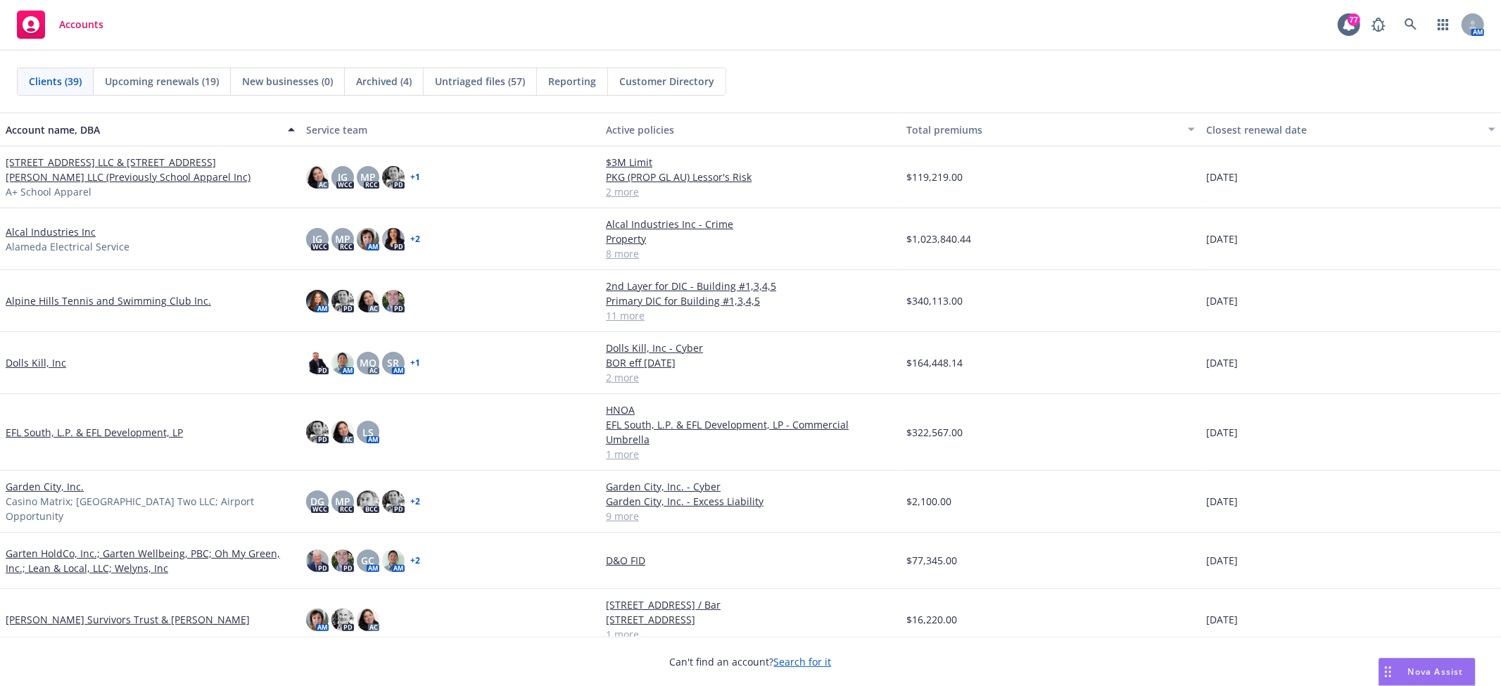
click at [481, 72] on div "Untriaged files (57)" at bounding box center [480, 81] width 113 height 27
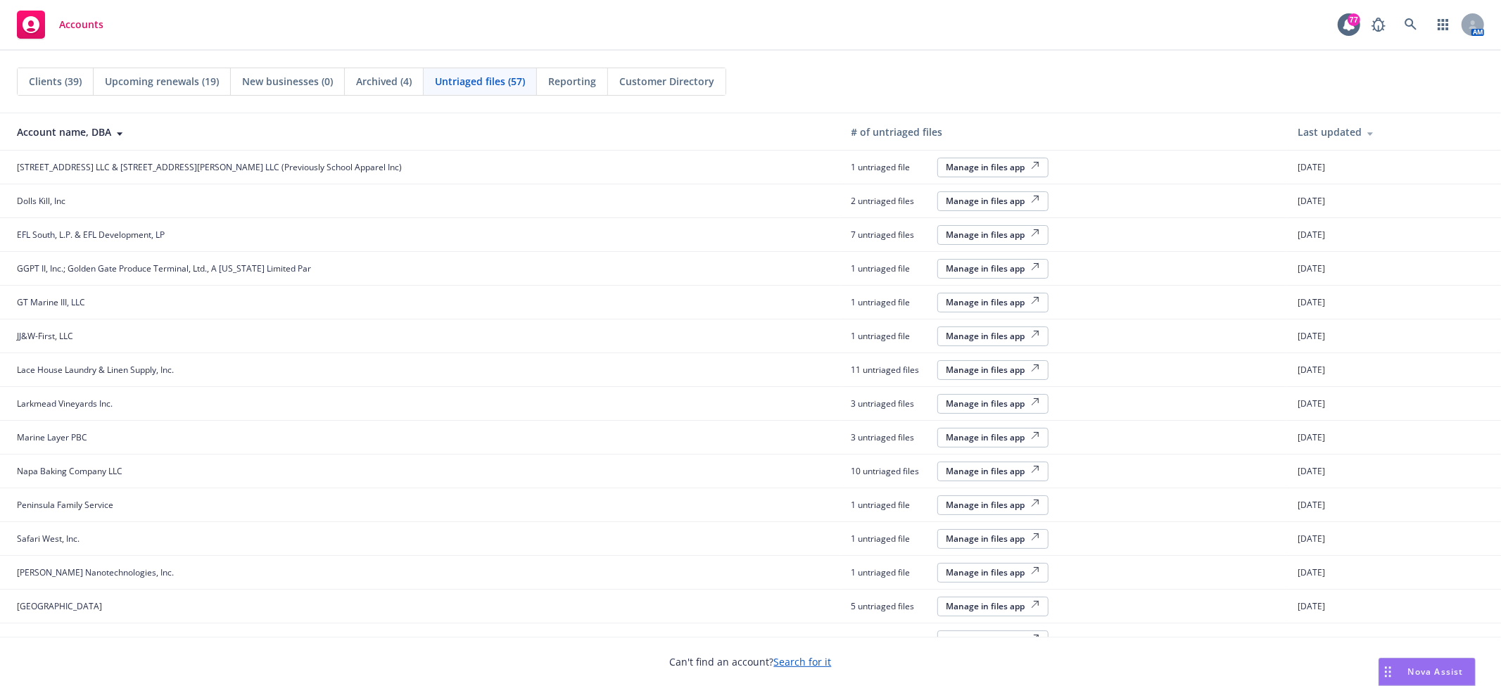
click at [1309, 132] on div "Last updated" at bounding box center [1394, 132] width 192 height 15
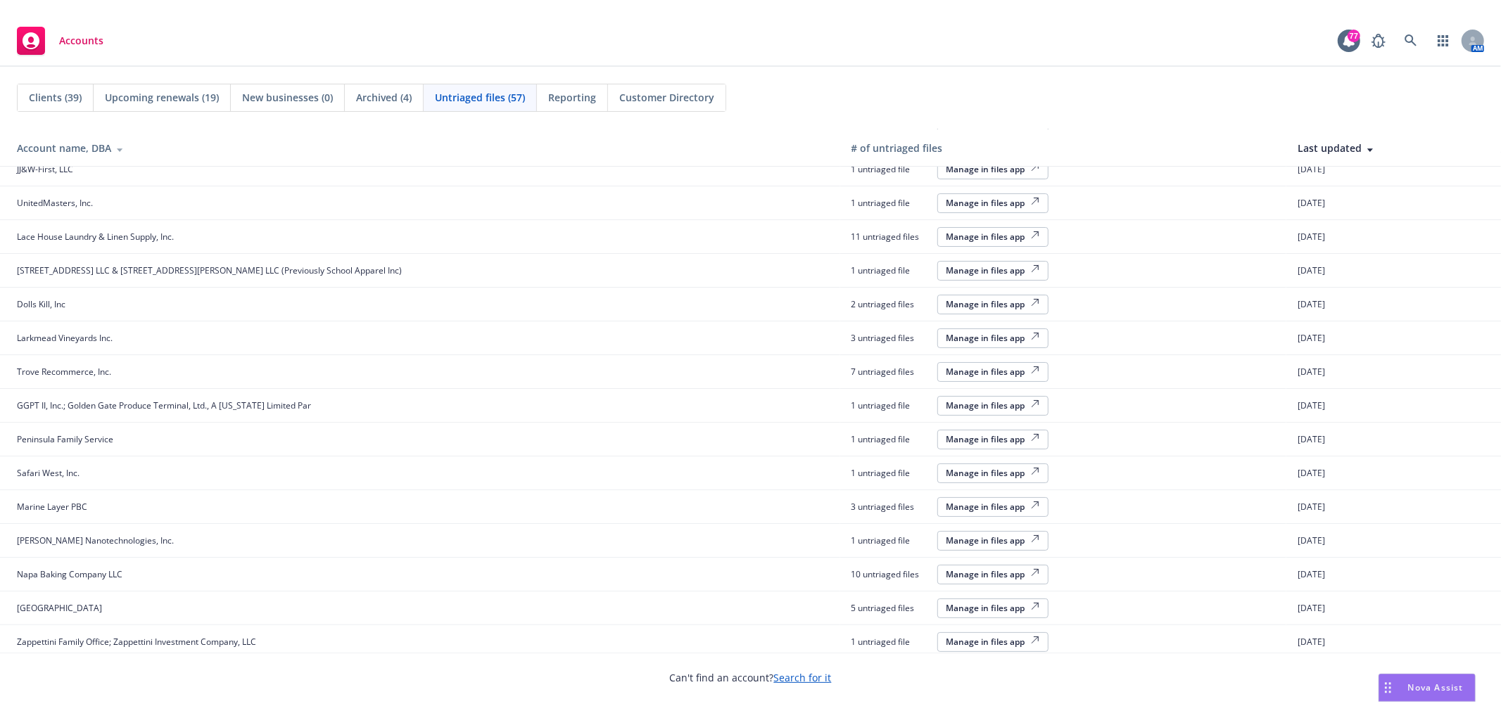
scroll to position [87, 0]
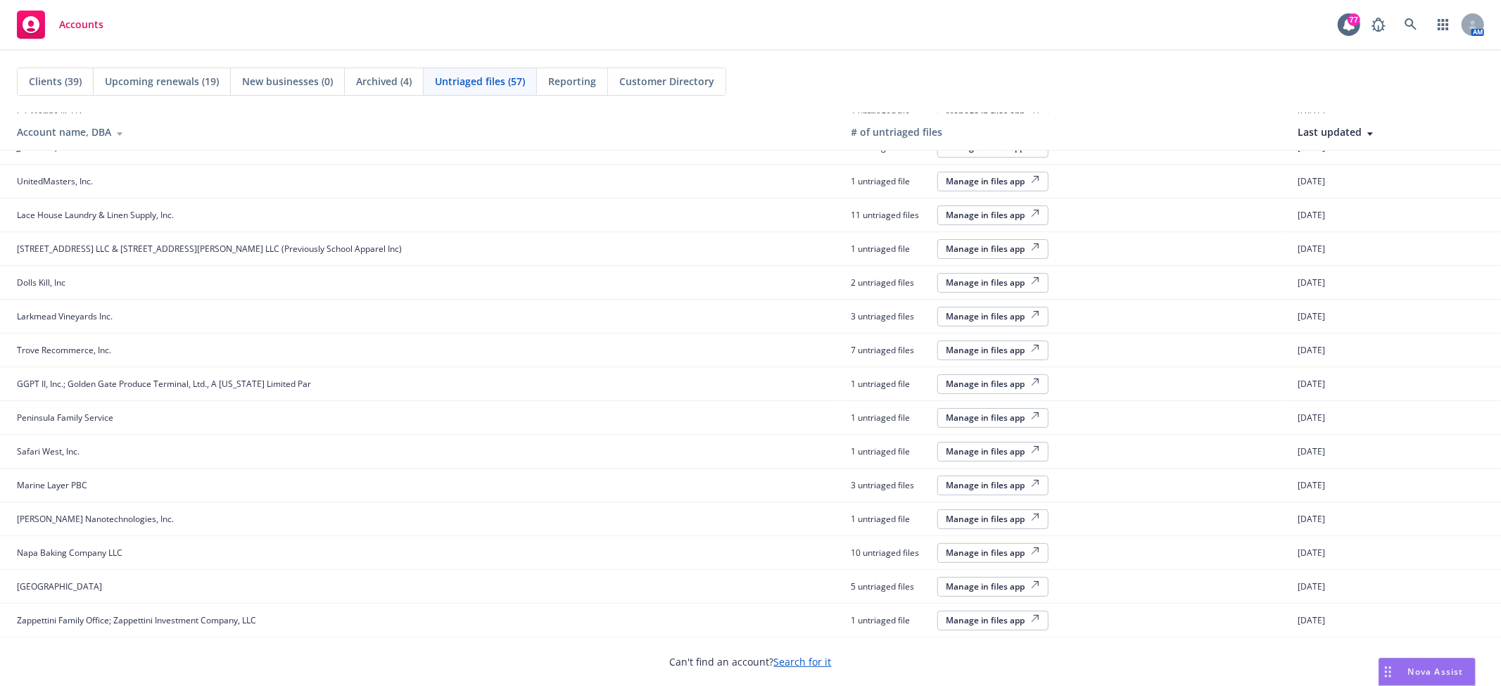
click at [946, 624] on div "Manage in files app" at bounding box center [992, 620] width 93 height 12
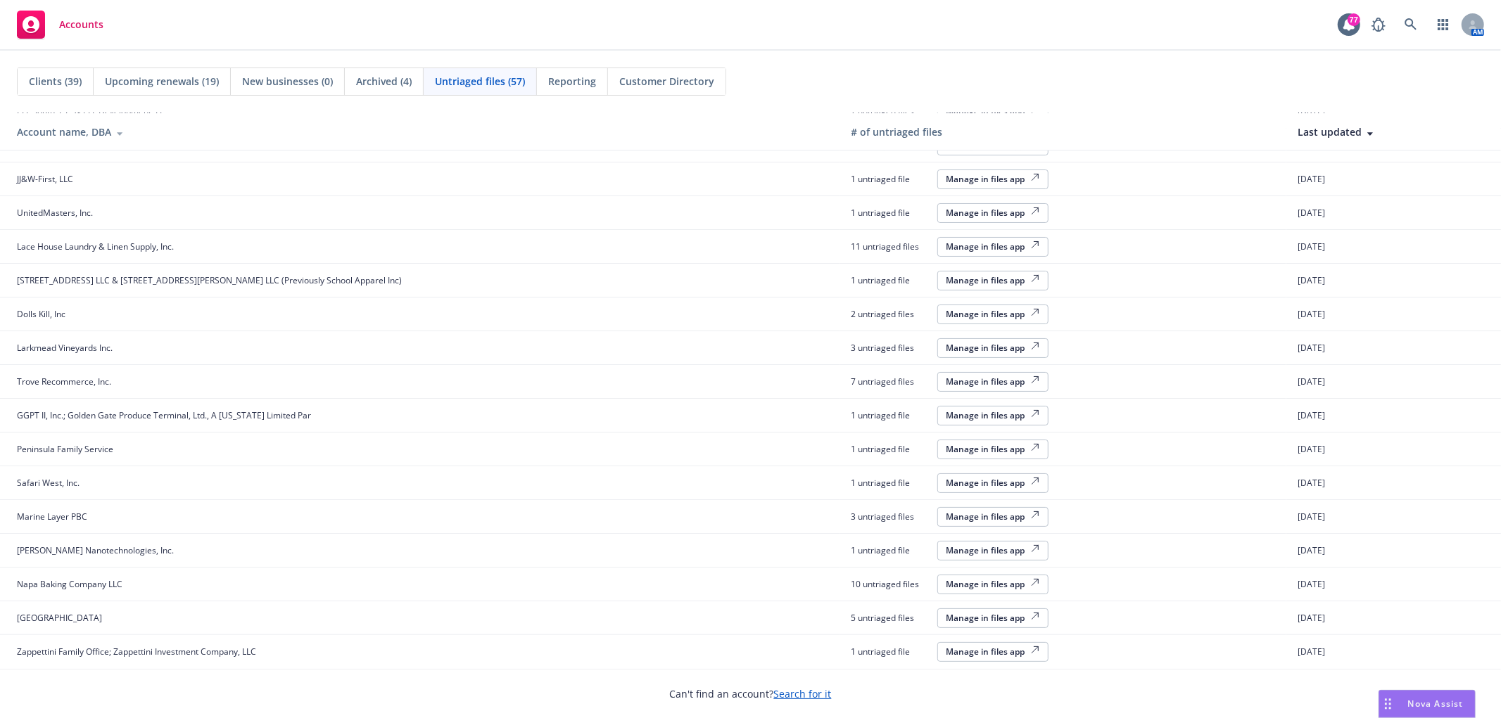
scroll to position [55, 0]
click at [1405, 18] on icon at bounding box center [1411, 24] width 13 height 13
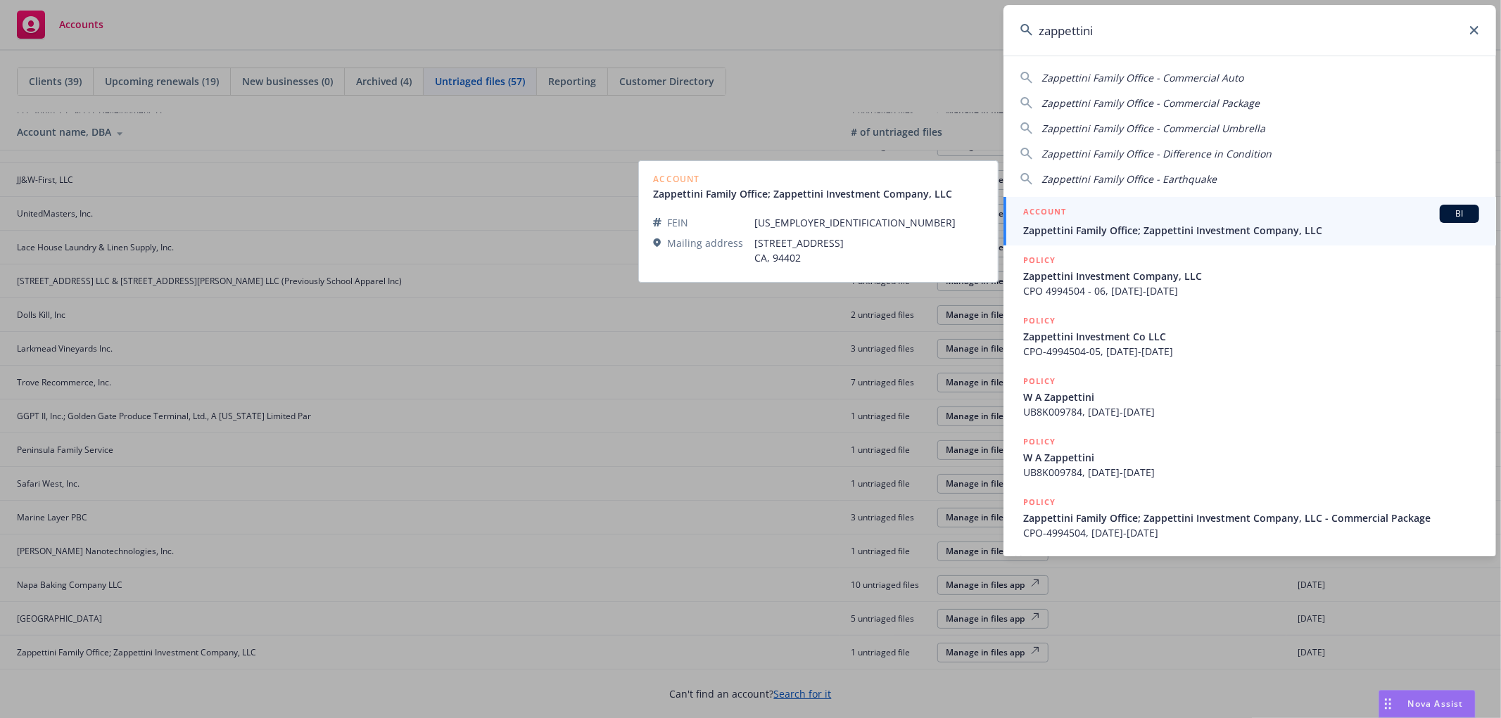
type input "zappettini"
click at [1155, 234] on span "Zappettini Family Office; Zappettini Investment Company, LLC" at bounding box center [1251, 230] width 456 height 15
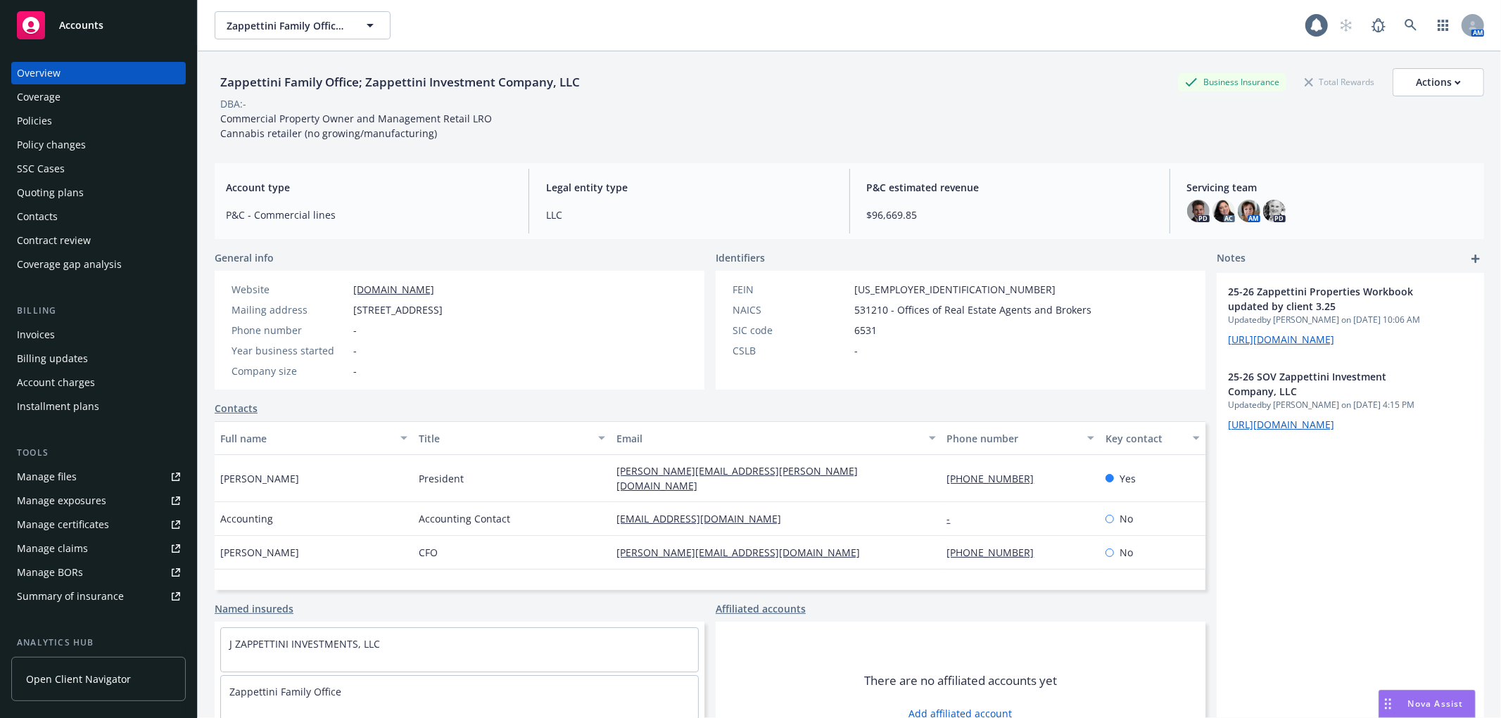
click at [79, 129] on div "Policies" at bounding box center [98, 121] width 163 height 23
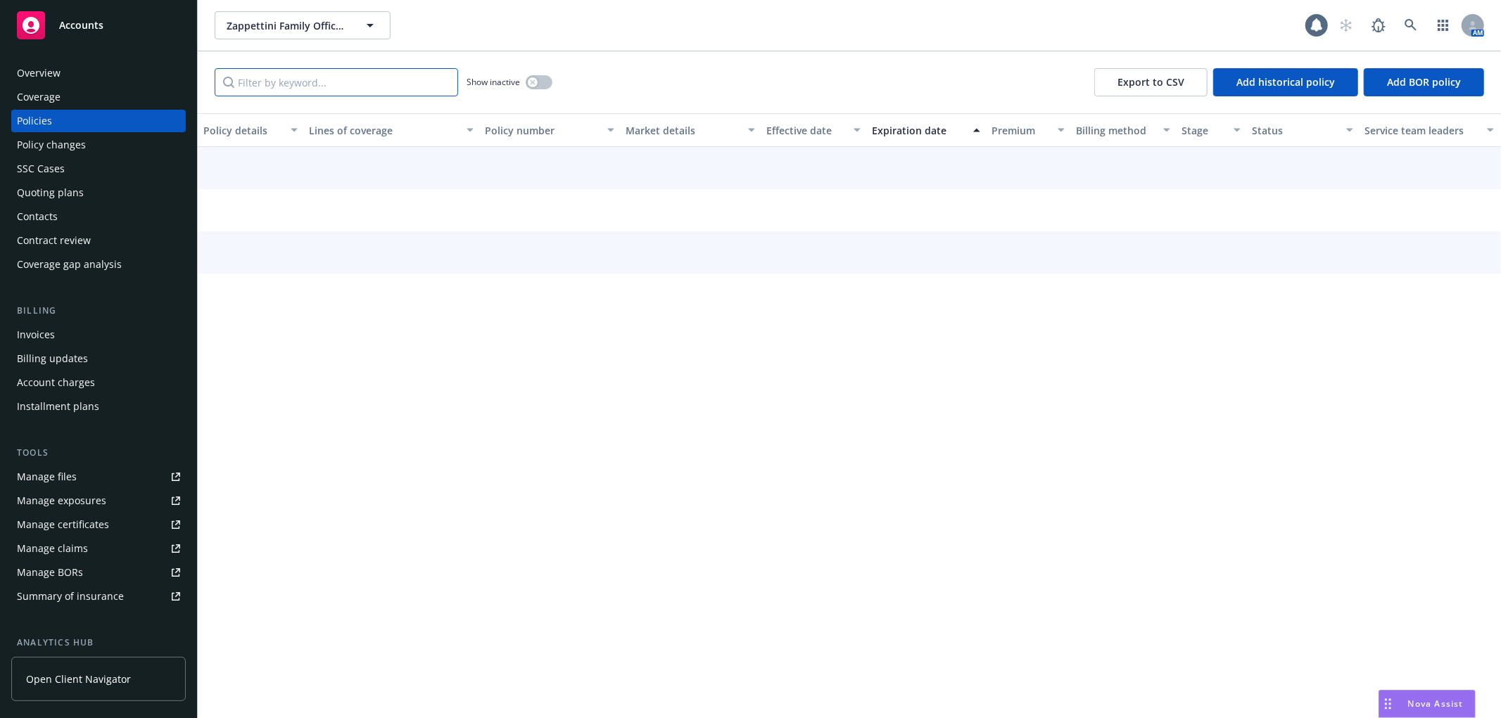
click at [310, 87] on input "Filter by keyword..." at bounding box center [336, 82] width 243 height 28
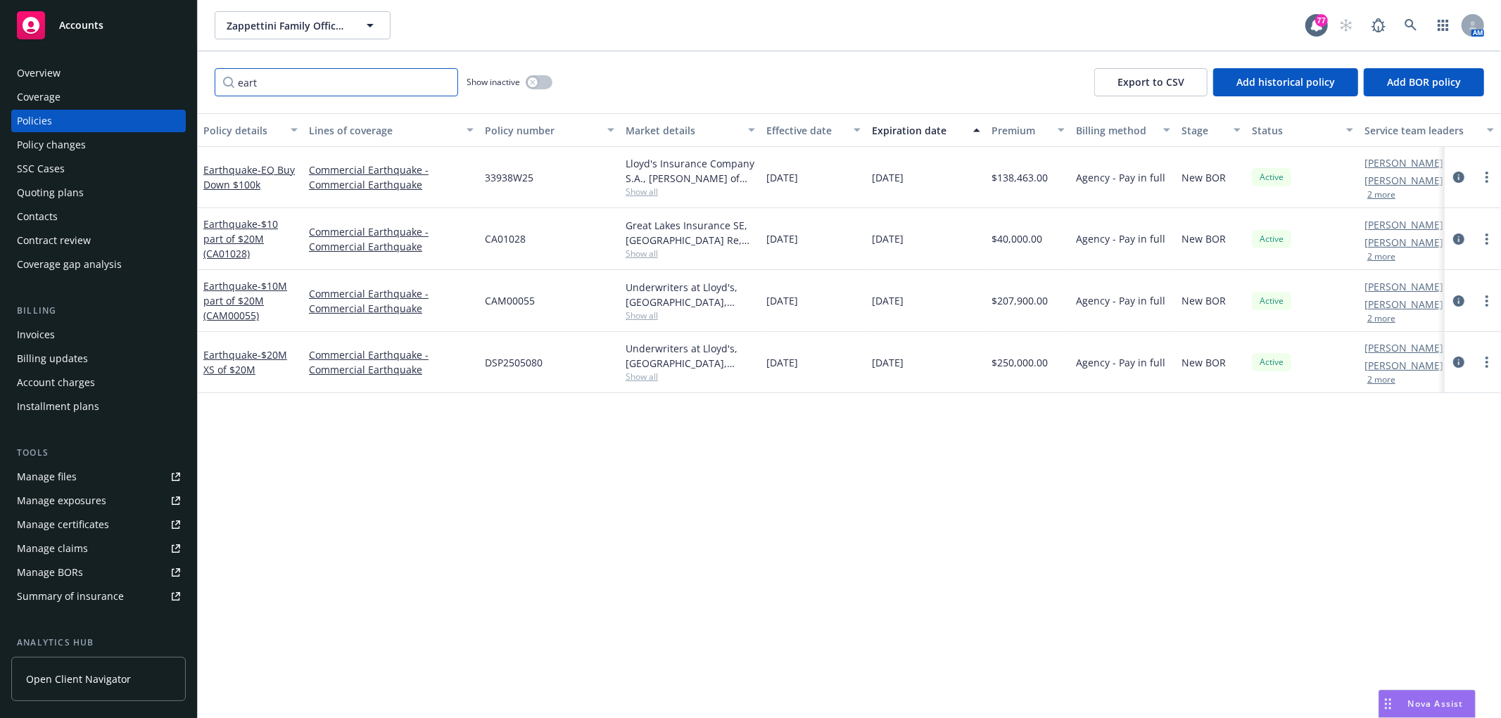
type input "eart"
click at [123, 32] on div "Accounts" at bounding box center [98, 25] width 163 height 28
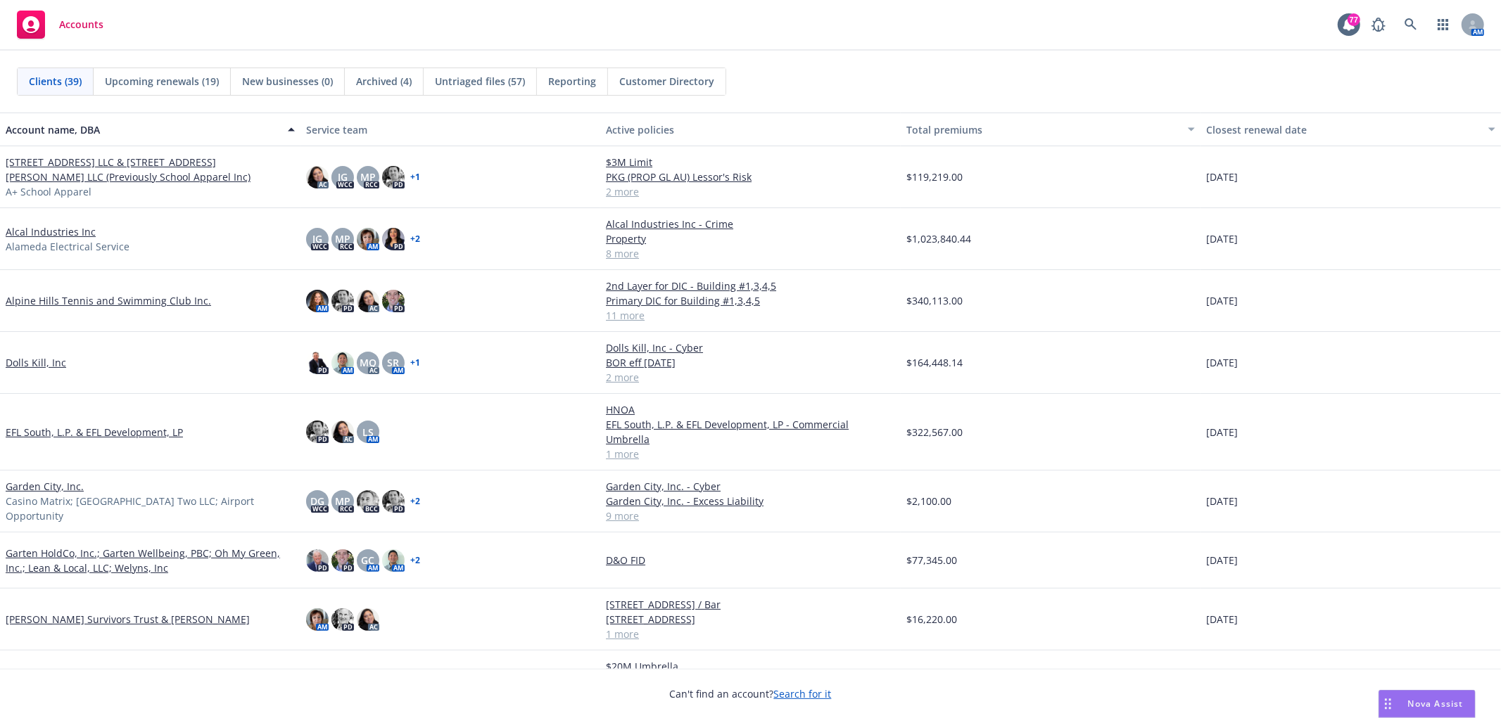
click at [493, 86] on span "Untriaged files (57)" at bounding box center [480, 81] width 90 height 15
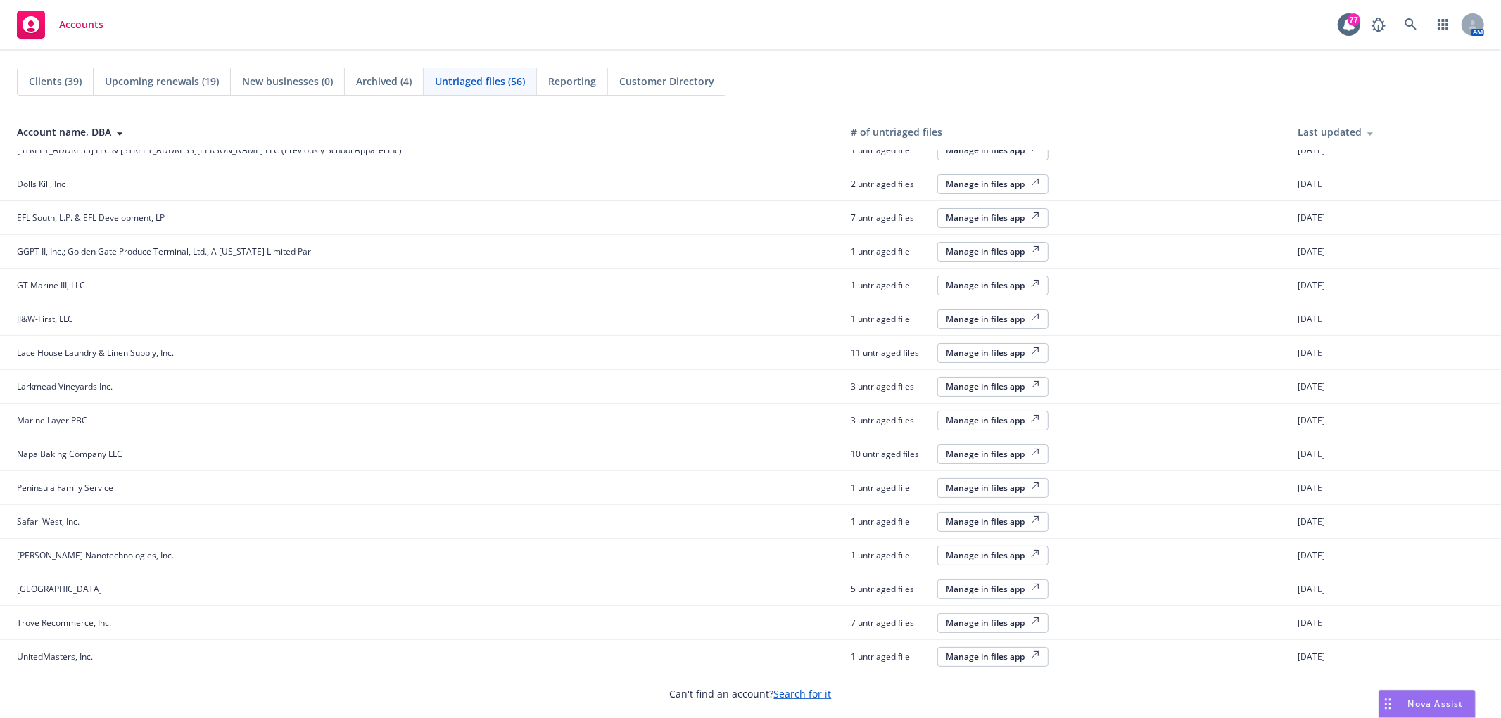
scroll to position [22, 0]
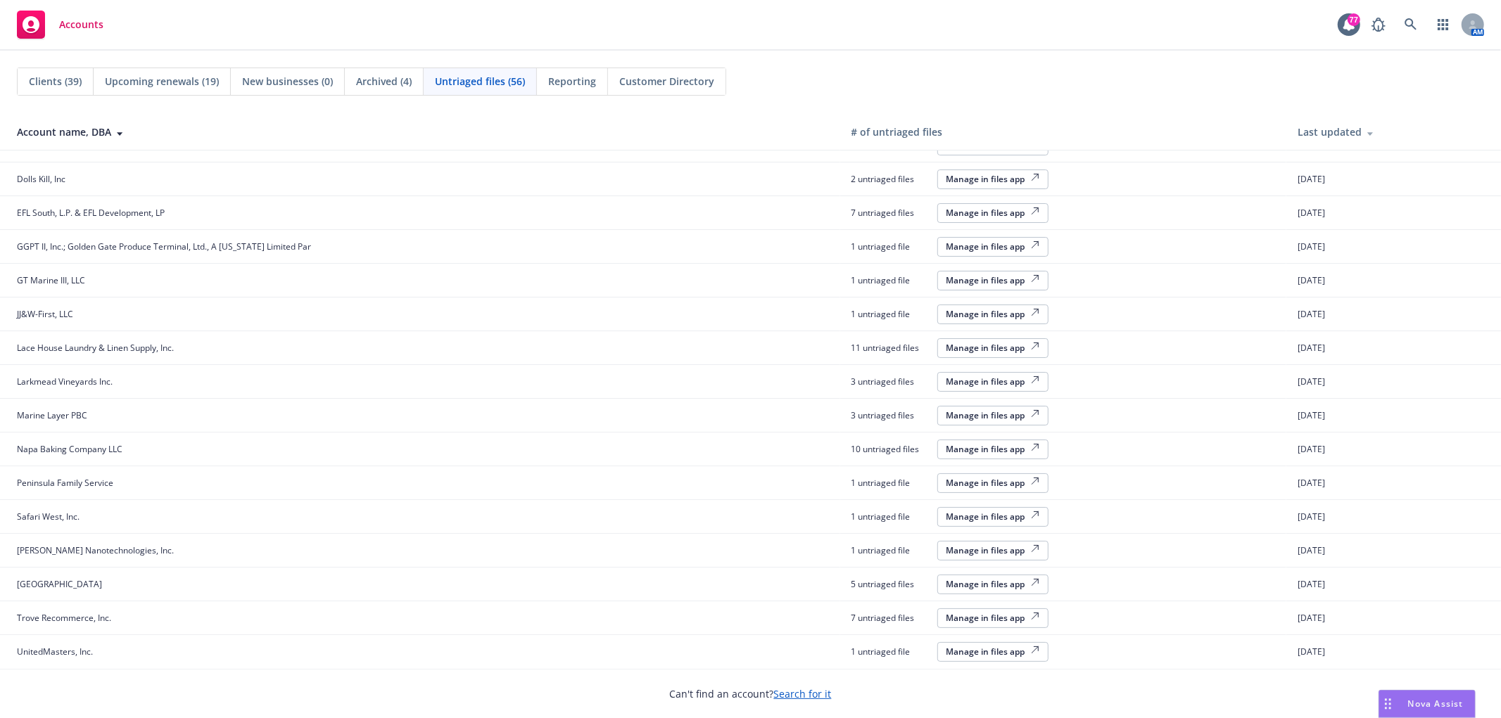
click at [954, 658] on button "Manage in files app" at bounding box center [992, 652] width 111 height 20
click at [1298, 131] on div "Last updated" at bounding box center [1394, 132] width 192 height 15
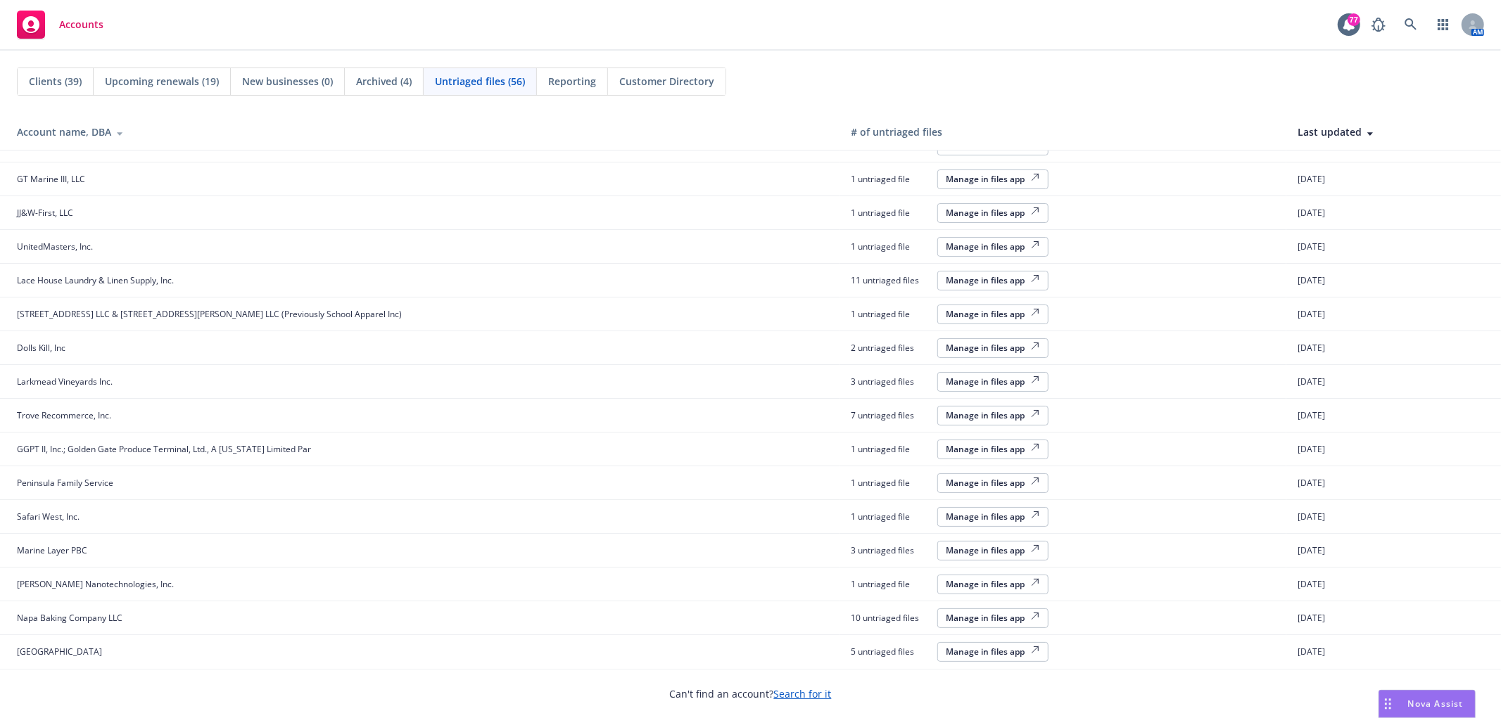
click at [1298, 131] on div "Last updated" at bounding box center [1394, 132] width 192 height 15
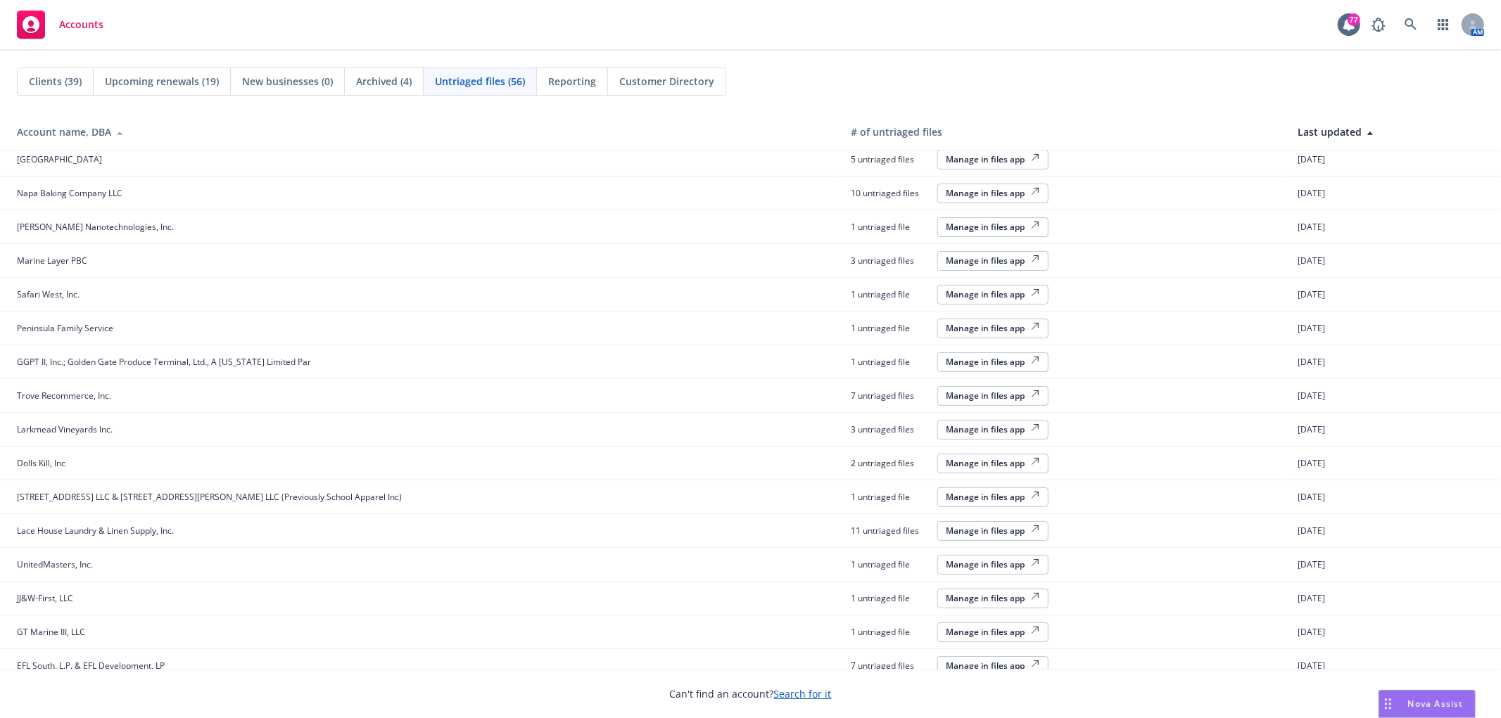
scroll to position [0, 0]
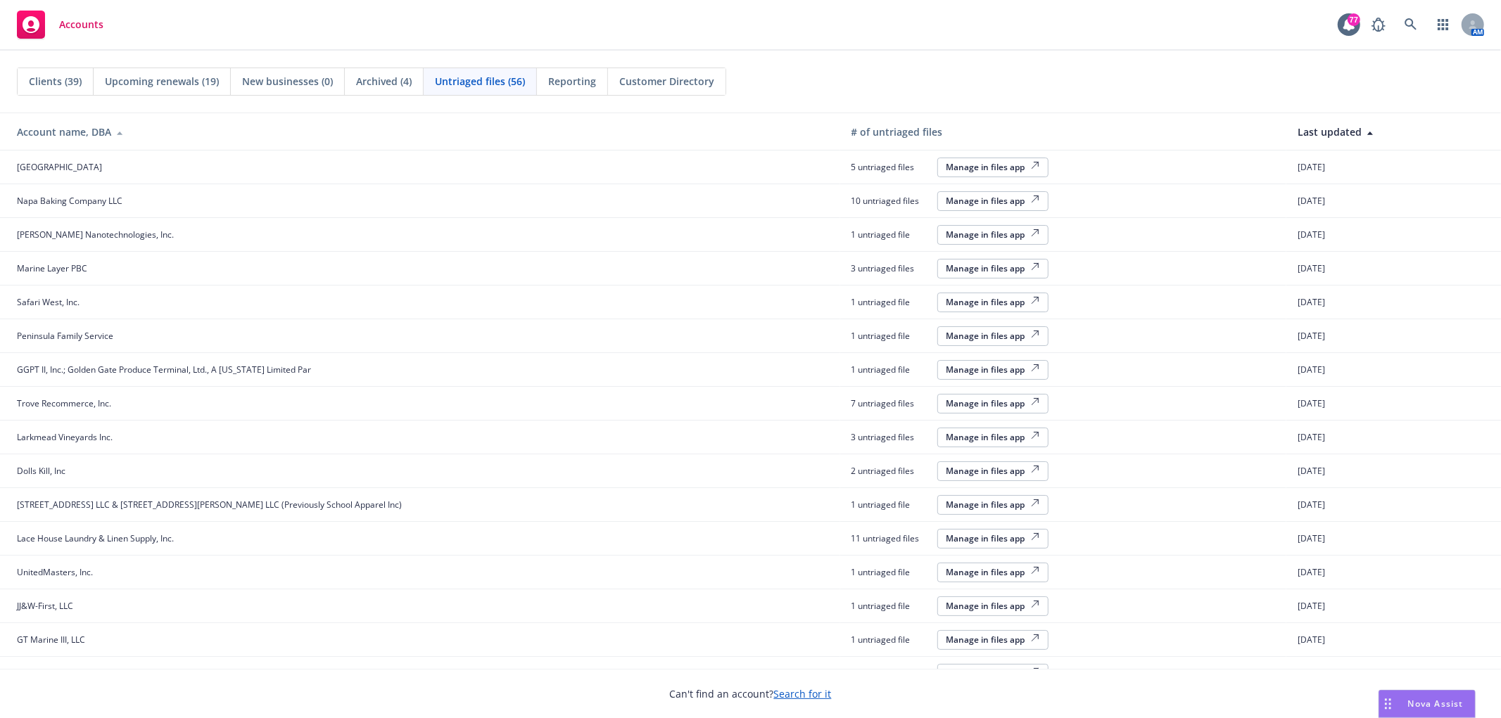
click at [1298, 127] on div "Last updated" at bounding box center [1394, 132] width 192 height 15
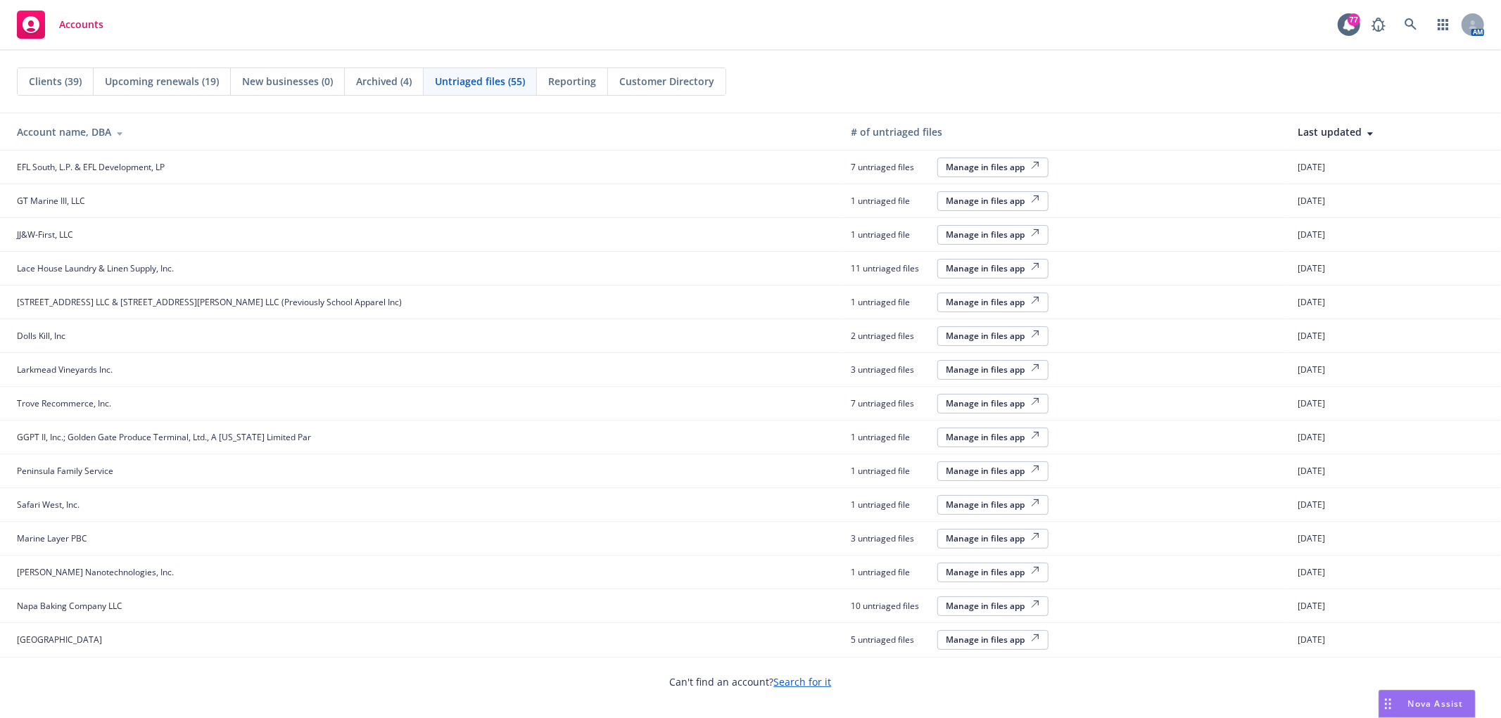
click at [946, 167] on div "Manage in files app" at bounding box center [992, 167] width 93 height 12
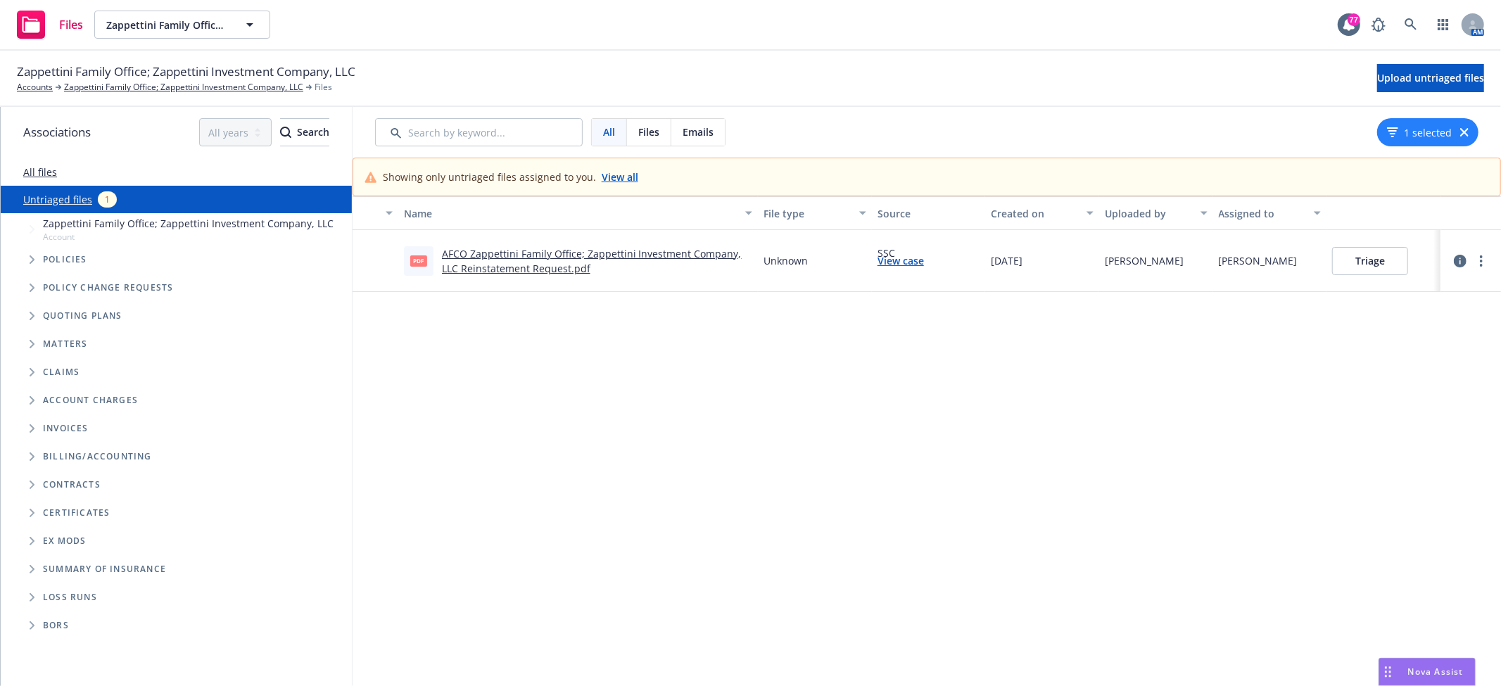
click at [512, 265] on link "AFCO Zappettini Family Office; Zappettini Investment Company, LLC Reinstatement…" at bounding box center [592, 261] width 300 height 28
click at [1388, 254] on button "Triage" at bounding box center [1370, 261] width 76 height 28
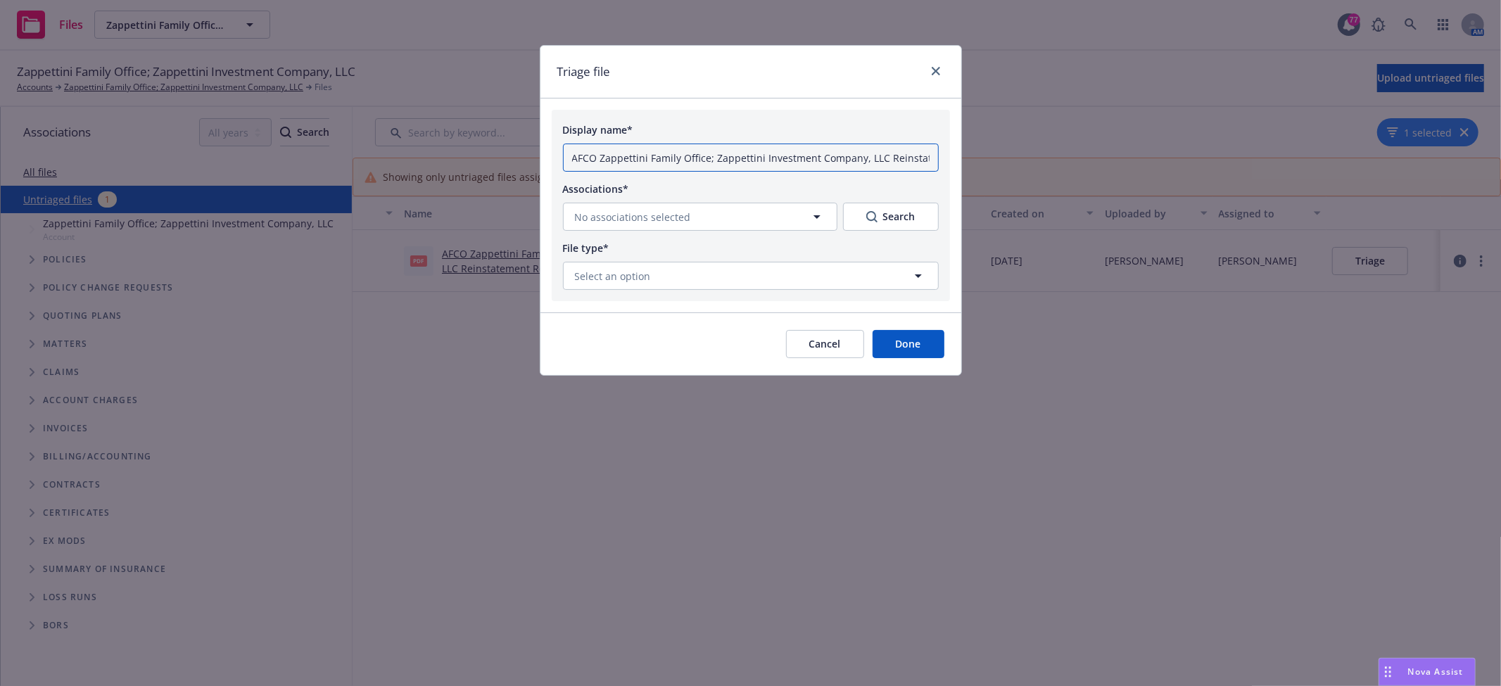
click at [878, 157] on input "AFCO Zappettini Family Office; Zappettini Investment Company, LLC Reinstatement…" at bounding box center [751, 158] width 376 height 28
drag, startPoint x: 881, startPoint y: 158, endPoint x: 598, endPoint y: 155, distance: 282.9
click at [598, 155] on input "AFCO Zappettini Family Office; Zappettini Investment Company, LLC Reinstatement…" at bounding box center [751, 158] width 376 height 28
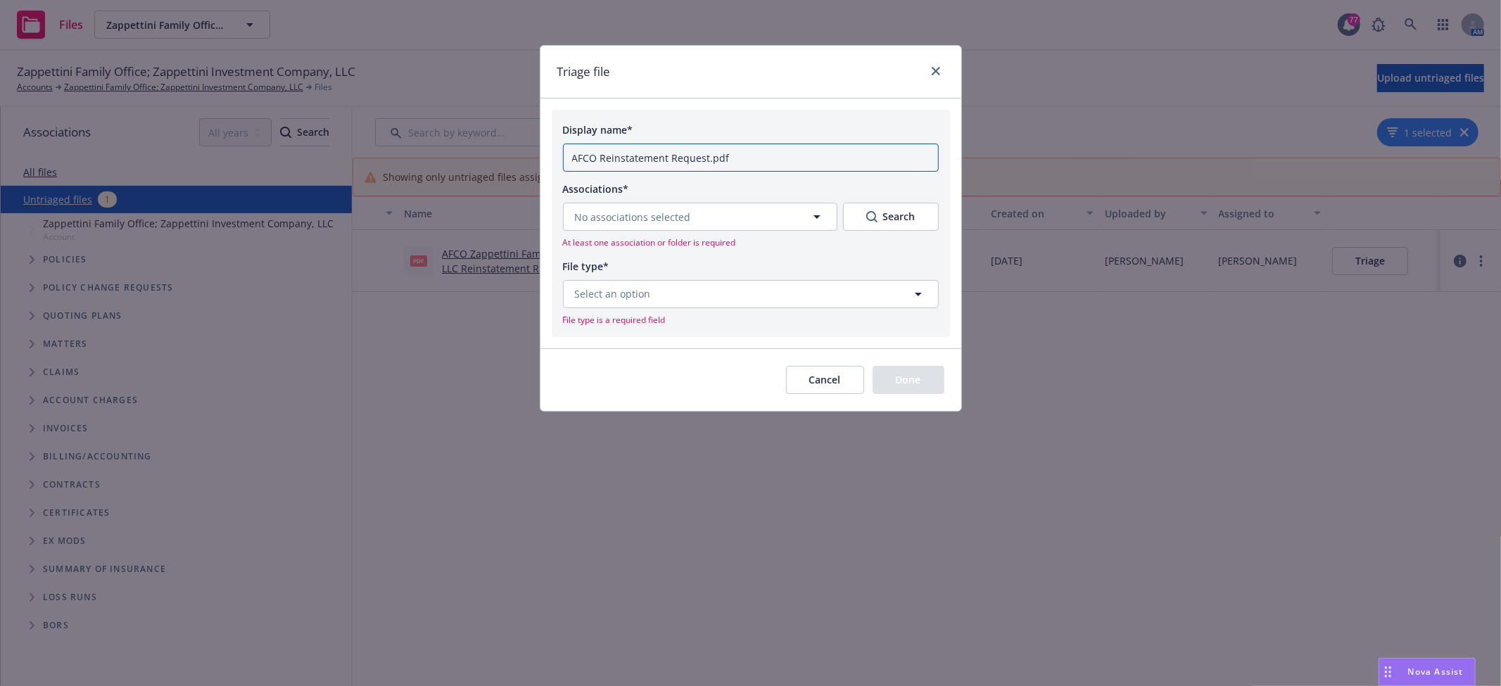
click at [792, 150] on input "AFCO Reinstatement Request.pdf" at bounding box center [751, 158] width 376 height 28
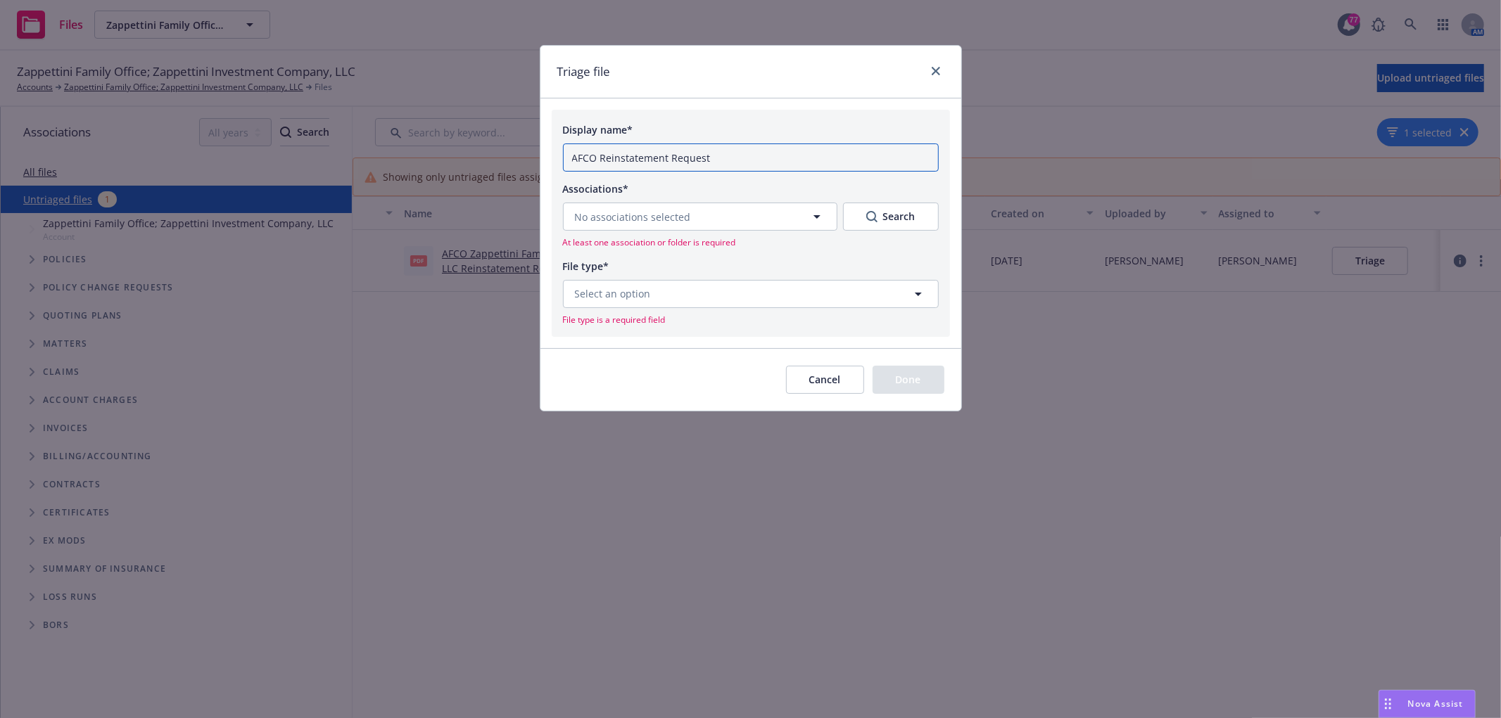
click at [567, 160] on input "AFCO Reinstatement Request" at bounding box center [751, 158] width 376 height 28
click at [740, 156] on input "AFCO Reinstatement Request" at bounding box center [751, 158] width 376 height 28
drag, startPoint x: 723, startPoint y: 146, endPoint x: 666, endPoint y: 158, distance: 58.9
click at [666, 158] on div "Display name* AFCO Reinstatement Request" at bounding box center [751, 146] width 376 height 51
drag, startPoint x: 676, startPoint y: 164, endPoint x: 666, endPoint y: 163, distance: 9.9
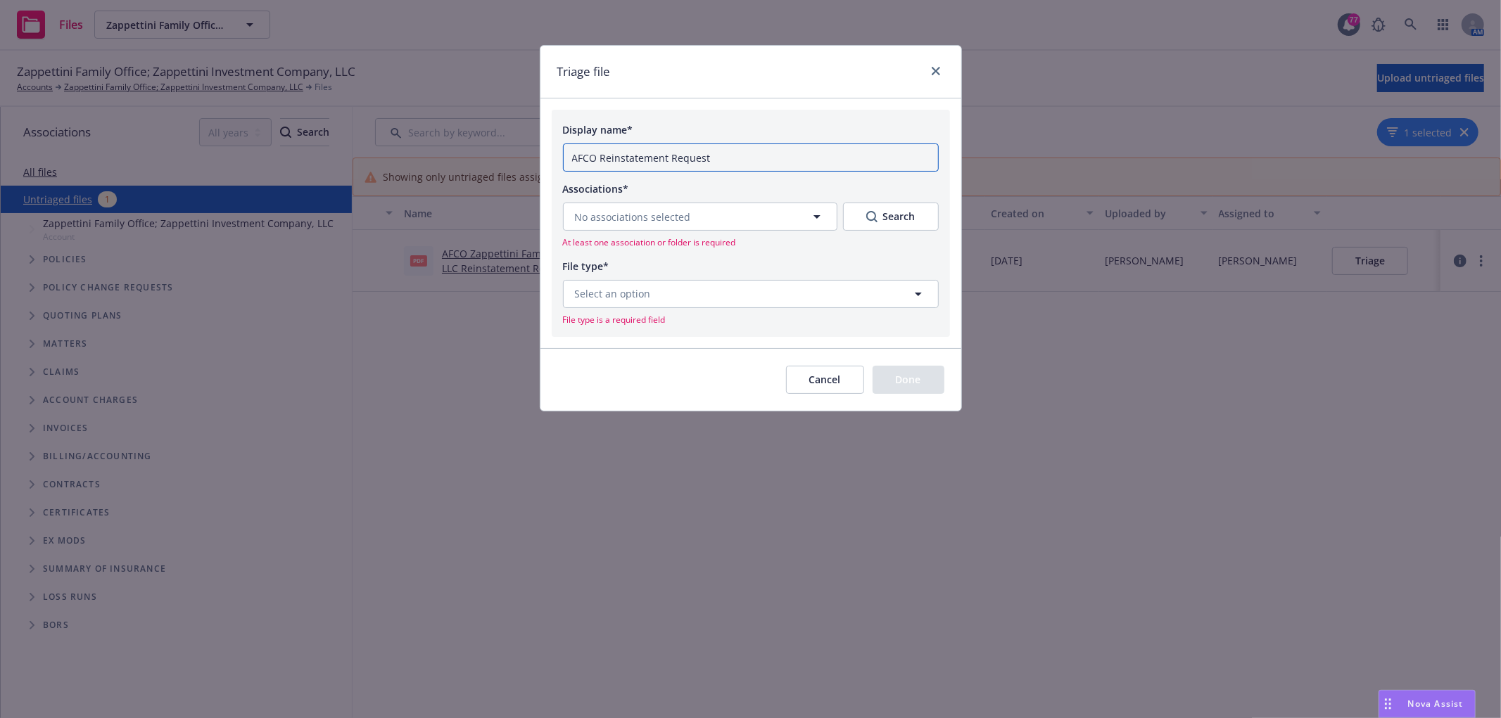
click at [666, 163] on input "AFCO Reinstatement Request" at bounding box center [751, 158] width 376 height 28
type input "AFCO Reinstatement"
click at [831, 228] on button "No associations selected" at bounding box center [700, 217] width 274 height 28
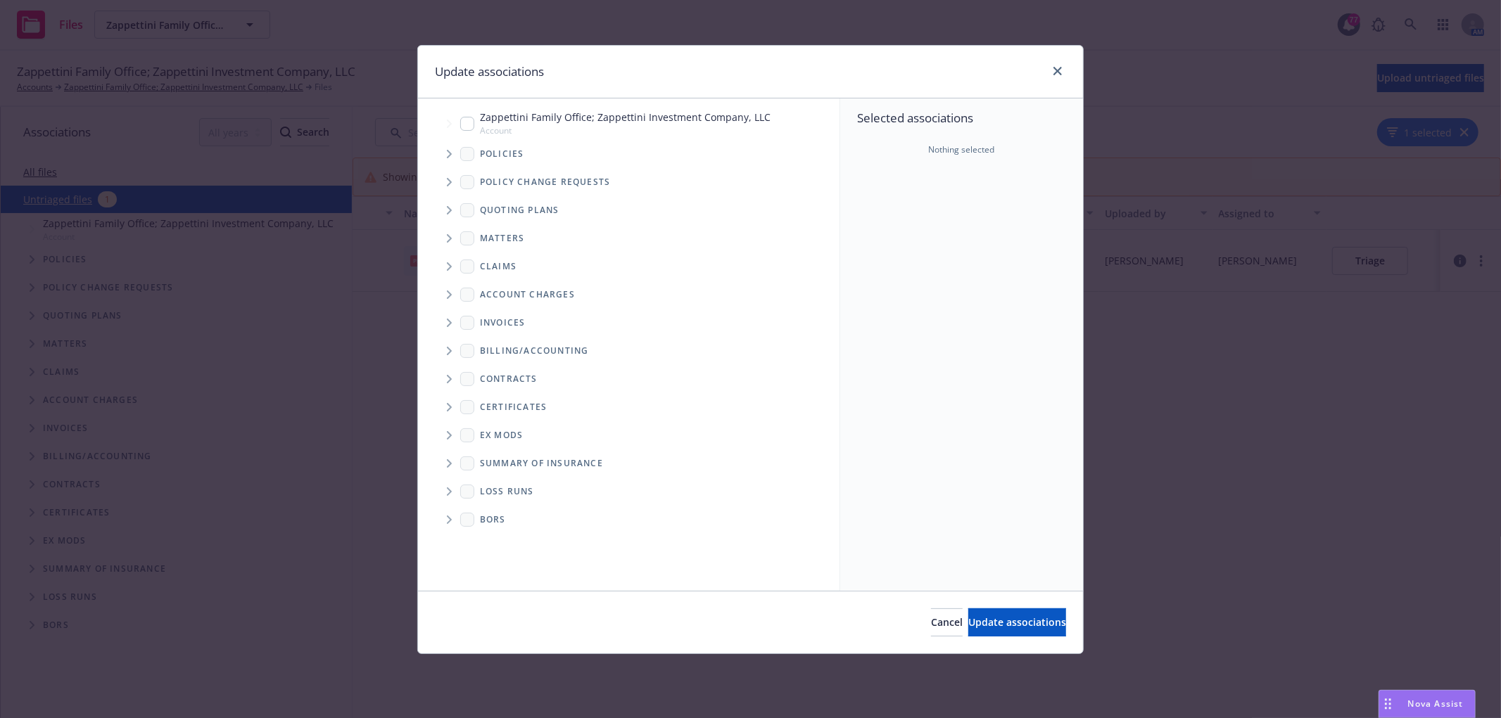
click at [443, 156] on span "Tree Example" at bounding box center [449, 154] width 23 height 23
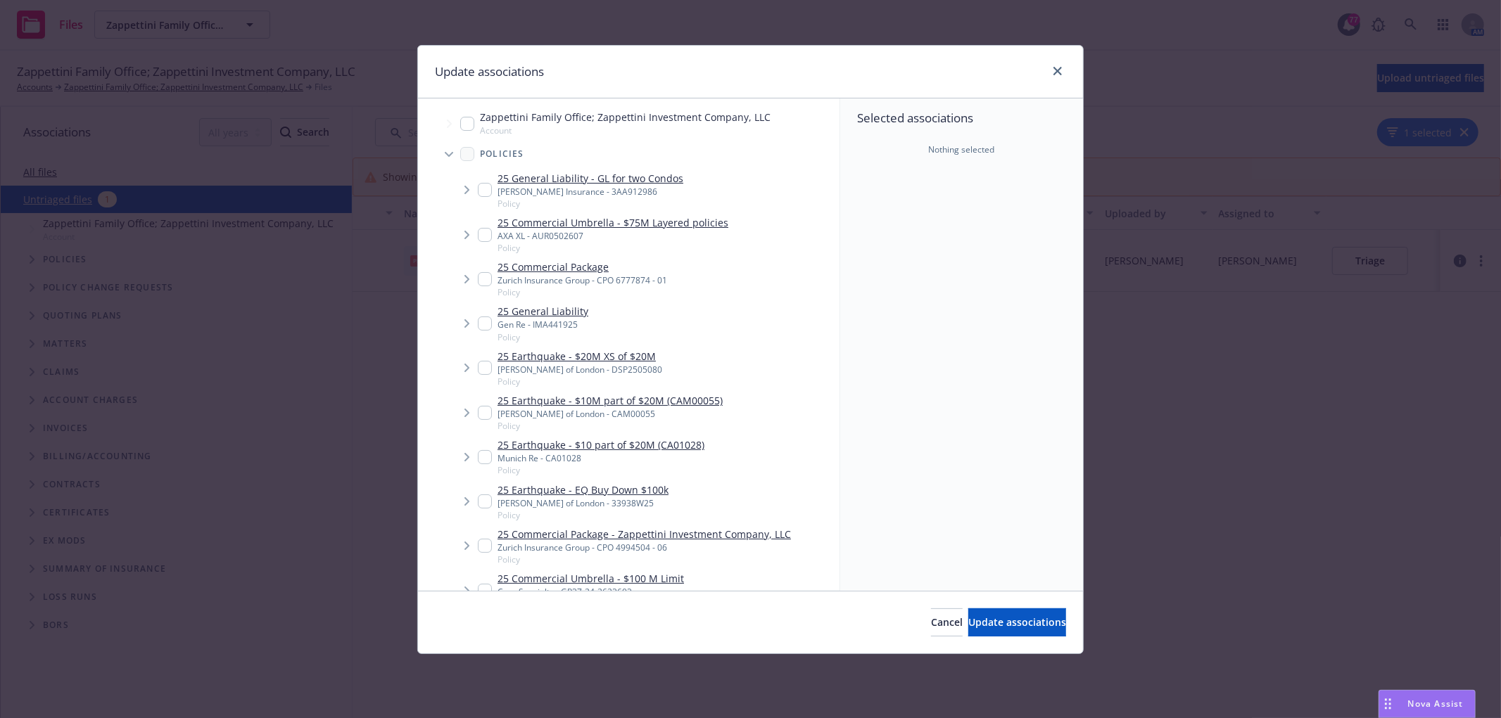
click at [482, 496] on input "Tree Example" at bounding box center [485, 502] width 14 height 14
checkbox input "true"
click at [995, 621] on span "Update associations" at bounding box center [1017, 622] width 98 height 13
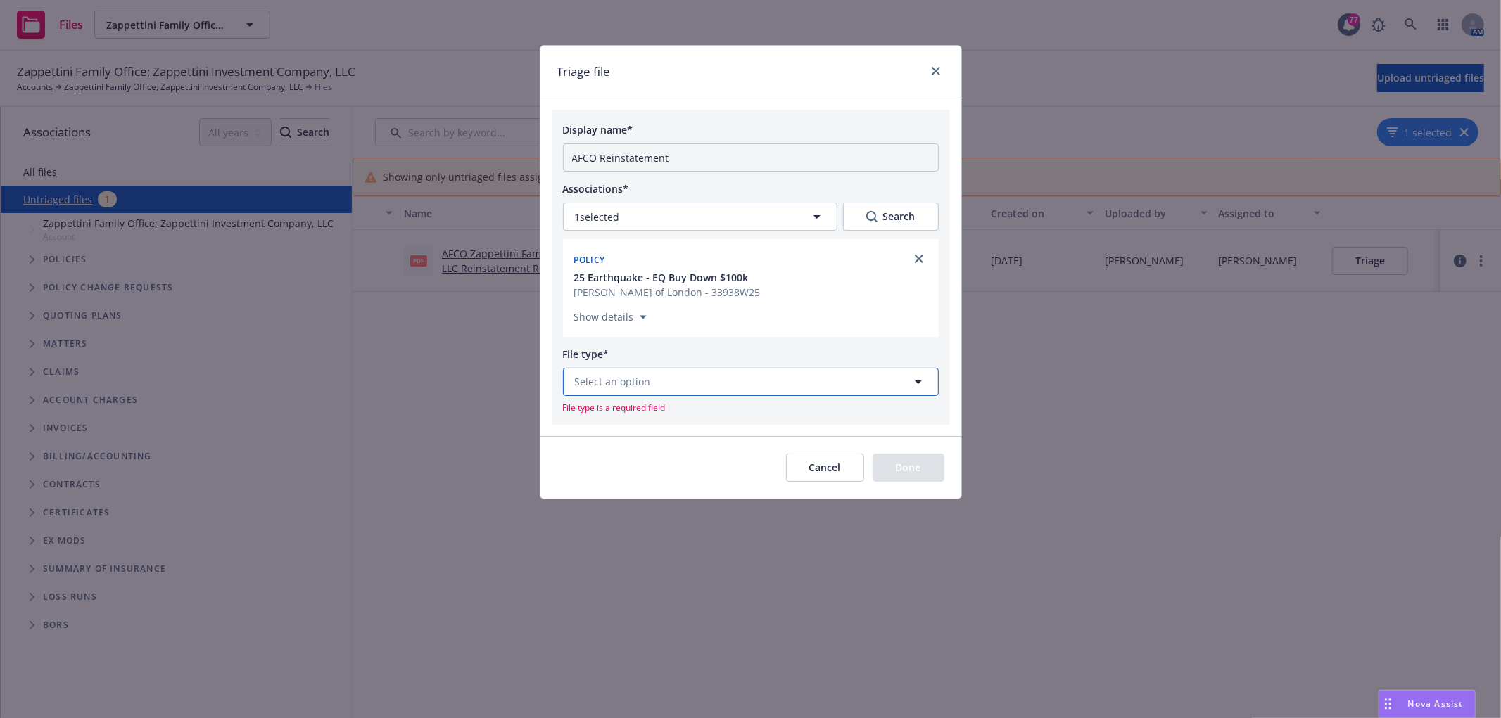
click at [623, 373] on button "Select an option" at bounding box center [751, 382] width 376 height 28
type input "reinsta"
click at [659, 310] on div "Reinstatement" at bounding box center [750, 306] width 357 height 20
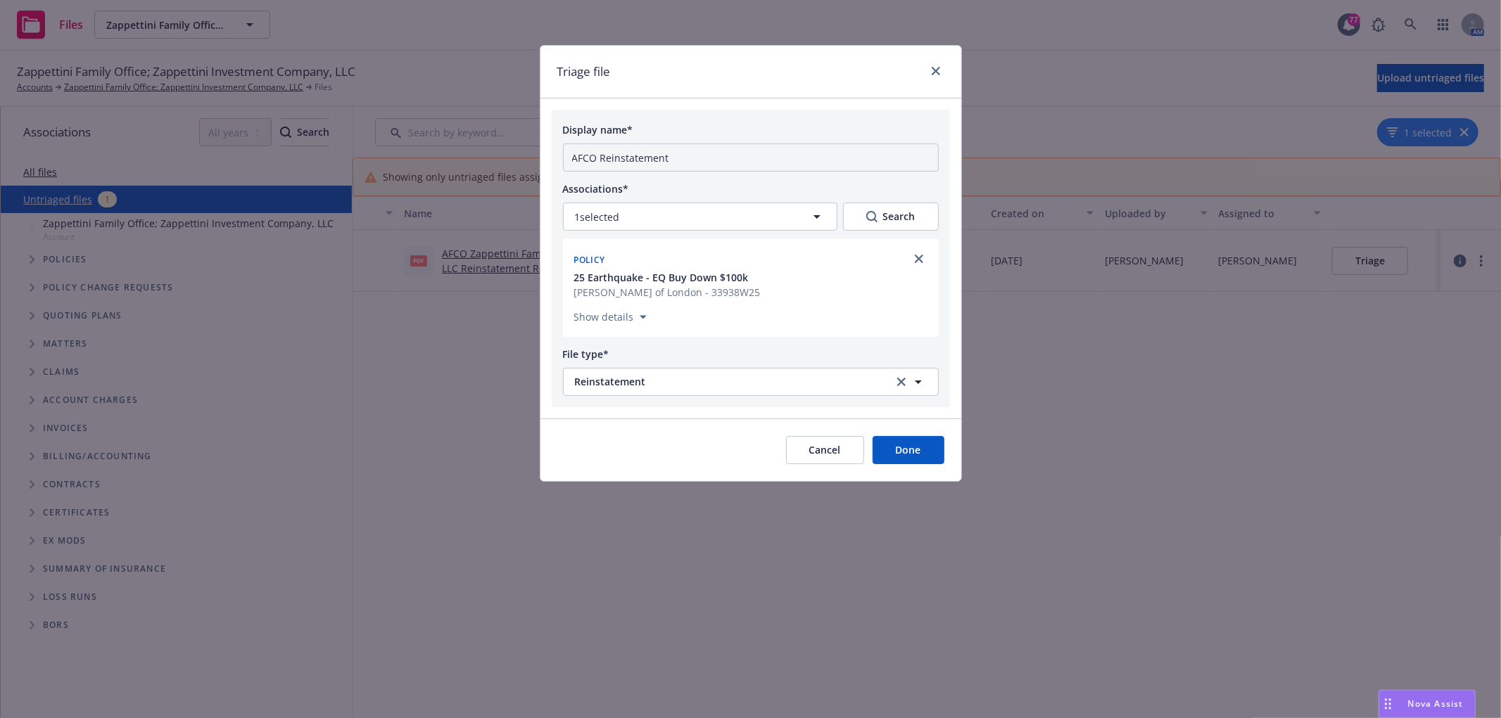
click at [904, 453] on button "Done" at bounding box center [909, 450] width 72 height 28
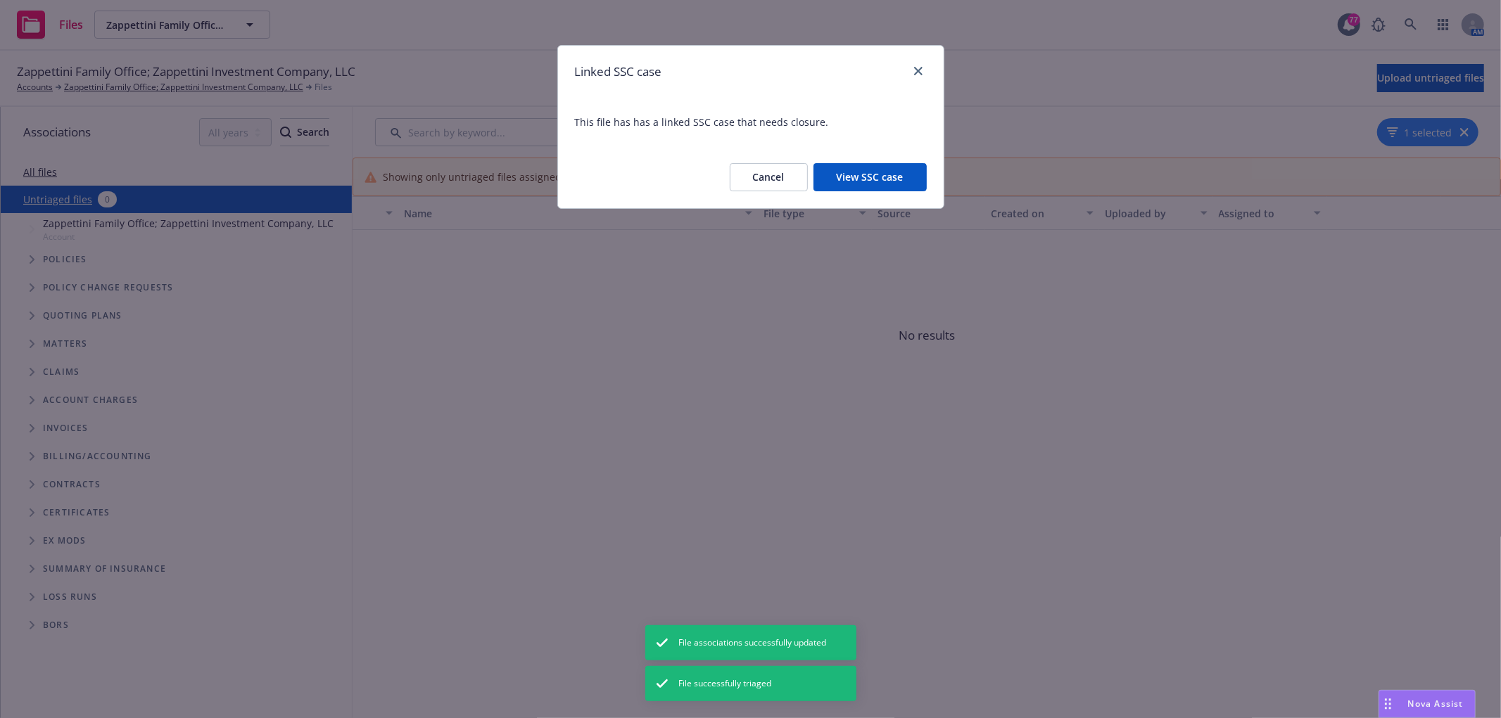
click at [847, 178] on button "View SSC case" at bounding box center [869, 177] width 113 height 28
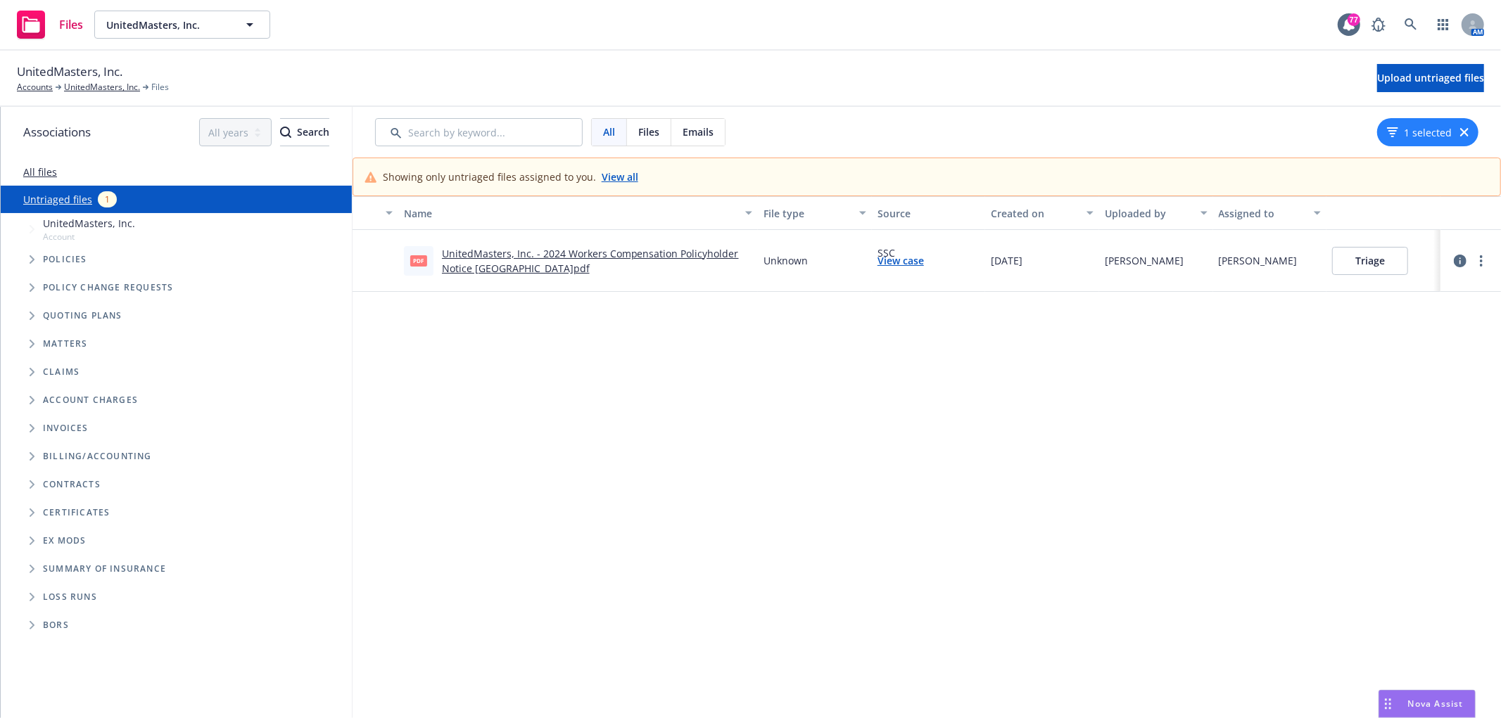
click at [610, 251] on link "UnitedMasters, Inc. - 2024 Workers Compensation Policyholder Notice NY.pdf" at bounding box center [590, 261] width 297 height 28
click at [445, 270] on link "UnitedMasters, Inc. - 2024 Workers Compensation Policyholder Notice NY.pdf" at bounding box center [590, 261] width 297 height 28
click at [1378, 263] on button "Triage" at bounding box center [1370, 261] width 76 height 28
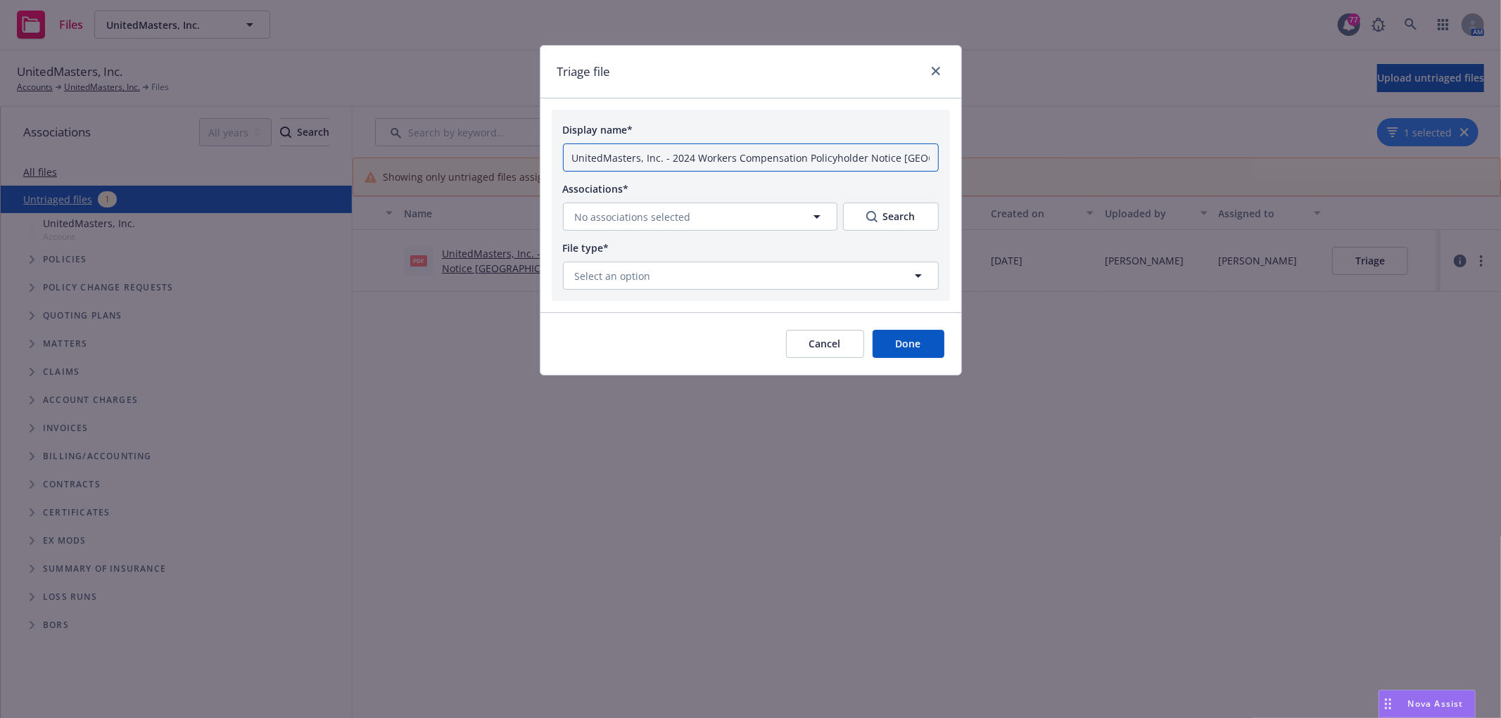
drag, startPoint x: 691, startPoint y: 163, endPoint x: 418, endPoint y: 160, distance: 273.1
click at [418, 160] on div "Triage file Display name* UnitedMasters, Inc. - 2024 Workers Compensation Polic…" at bounding box center [750, 359] width 1501 height 718
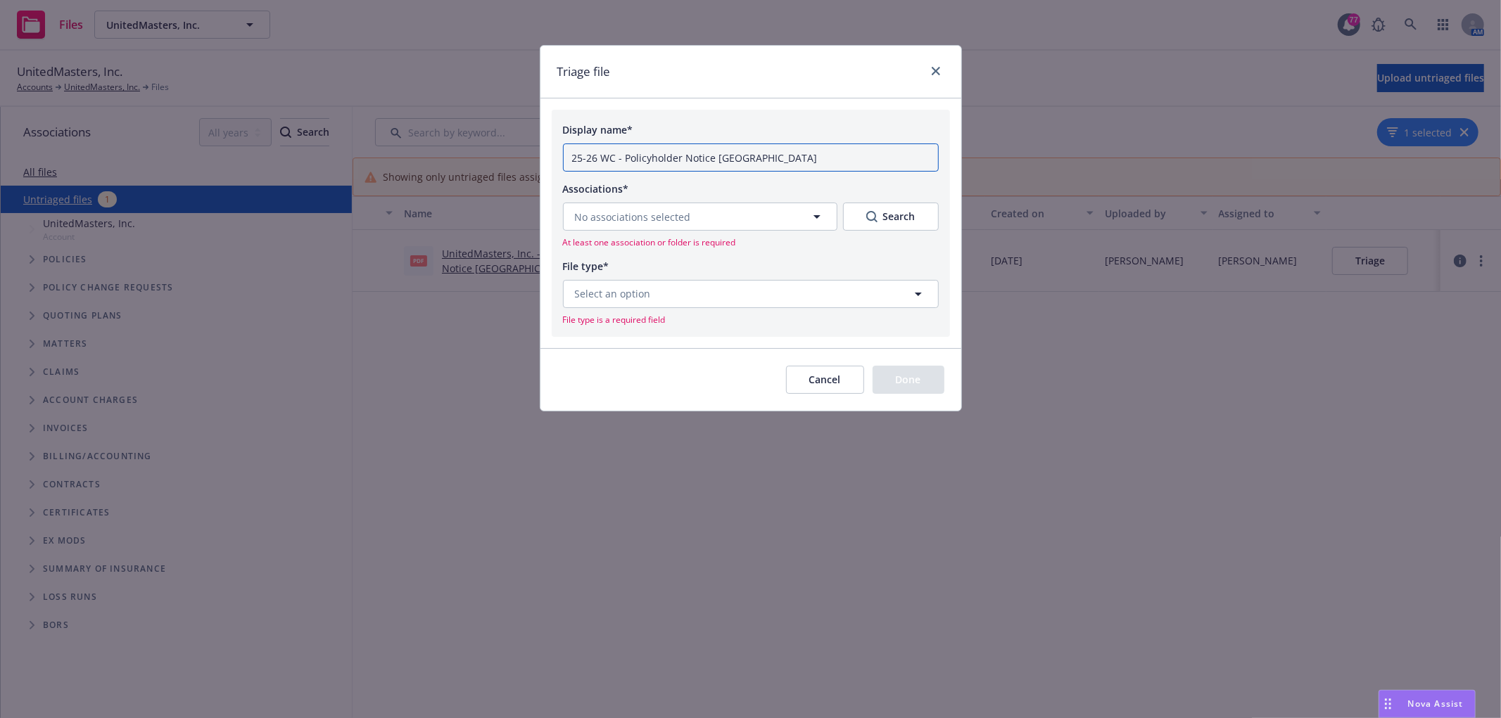
type input "25-26 WC - Policyholder Notice NY"
click at [678, 219] on span "No associations selected" at bounding box center [633, 217] width 116 height 15
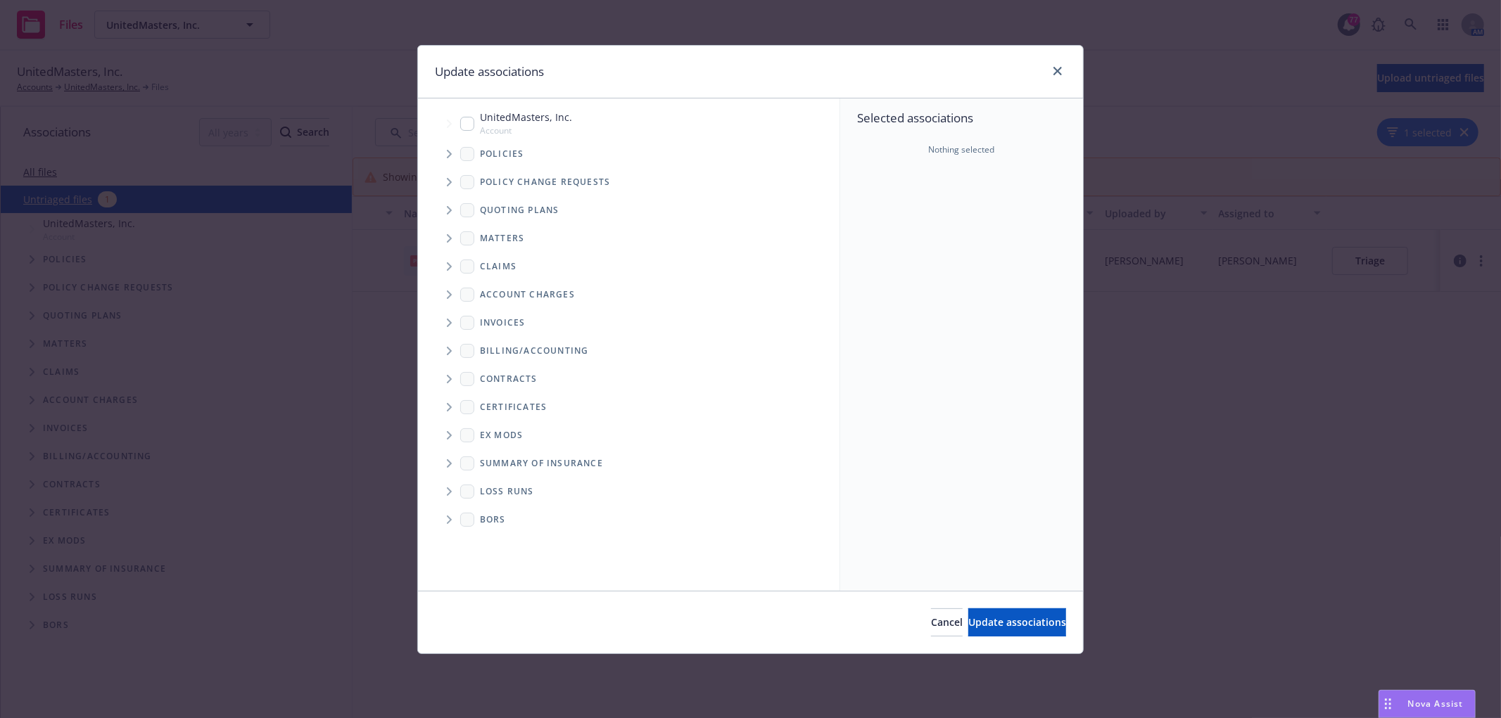
click at [448, 153] on icon "Tree Example" at bounding box center [450, 154] width 6 height 8
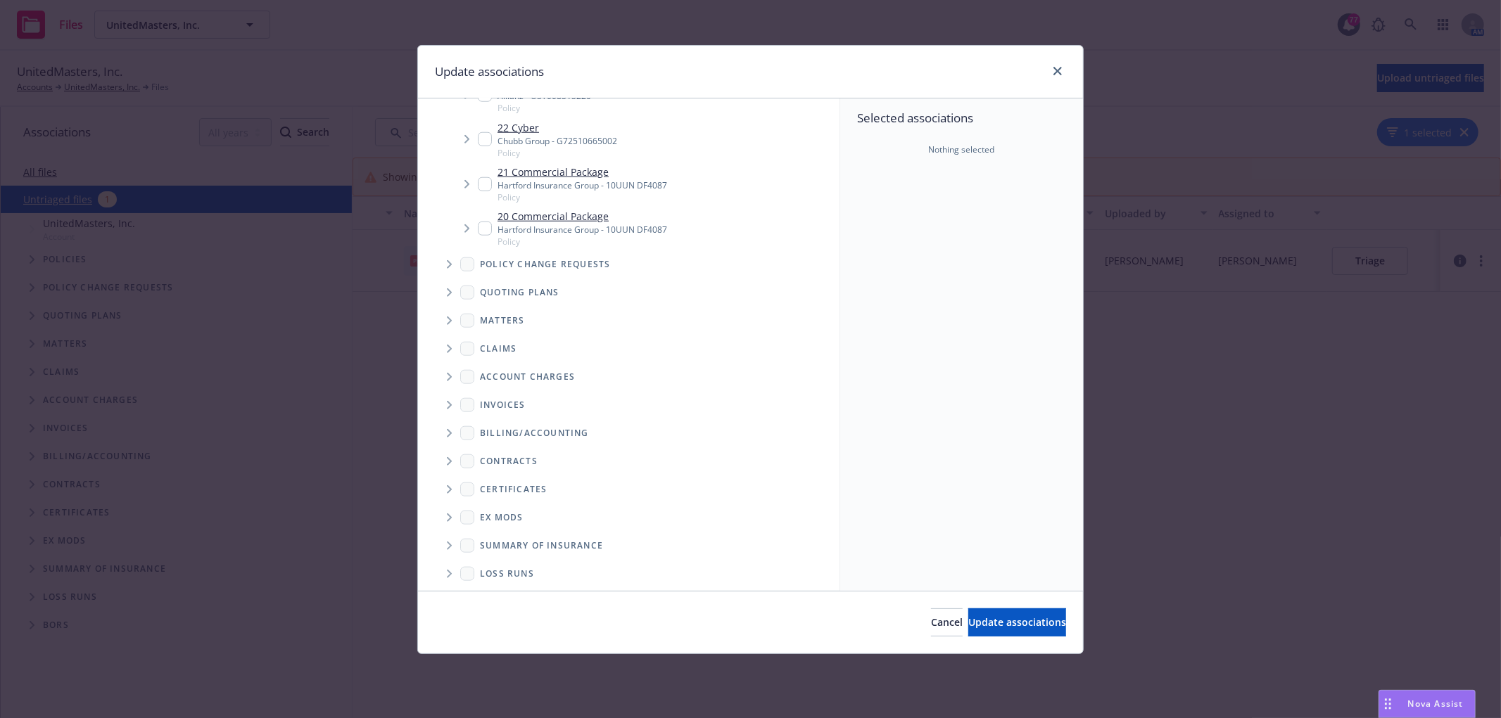
scroll to position [1172, 0]
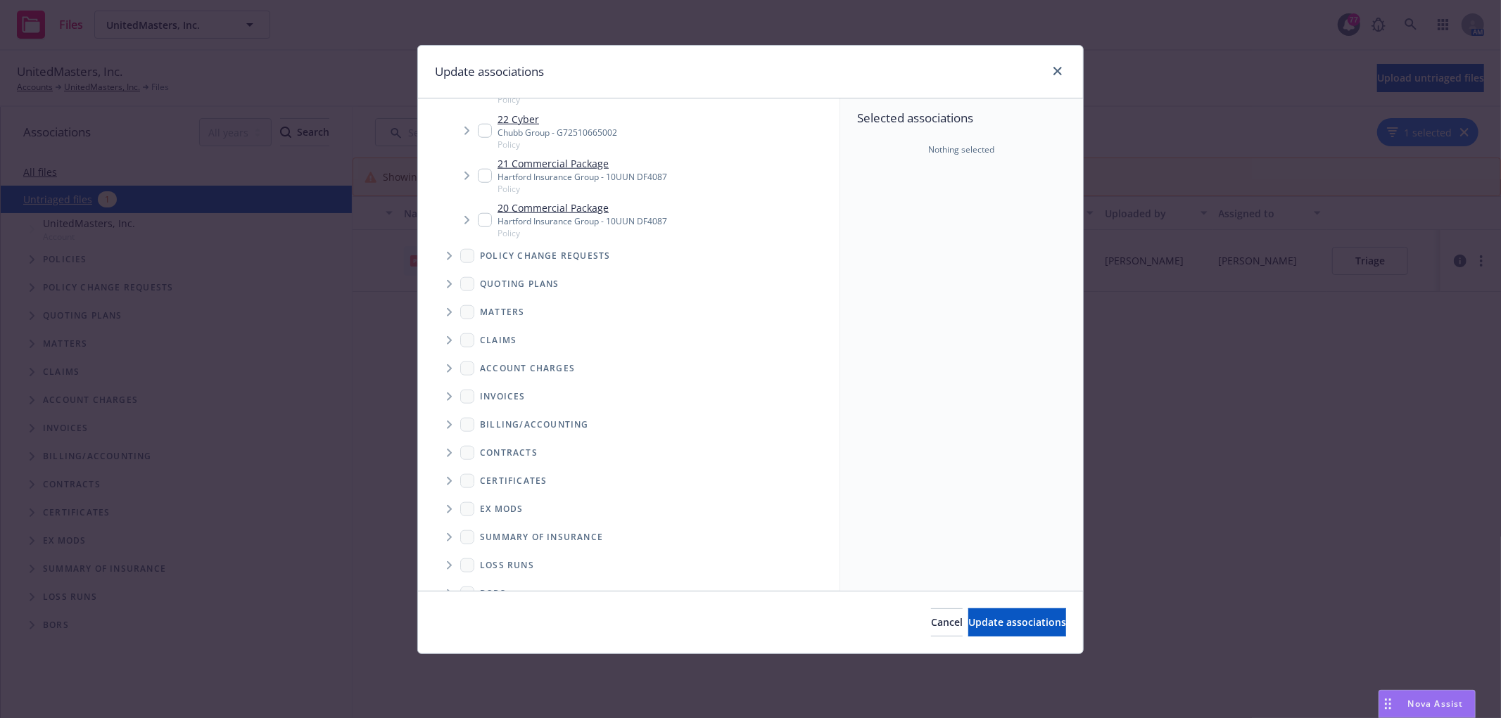
click at [445, 284] on span "Tree Example" at bounding box center [449, 284] width 23 height 23
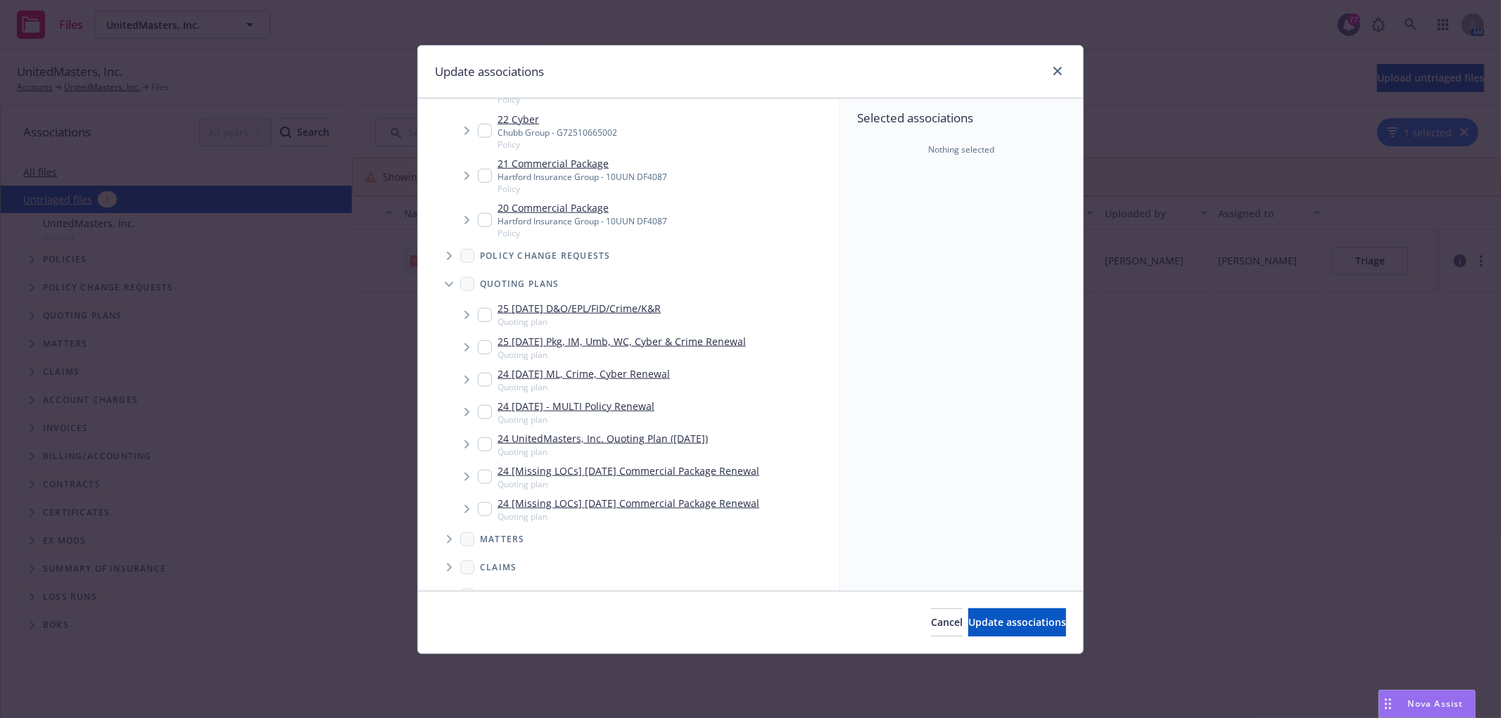
click at [460, 350] on span "Tree Example" at bounding box center [466, 347] width 23 height 23
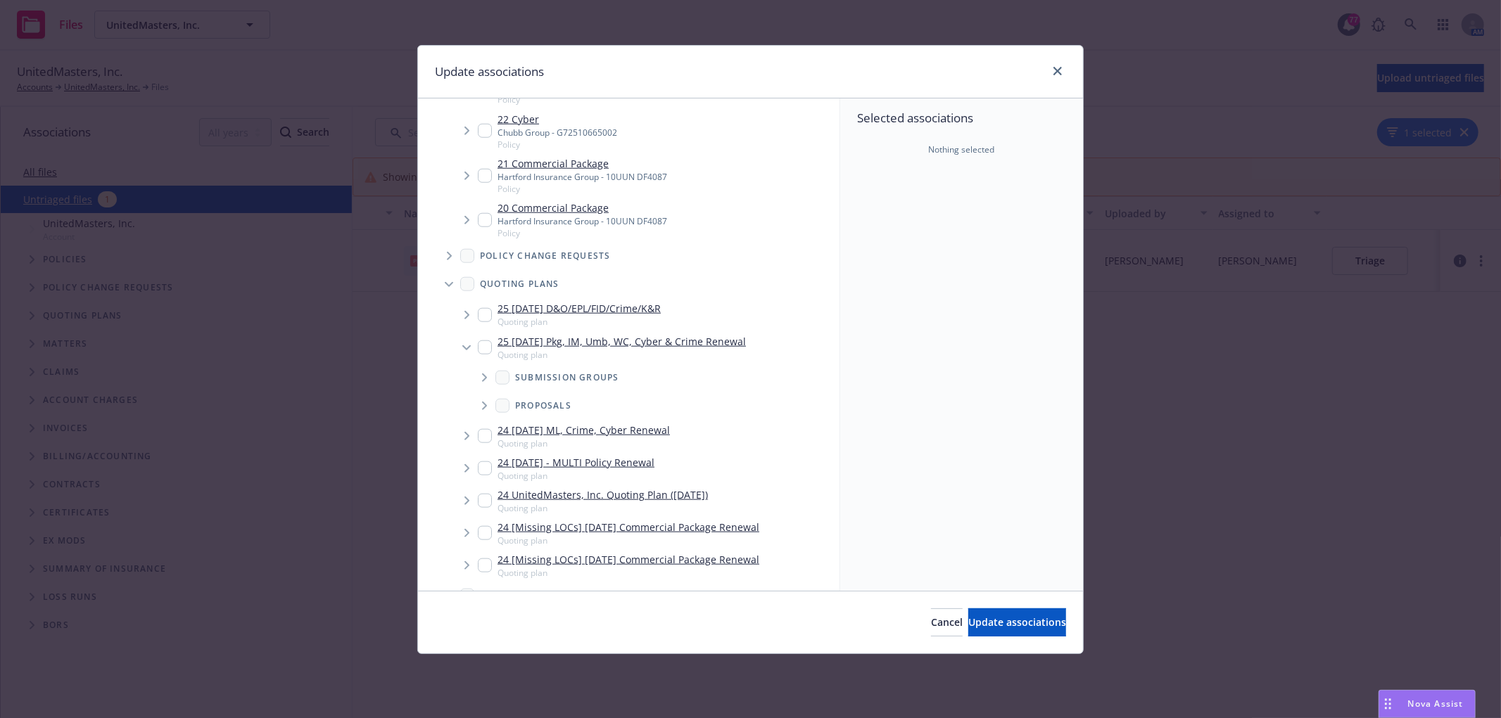
click at [486, 374] on icon "Tree Example" at bounding box center [485, 378] width 6 height 8
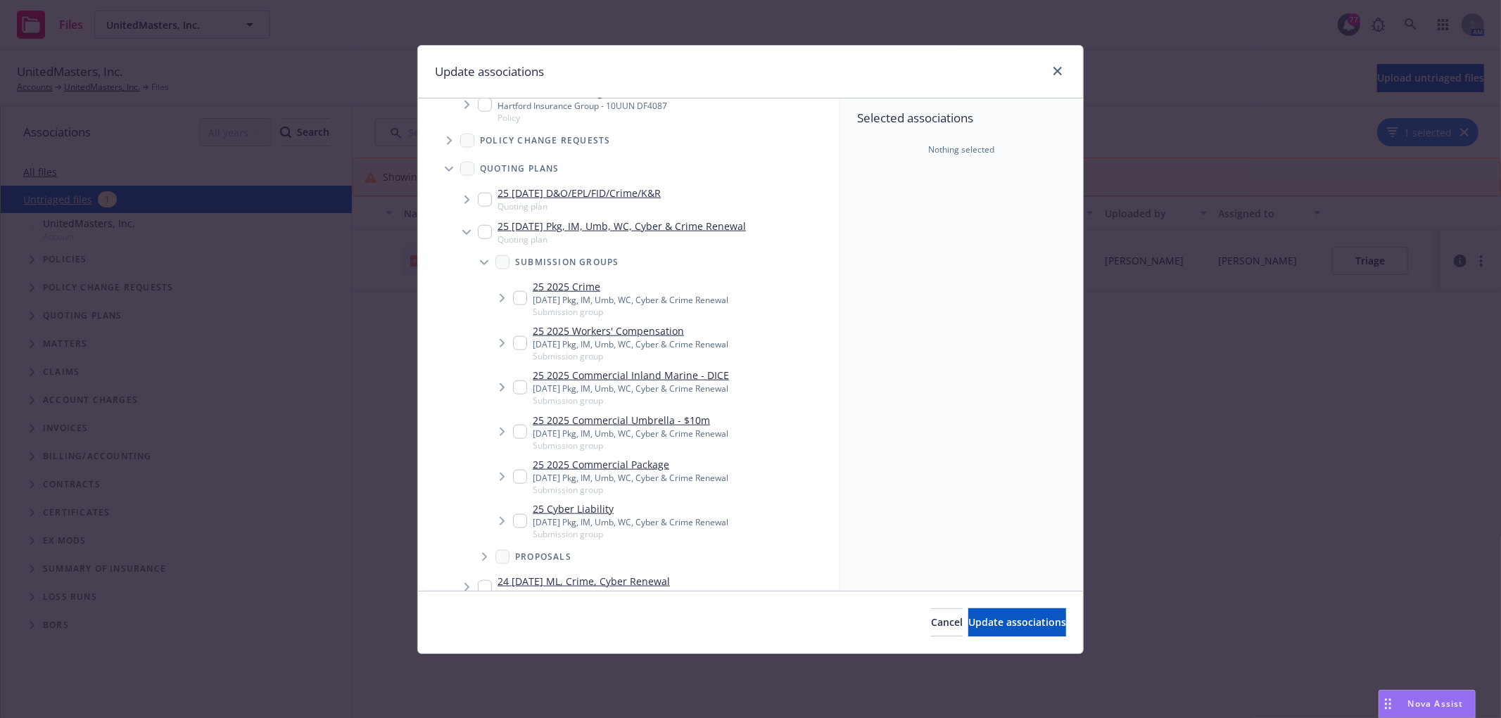
scroll to position [1329, 0]
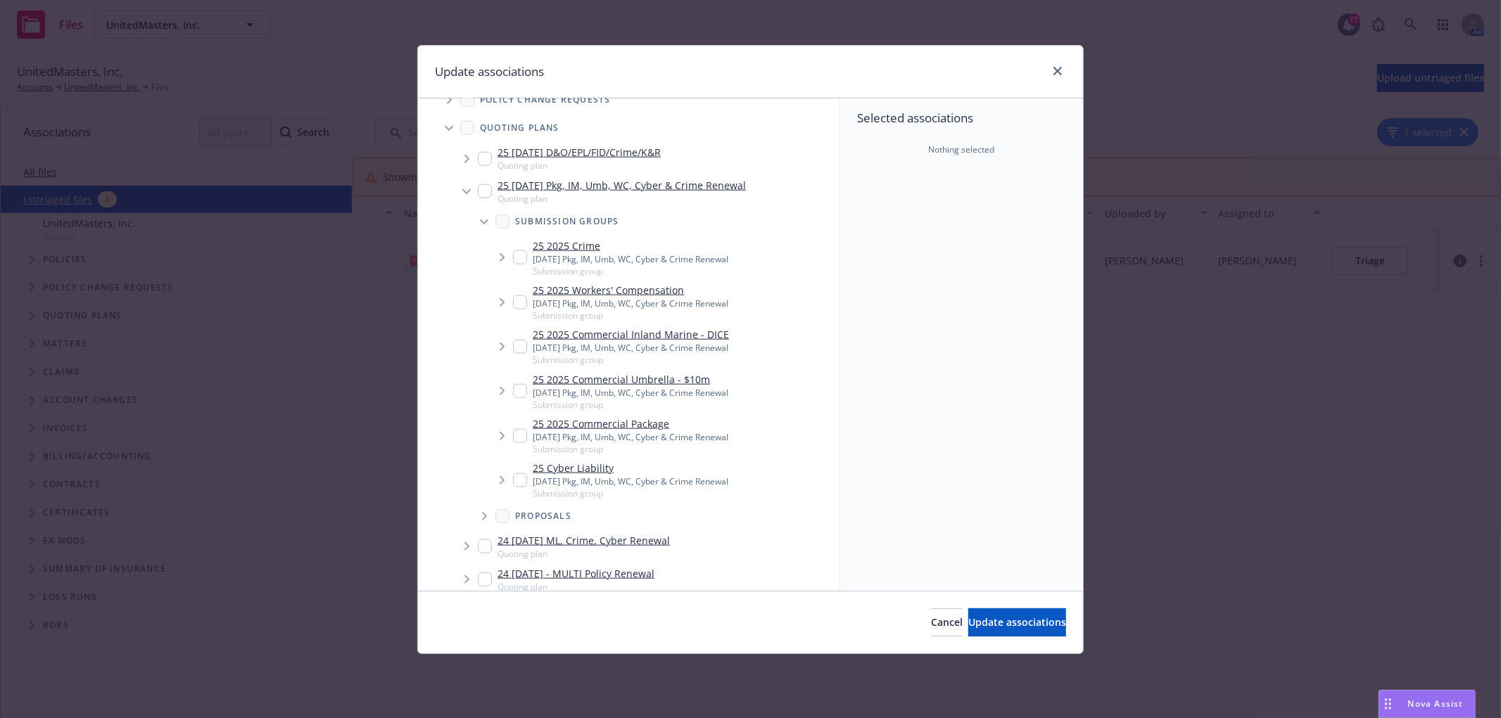
click at [504, 300] on icon "Tree Example" at bounding box center [502, 302] width 5 height 8
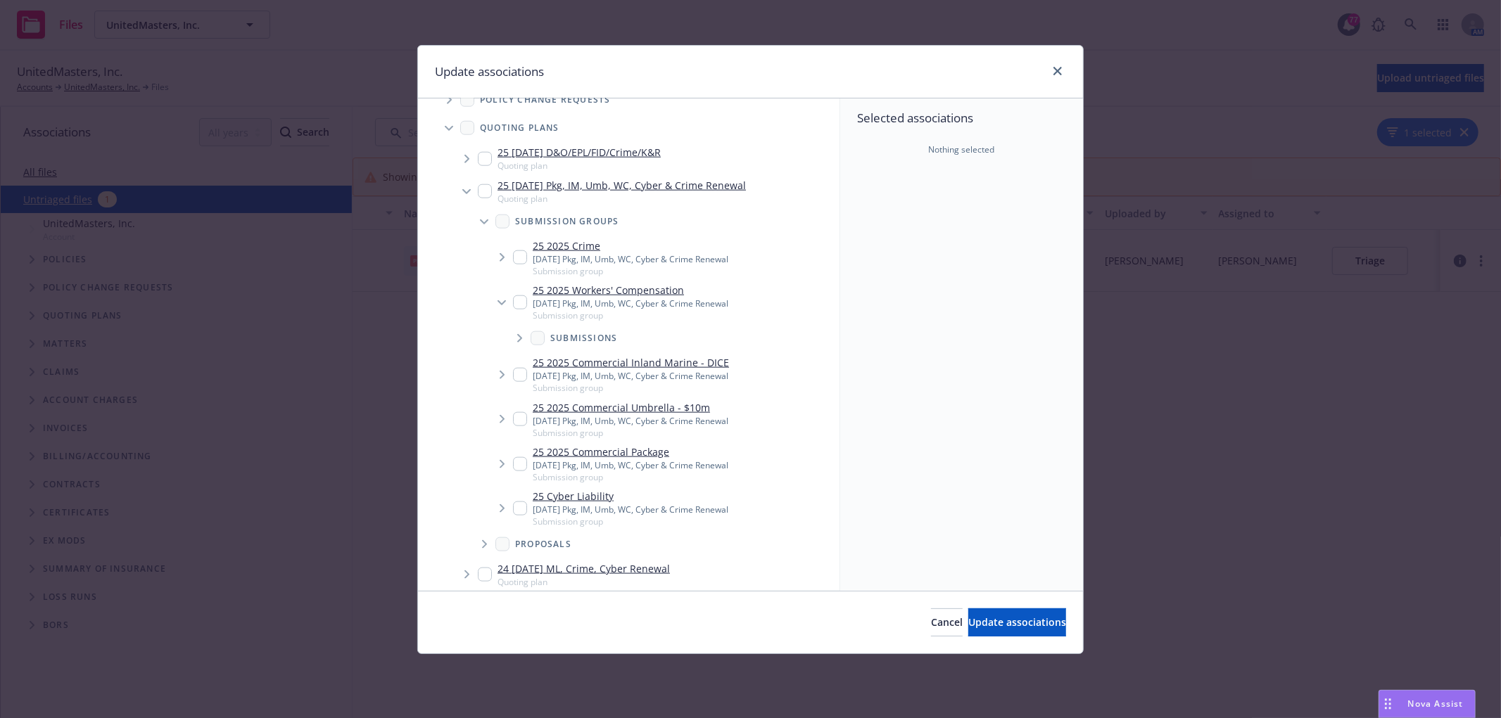
click at [517, 336] on icon "Tree Example" at bounding box center [520, 338] width 6 height 8
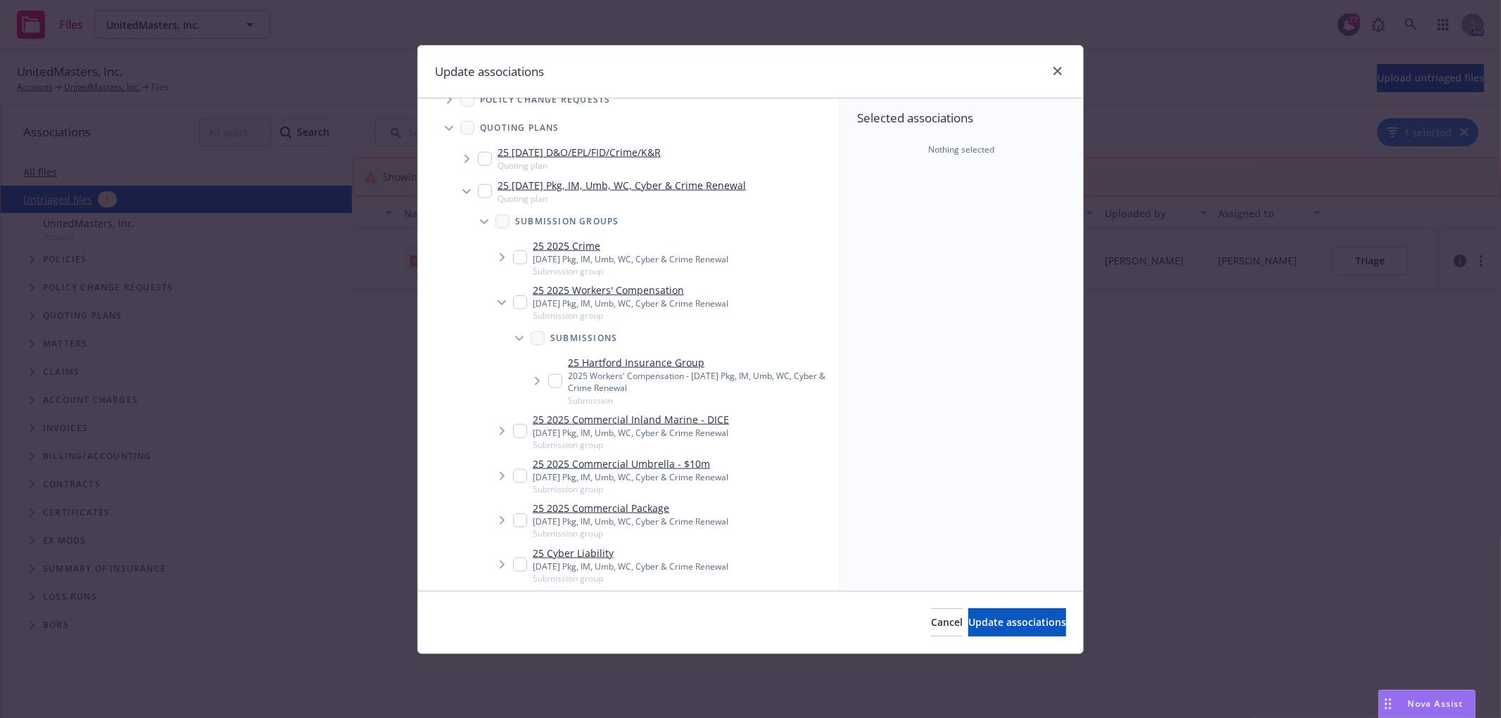
click at [540, 383] on span "Tree Example" at bounding box center [537, 381] width 23 height 23
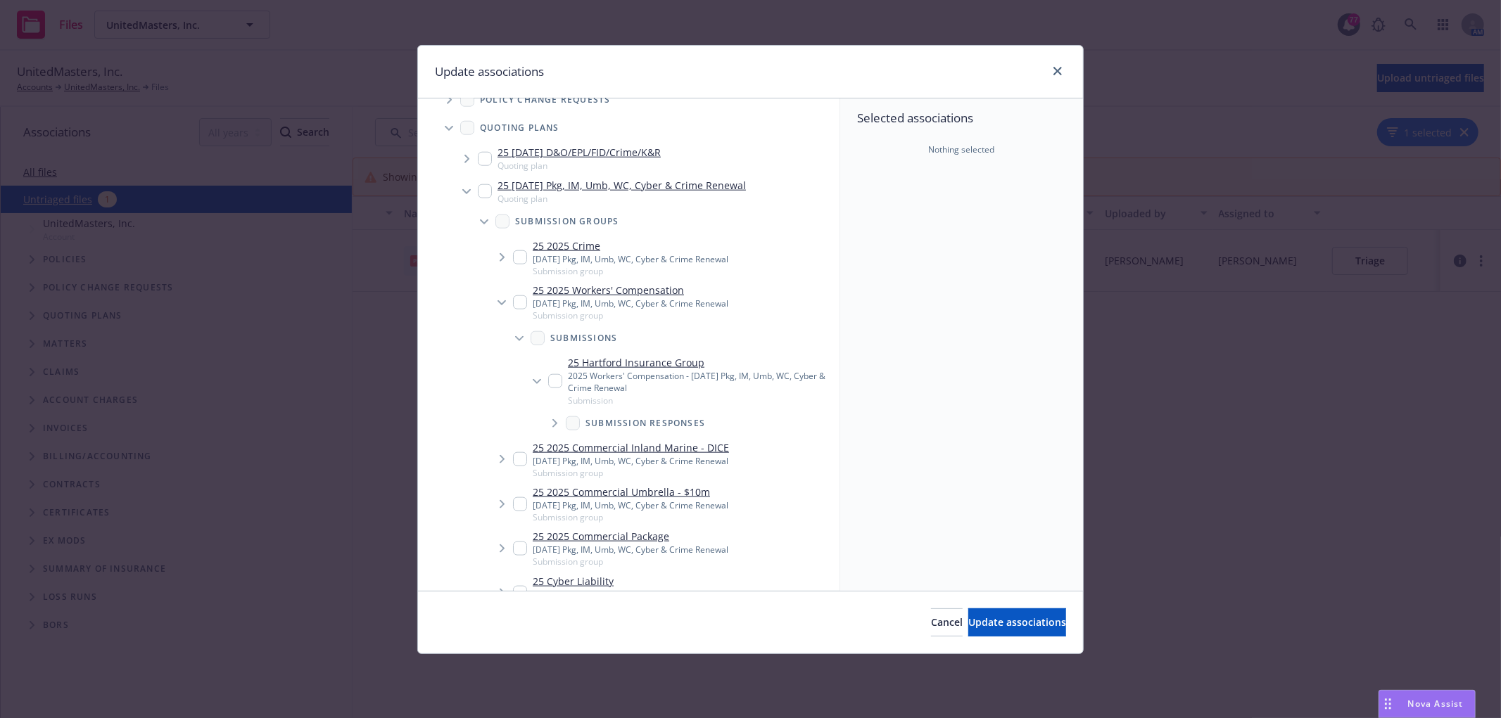
click at [554, 379] on input "Tree Example" at bounding box center [555, 381] width 14 height 14
checkbox input "true"
click at [517, 299] on input "Tree Example" at bounding box center [520, 303] width 14 height 14
checkbox input "true"
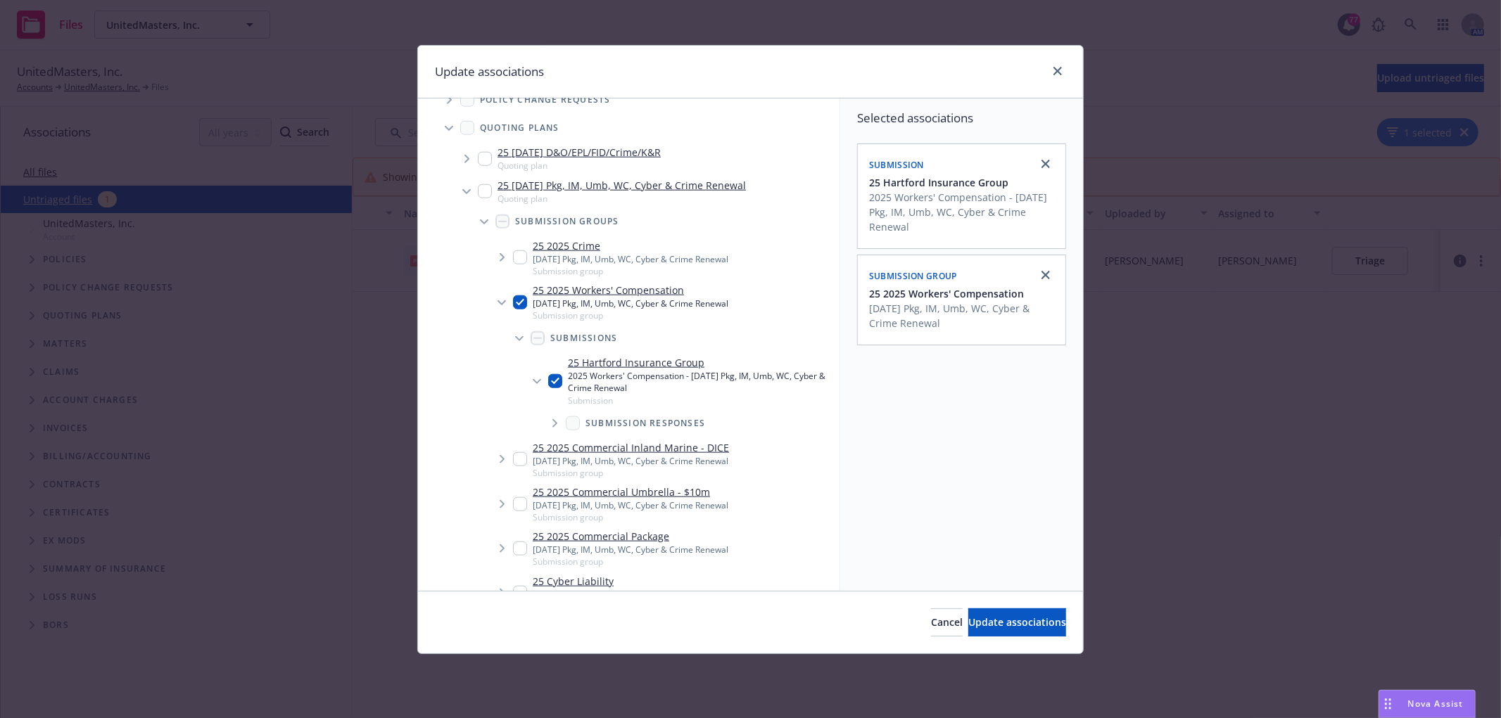
click at [484, 194] on input "Tree Example" at bounding box center [485, 191] width 14 height 14
checkbox input "true"
click at [988, 618] on span "Update associations" at bounding box center [1017, 622] width 98 height 13
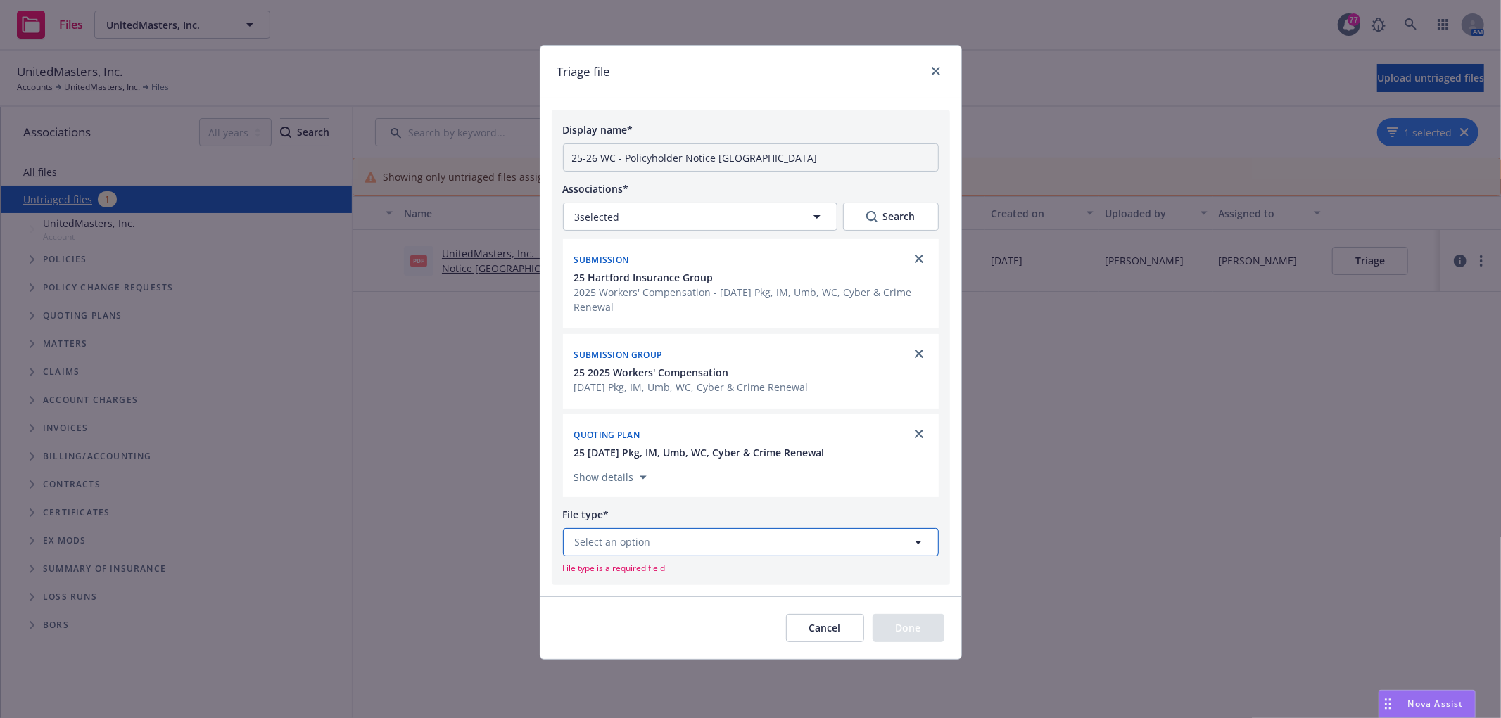
click at [761, 540] on button "Select an option" at bounding box center [751, 542] width 376 height 28
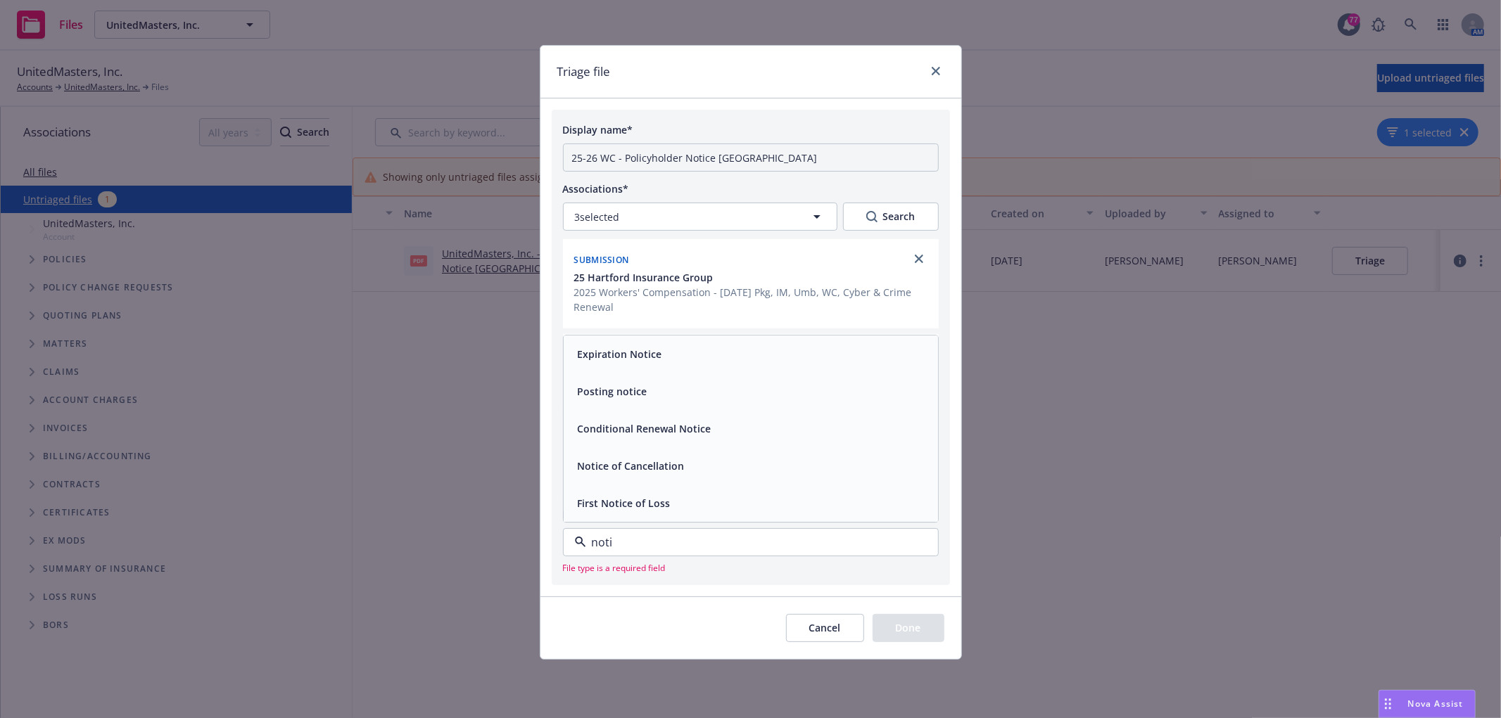
type input "notic"
click at [719, 441] on div "Conditional Renewal Notice" at bounding box center [751, 428] width 374 height 37
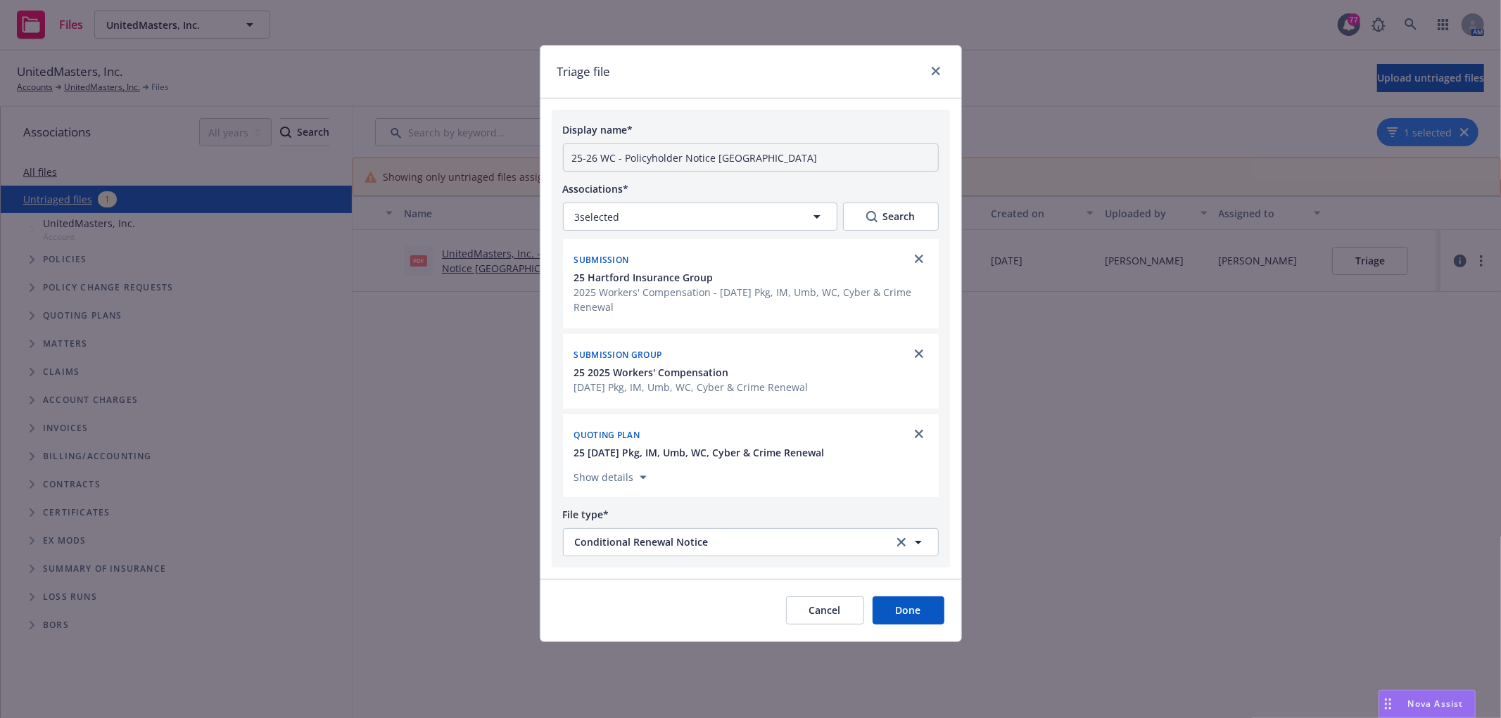
click at [913, 624] on button "Done" at bounding box center [909, 611] width 72 height 28
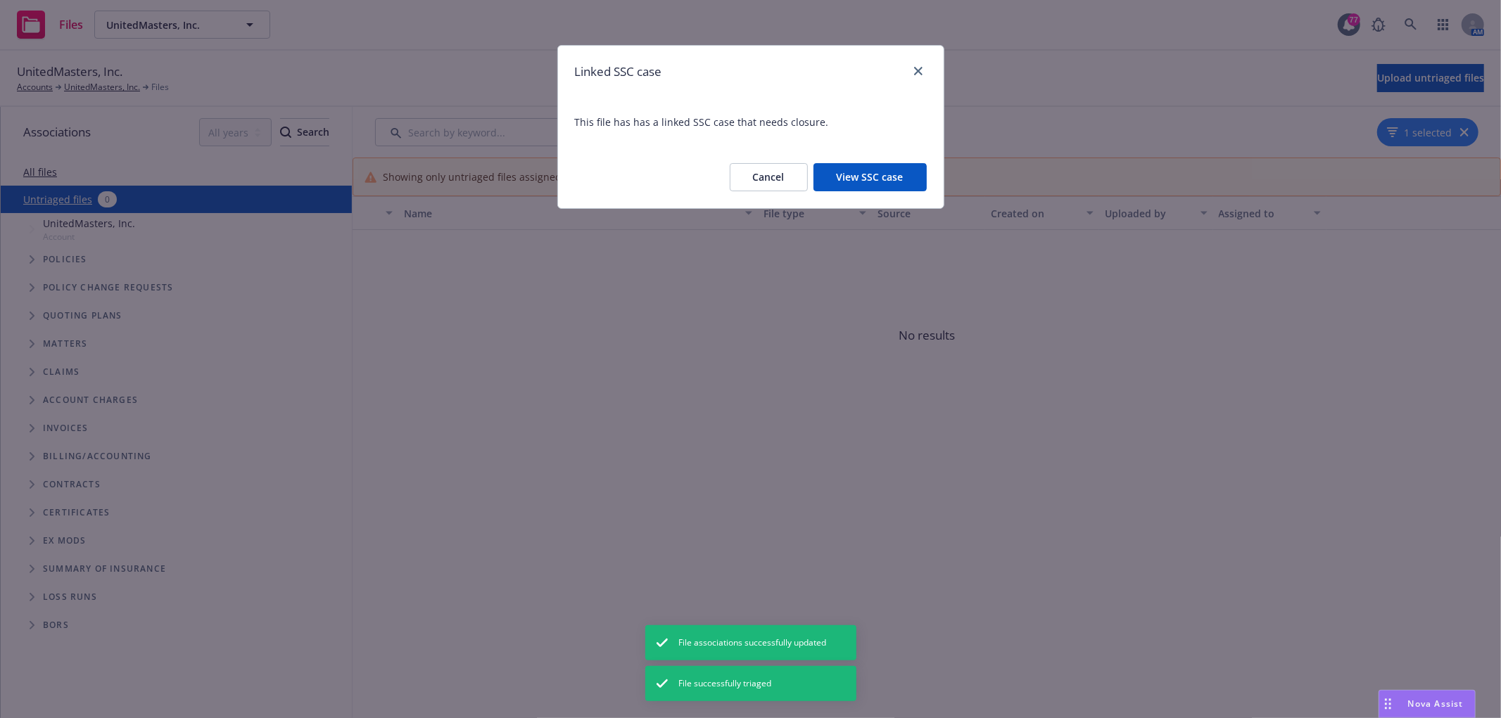
click at [852, 186] on button "View SSC case" at bounding box center [869, 177] width 113 height 28
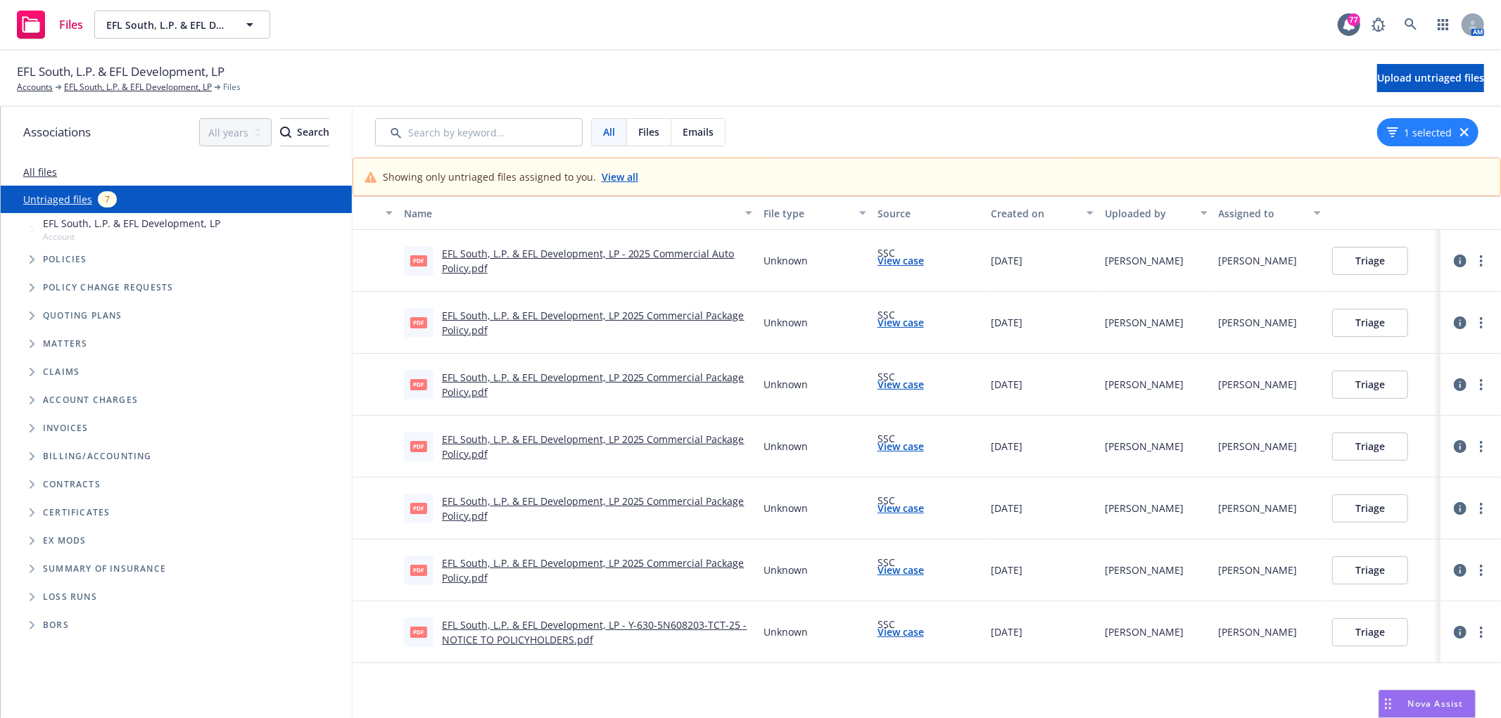
click at [1336, 266] on button "Triage" at bounding box center [1370, 261] width 76 height 28
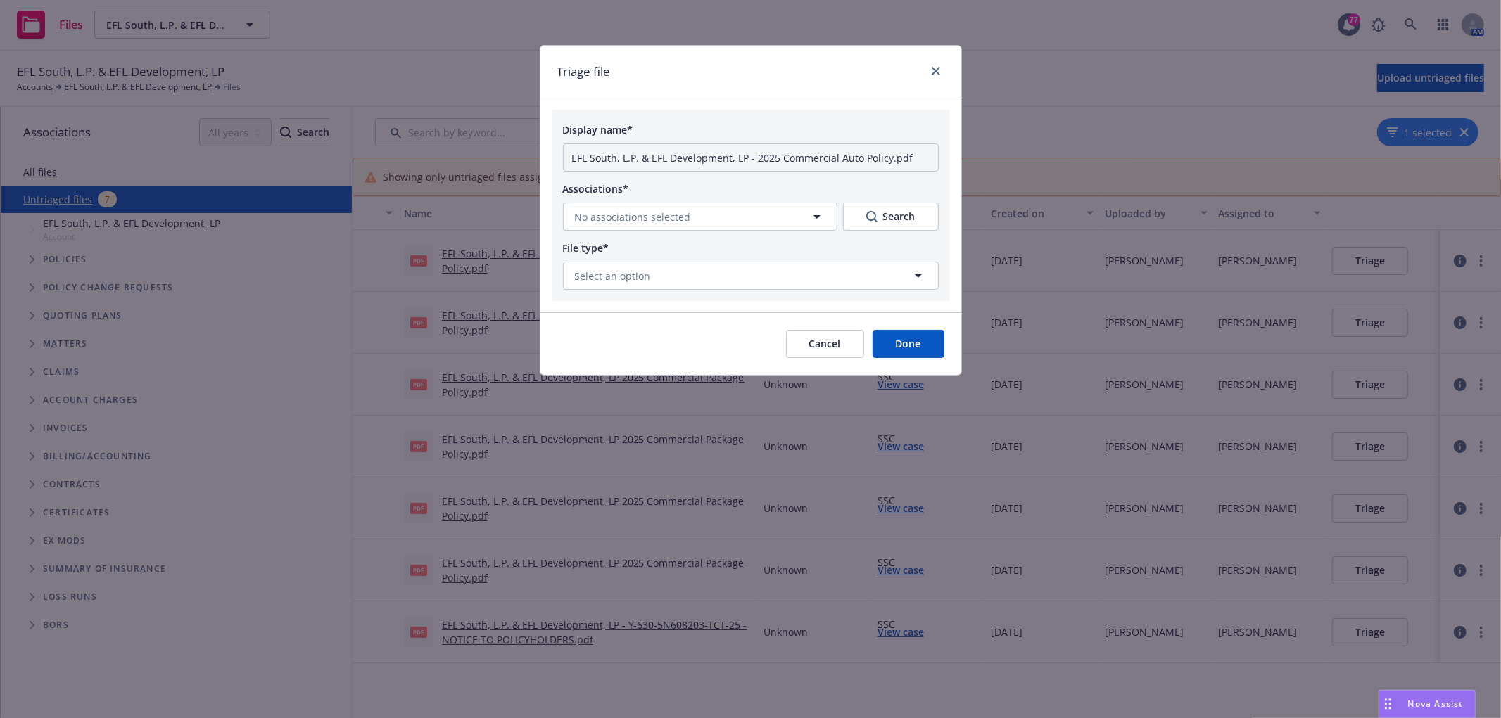
click at [823, 350] on button "Cancel" at bounding box center [825, 344] width 78 height 28
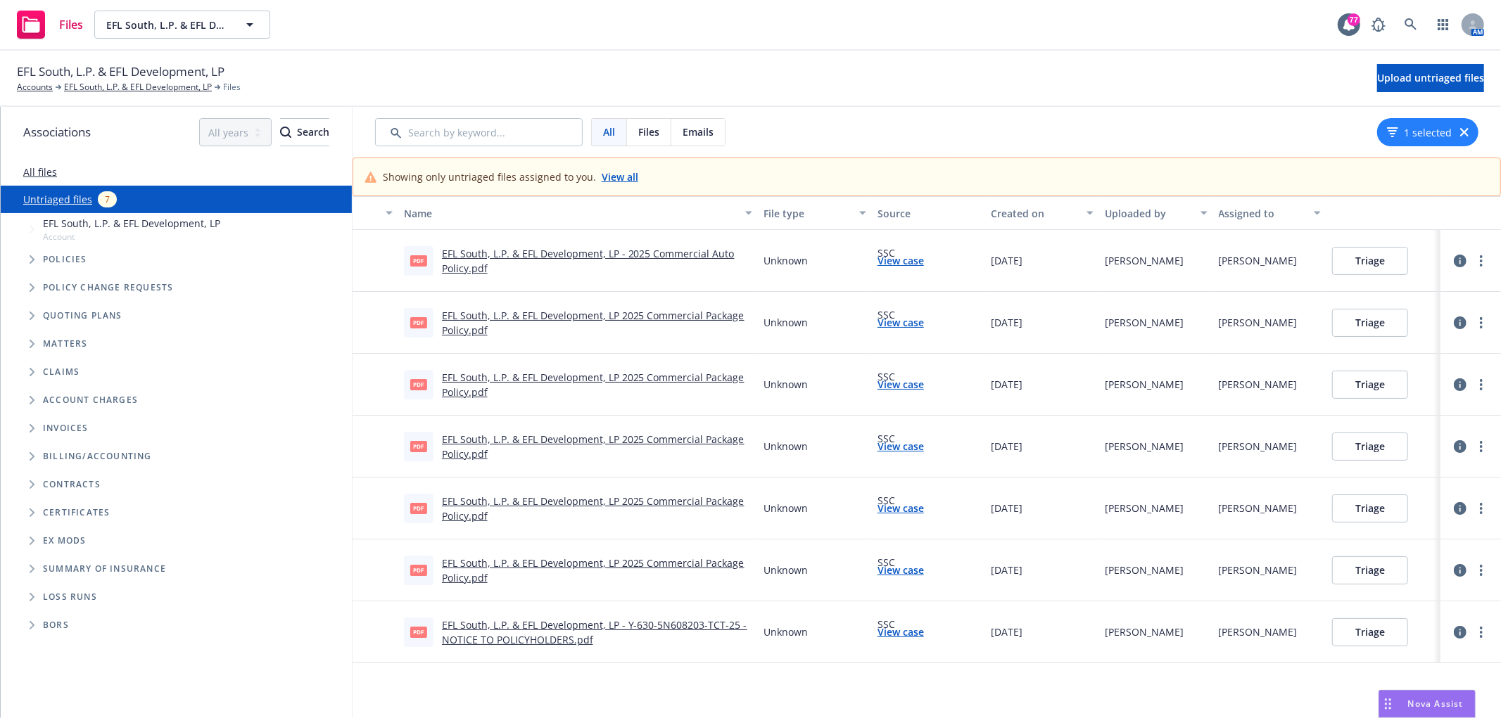
click at [888, 258] on link "View case" at bounding box center [901, 260] width 46 height 15
click at [1473, 265] on link "more" at bounding box center [1481, 261] width 17 height 17
click at [1438, 290] on link "Archive" at bounding box center [1416, 290] width 124 height 28
click at [680, 313] on link "EFL South, L.P. & EFL Development, LP 2025 Commercial Package Policy.pdf" at bounding box center [593, 323] width 303 height 28
click at [581, 373] on link "EFL South, L.P. & EFL Development, LP 2025 Commercial Package Policy.pdf" at bounding box center [593, 385] width 303 height 28
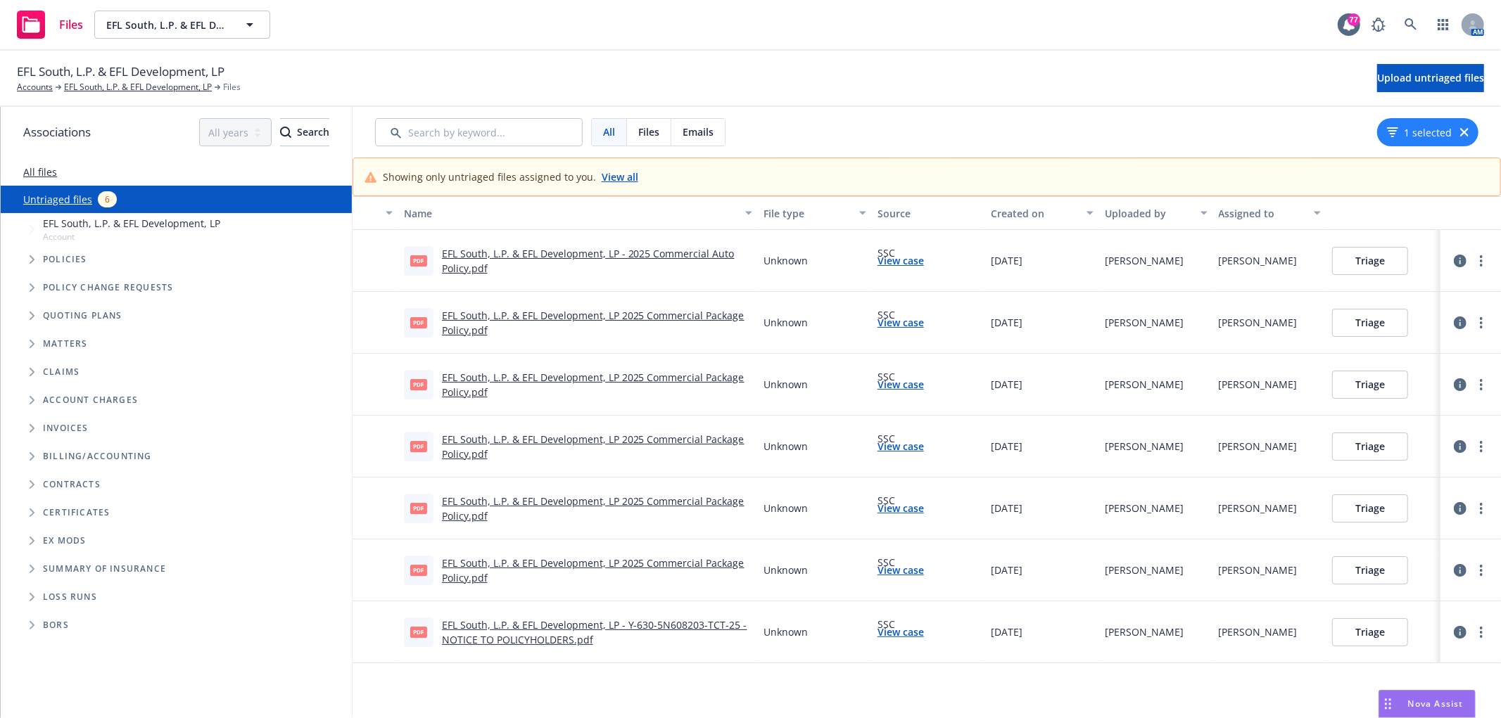
click at [607, 442] on link "EFL South, L.P. & EFL Development, LP 2025 Commercial Package Policy.pdf" at bounding box center [593, 447] width 303 height 28
click at [676, 502] on link "EFL South, L.P. & EFL Development, LP 2025 Commercial Package Policy.pdf" at bounding box center [593, 509] width 303 height 28
click at [1473, 324] on link "more" at bounding box center [1481, 323] width 17 height 17
click at [1433, 353] on link "Archive" at bounding box center [1416, 352] width 124 height 28
click at [1480, 384] on circle "more" at bounding box center [1481, 385] width 3 height 3
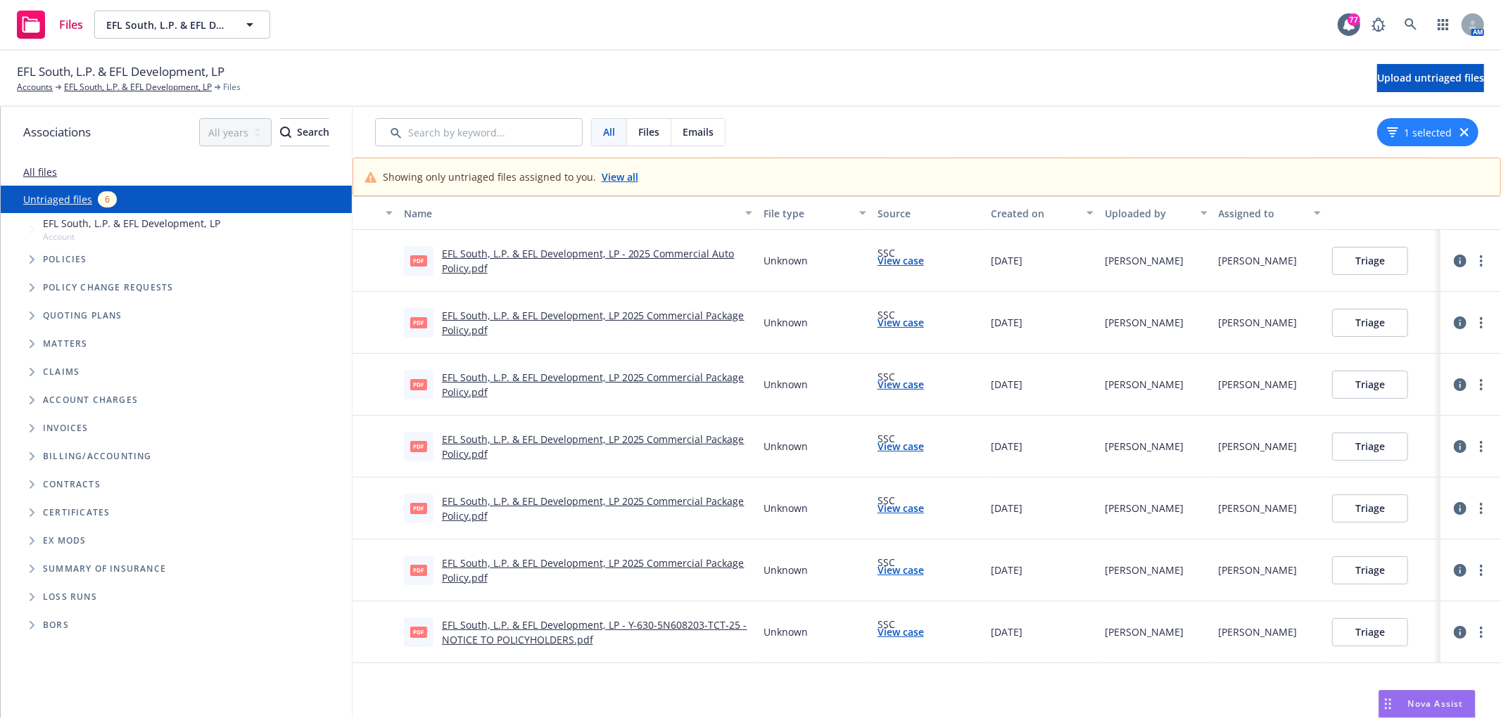
click at [1401, 416] on link "Archive" at bounding box center [1416, 414] width 124 height 28
click at [1473, 444] on link "more" at bounding box center [1481, 446] width 17 height 17
click at [1397, 474] on link "Archive" at bounding box center [1416, 475] width 124 height 28
click at [1480, 505] on icon "more" at bounding box center [1481, 508] width 3 height 11
click at [1391, 533] on link "Archive" at bounding box center [1416, 537] width 124 height 28
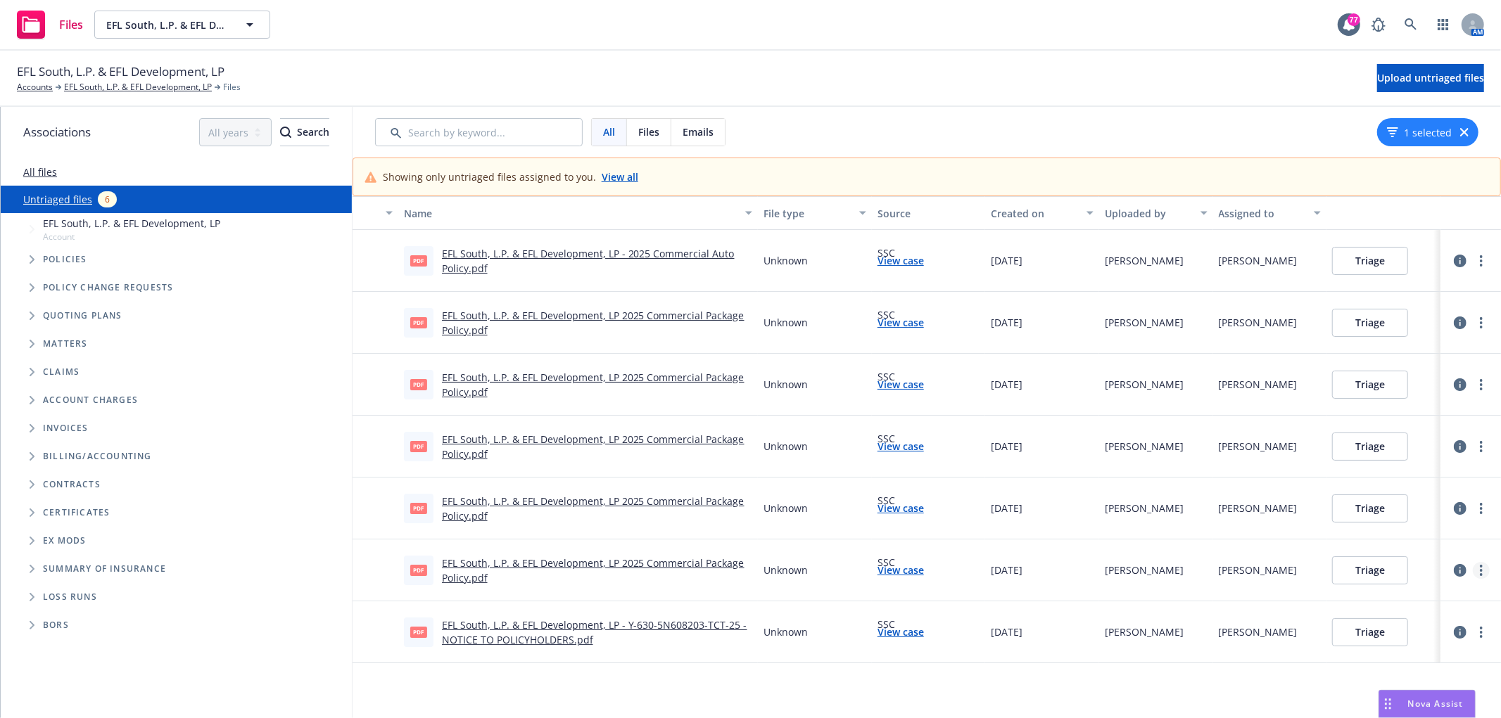
click at [1480, 569] on icon "more" at bounding box center [1481, 570] width 3 height 11
click at [1431, 437] on link "Archive" at bounding box center [1427, 441] width 124 height 28
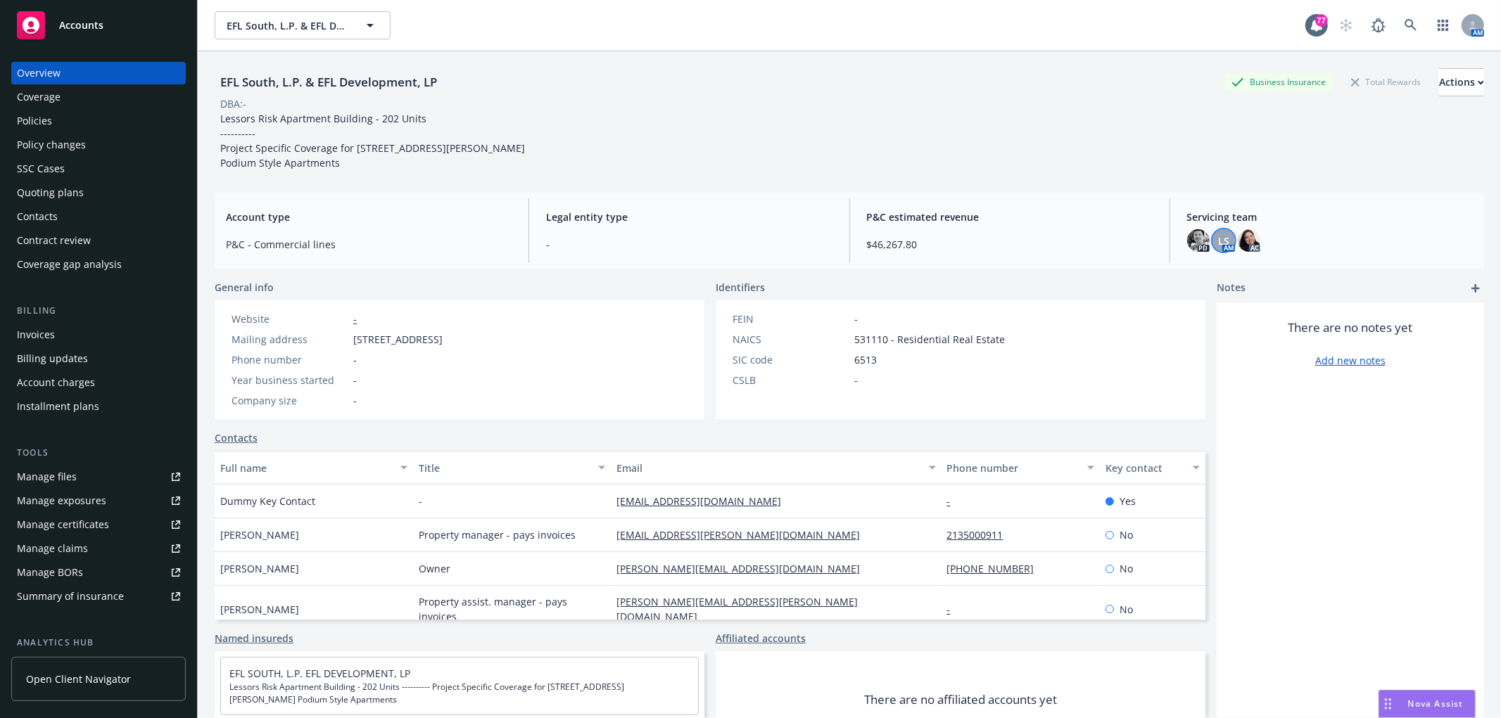
click at [1221, 245] on div "LS" at bounding box center [1224, 240] width 23 height 23
click at [1206, 277] on icon "close" at bounding box center [1206, 278] width 8 height 8
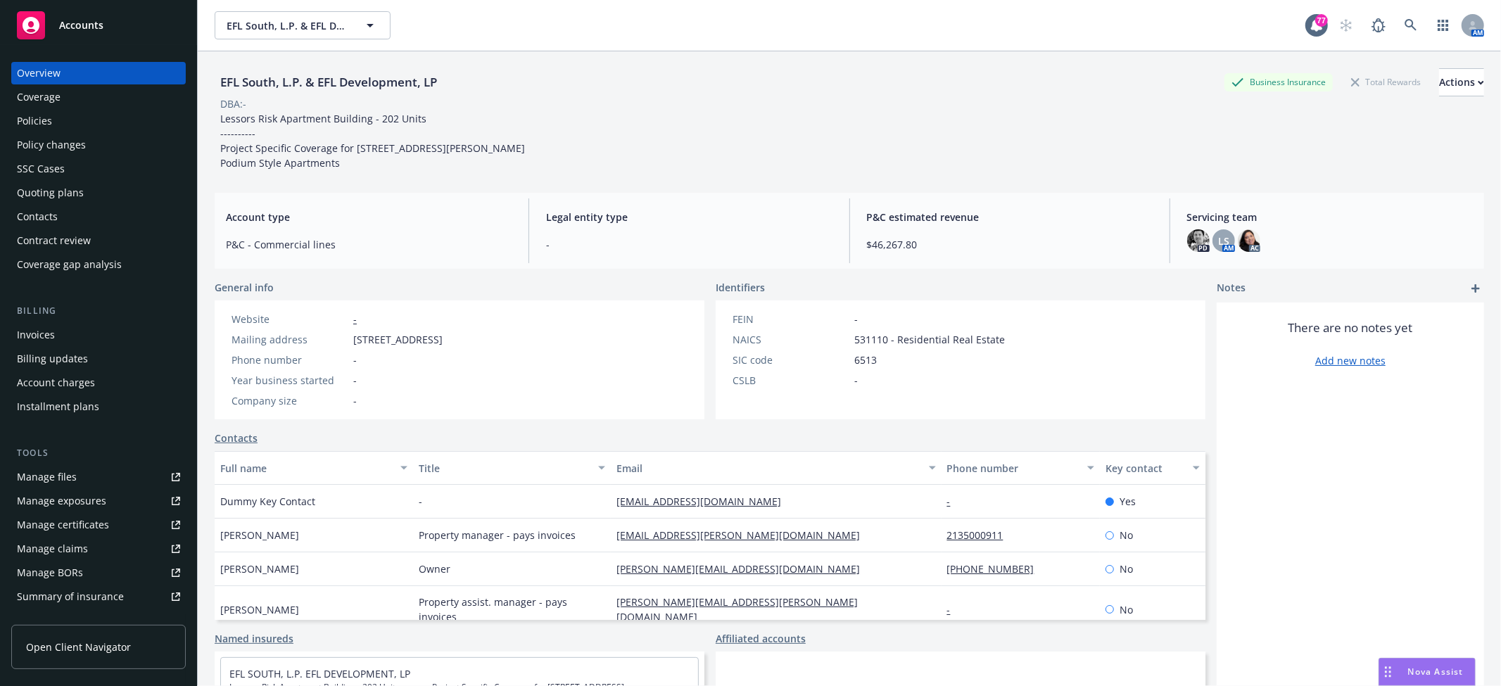
click at [107, 125] on div "Policies" at bounding box center [98, 121] width 163 height 23
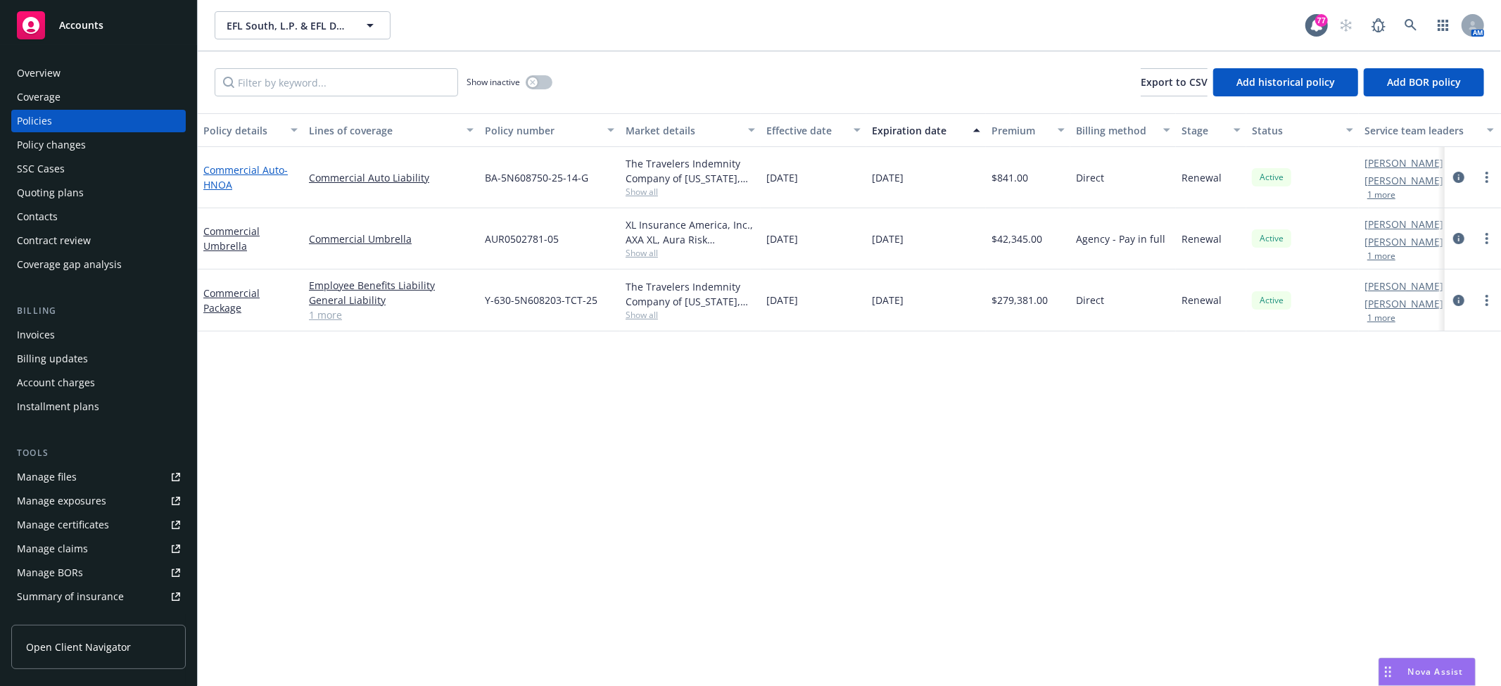
click at [212, 182] on span "- HNOA" at bounding box center [245, 177] width 84 height 28
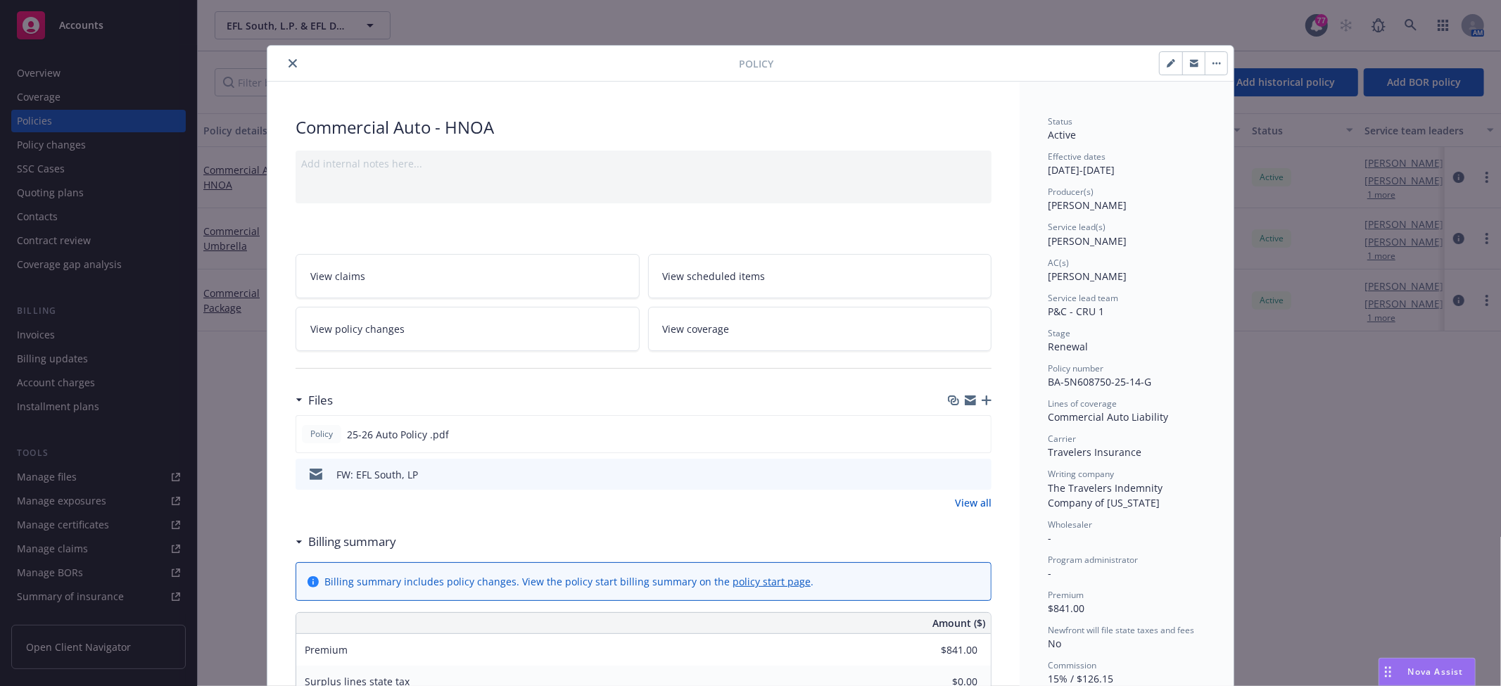
click at [967, 504] on link "View all" at bounding box center [973, 502] width 37 height 15
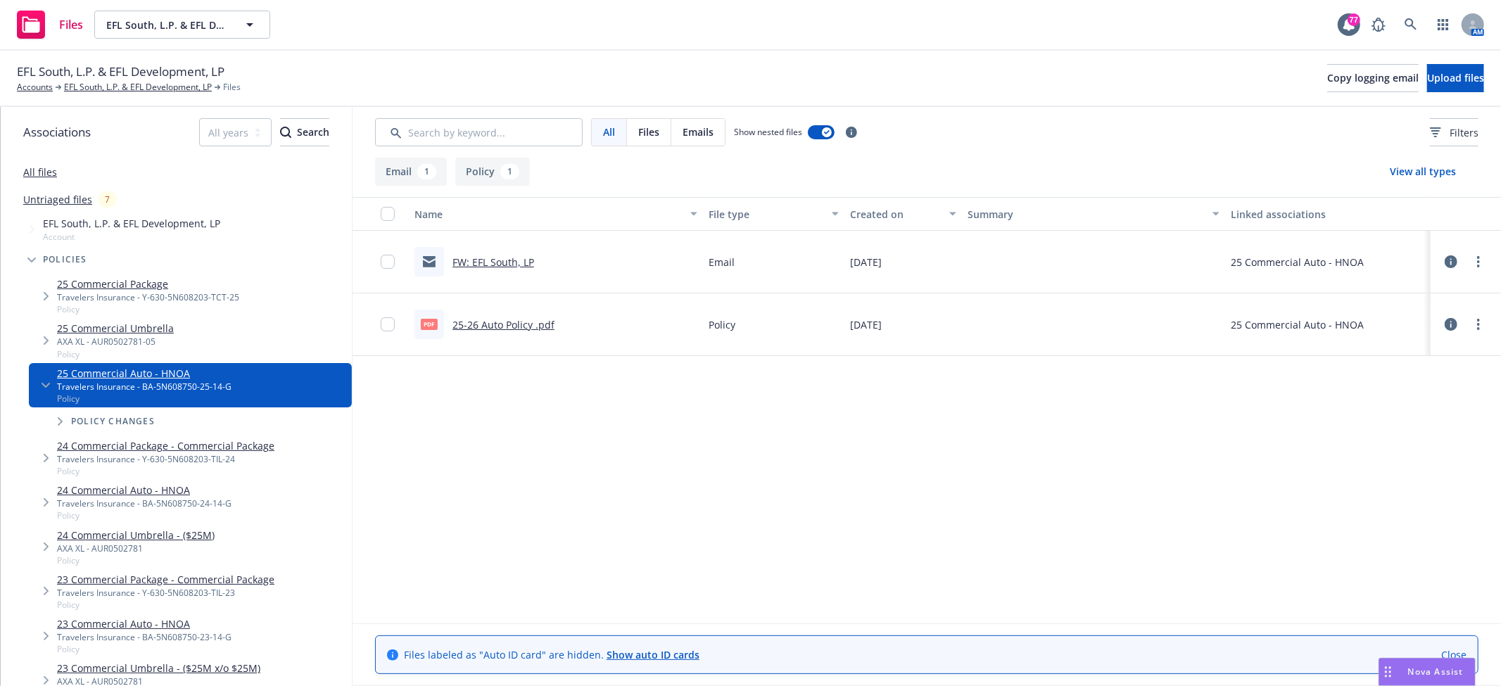
click at [486, 264] on link "FW: EFL South, LP" at bounding box center [493, 261] width 82 height 13
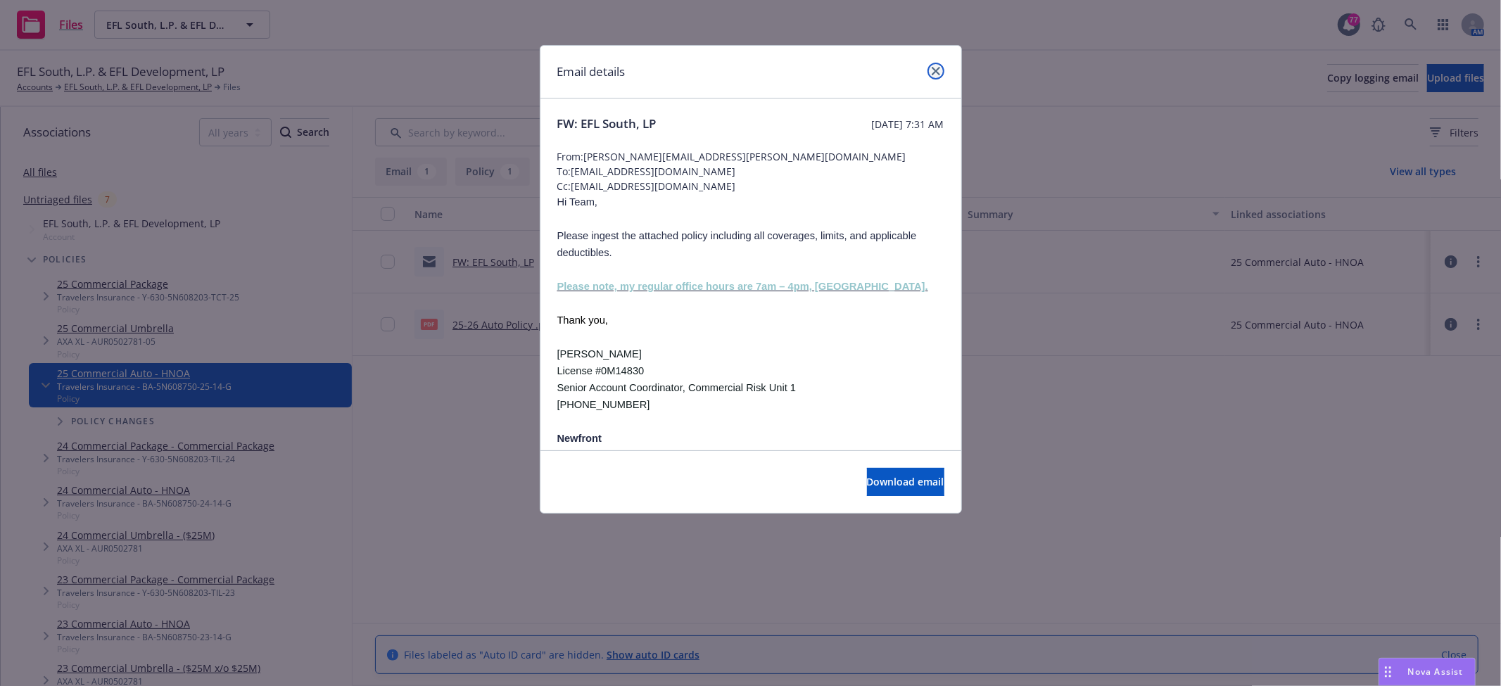
click at [941, 71] on link "close" at bounding box center [935, 71] width 17 height 17
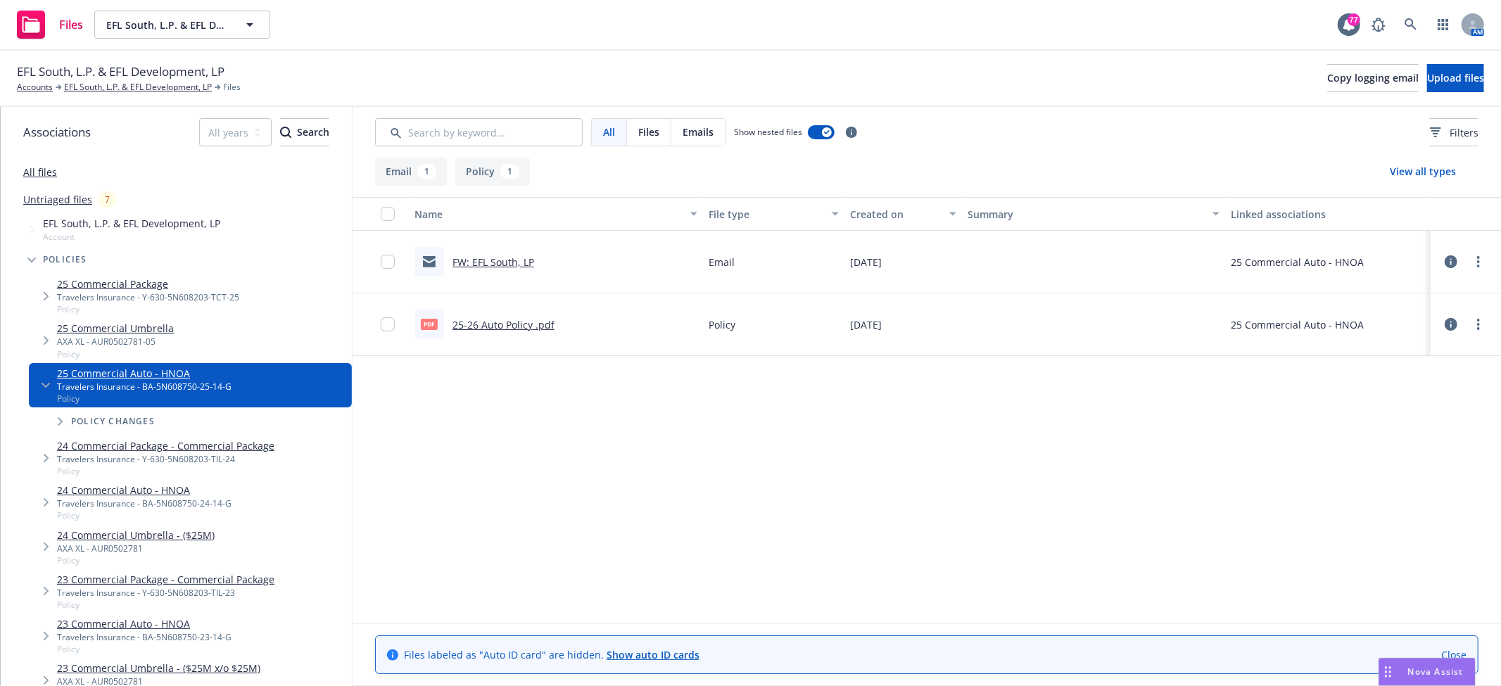
click at [493, 258] on link "FW: EFL South, LP" at bounding box center [493, 261] width 82 height 13
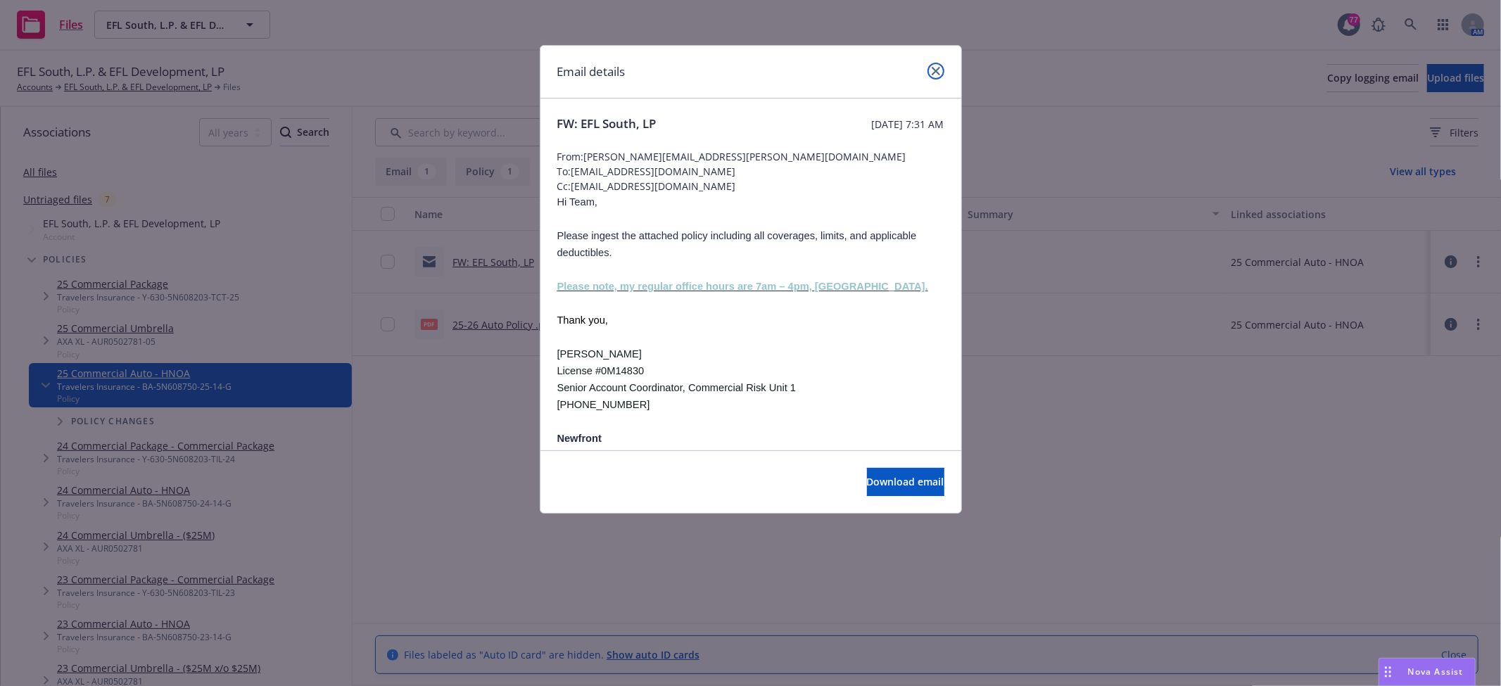
click at [931, 75] on link "close" at bounding box center [935, 71] width 17 height 17
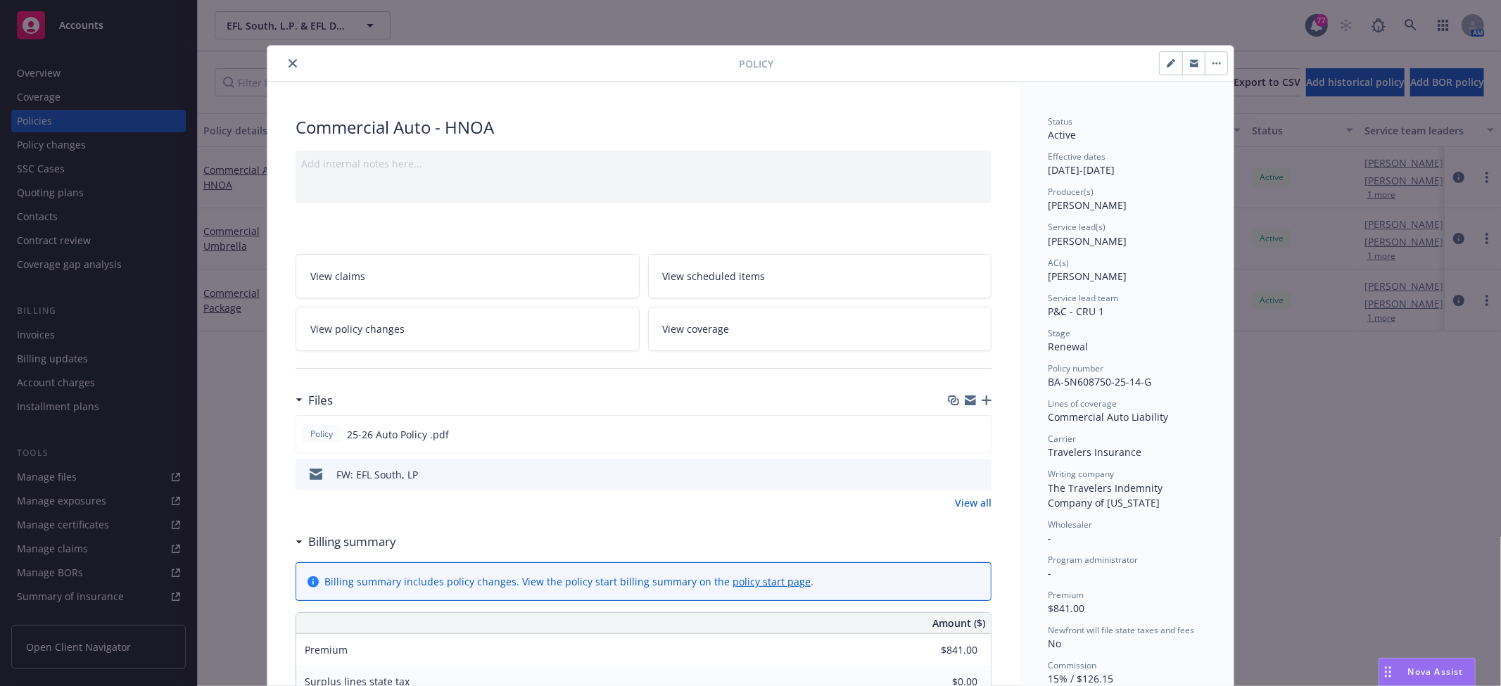
click at [289, 65] on icon "close" at bounding box center [293, 63] width 8 height 8
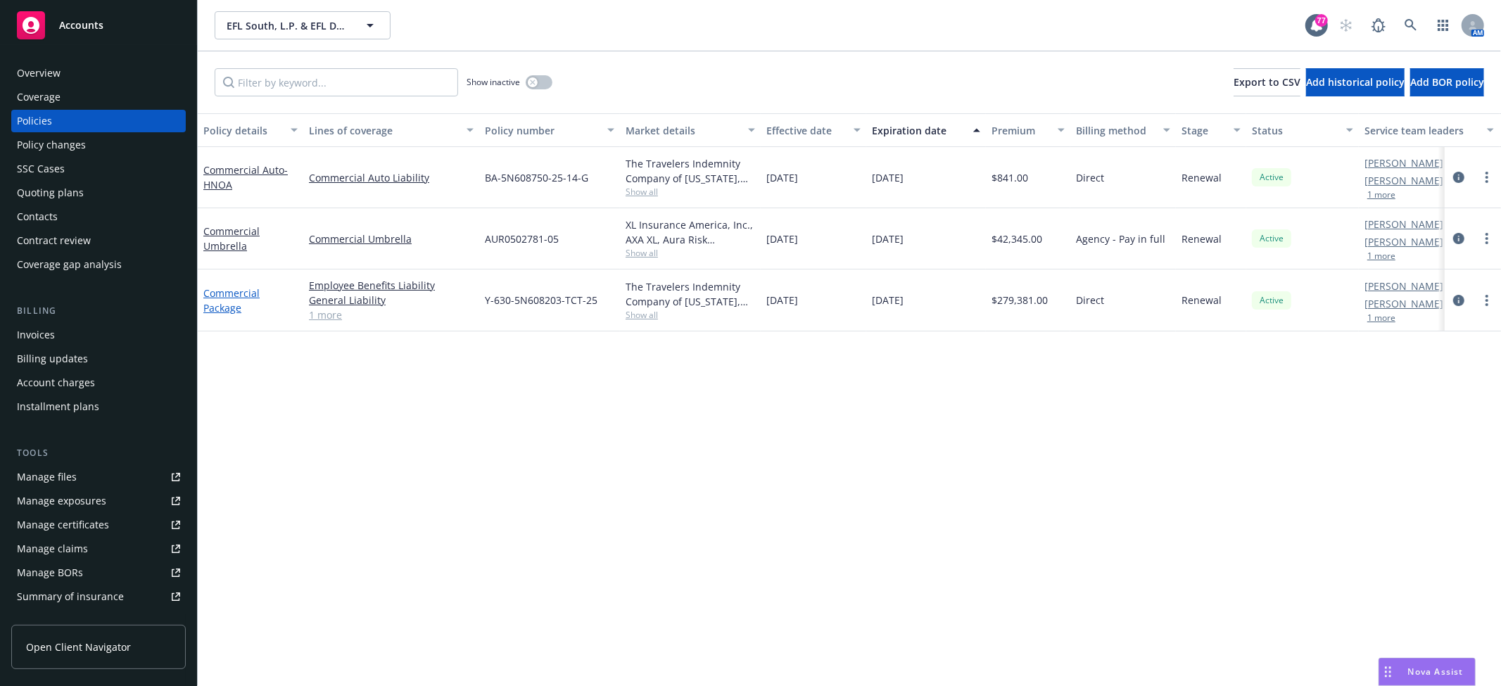
click at [213, 305] on link "Commercial Package" at bounding box center [231, 300] width 56 height 28
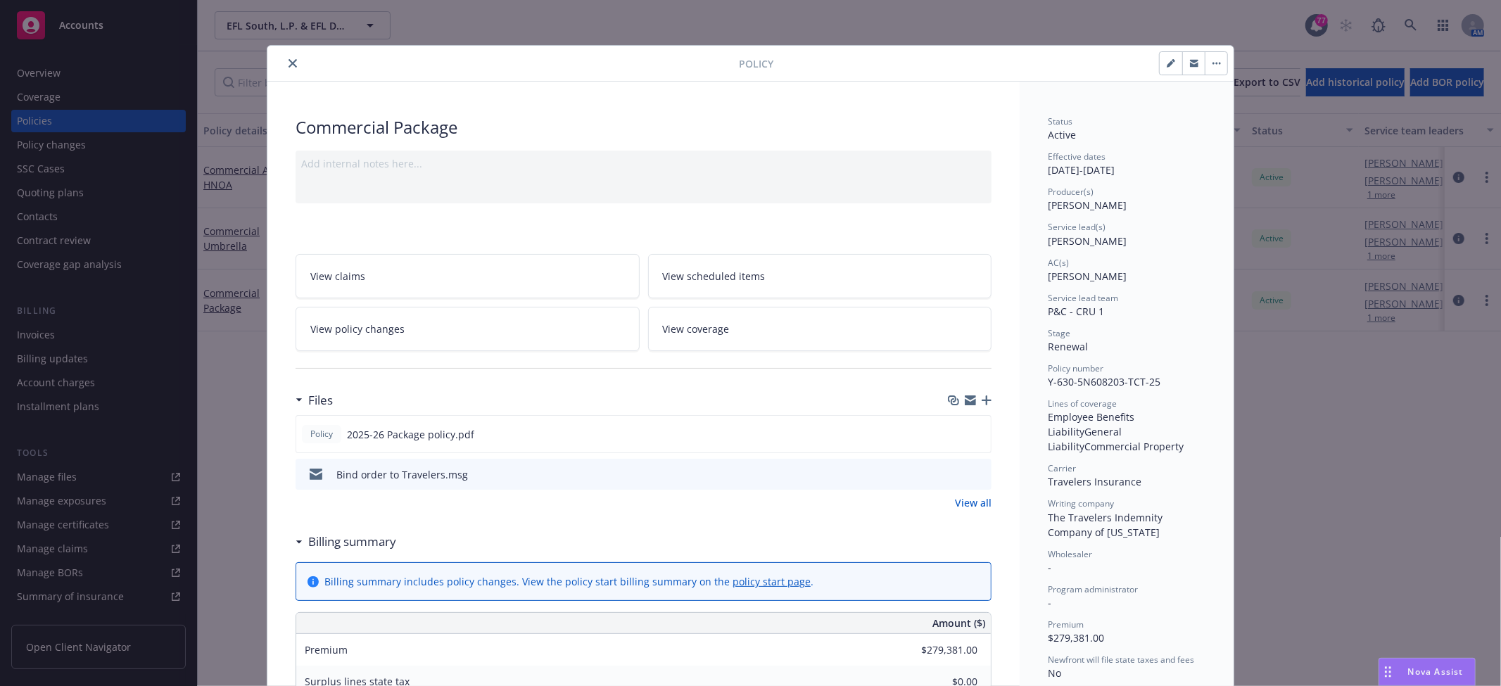
scroll to position [78, 0]
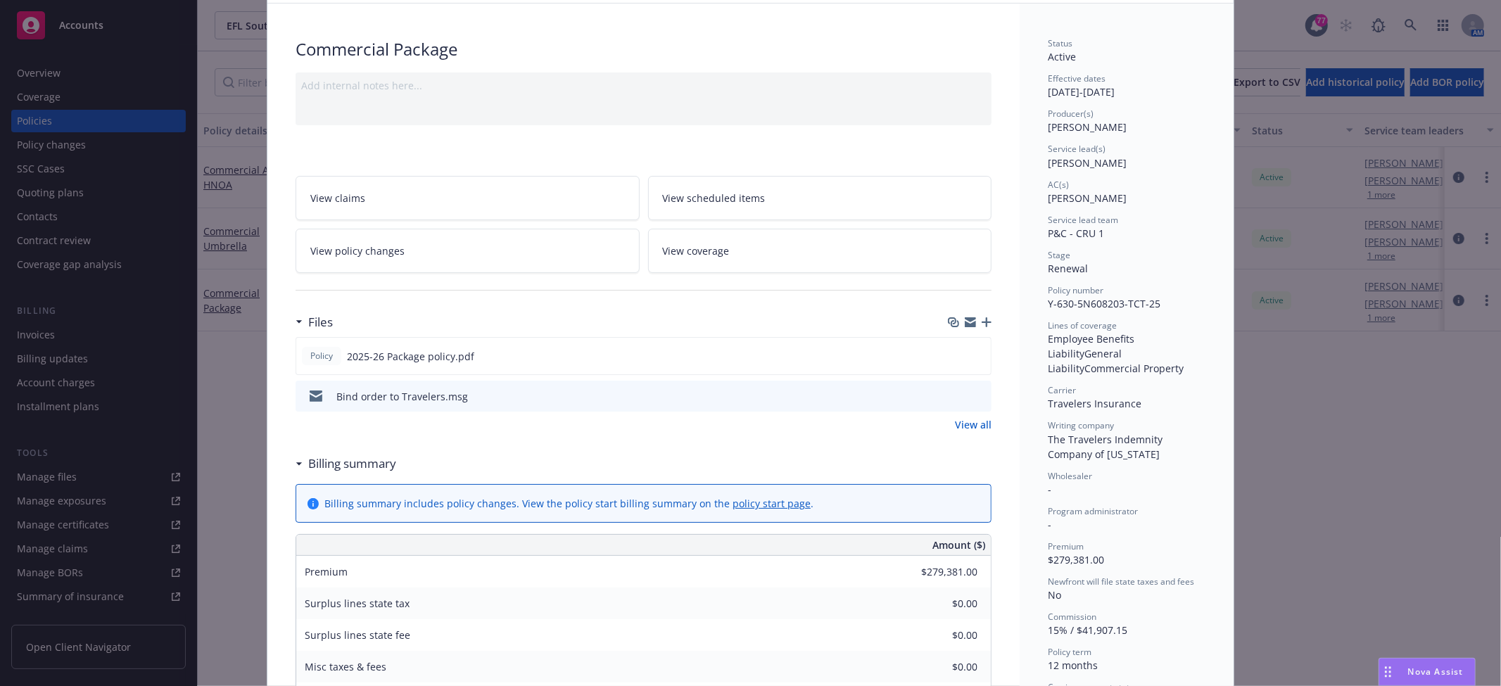
click at [971, 421] on link "View all" at bounding box center [973, 424] width 37 height 15
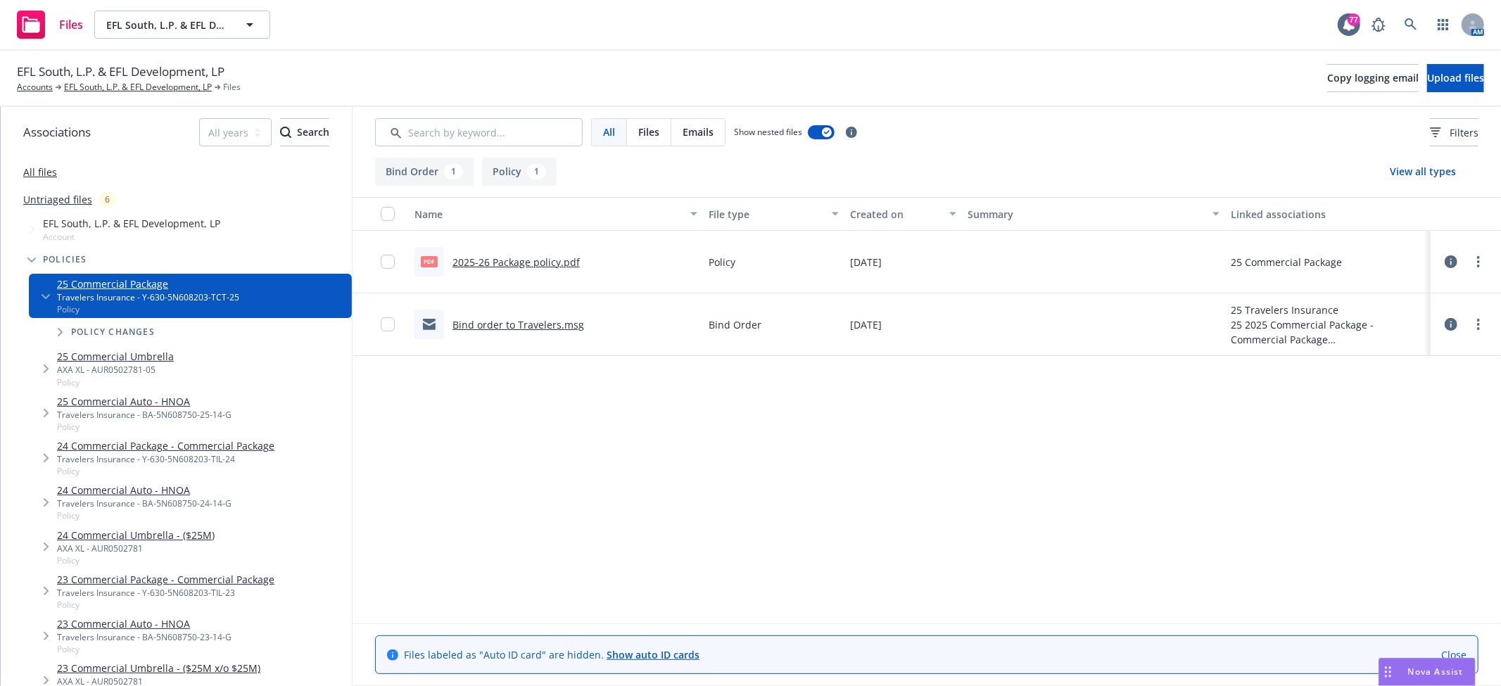
click at [535, 259] on link "2025-26 Package policy.pdf" at bounding box center [515, 261] width 127 height 13
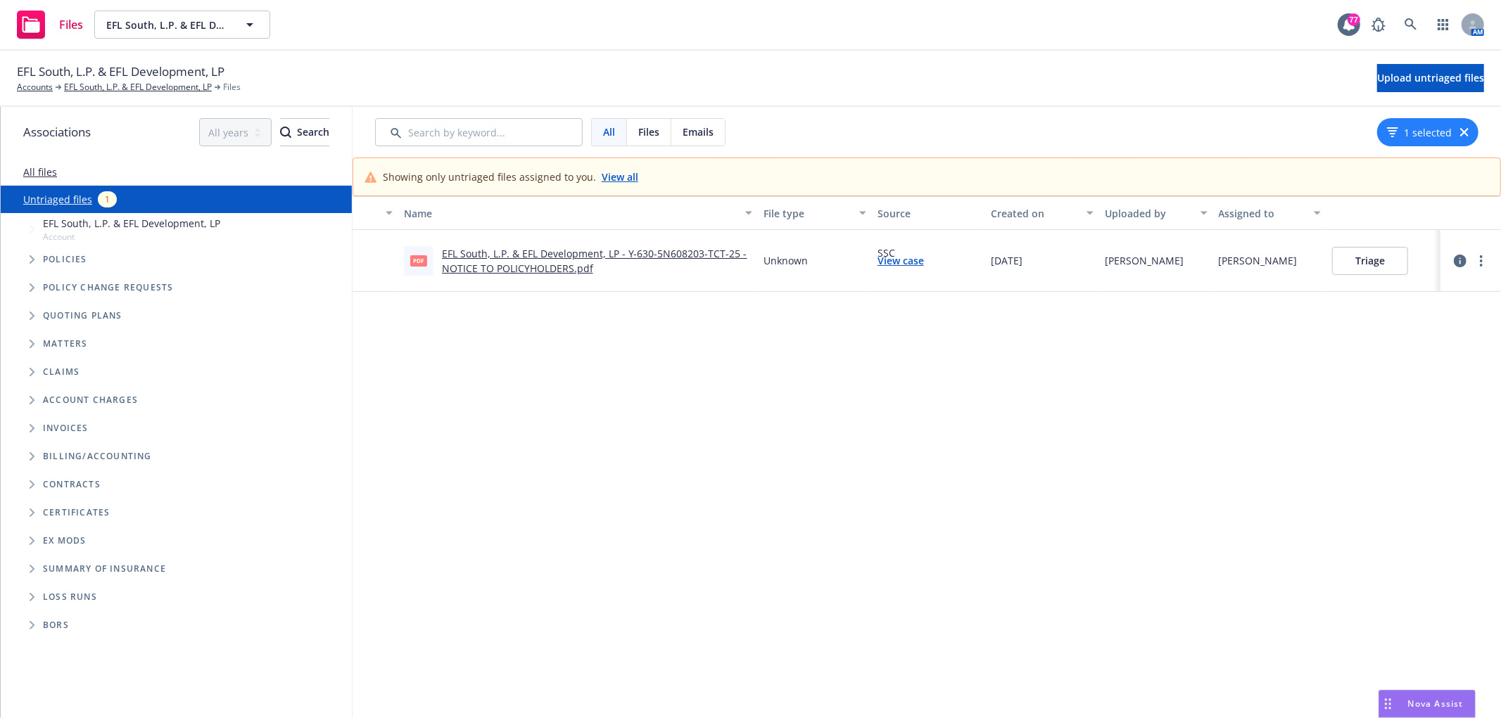
click at [545, 265] on link "EFL South, L.P. & EFL Development, LP - Y-630-5N608203-TCT-25 - NOTICE TO POLIC…" at bounding box center [594, 261] width 305 height 28
click at [1332, 256] on button "Triage" at bounding box center [1370, 261] width 76 height 28
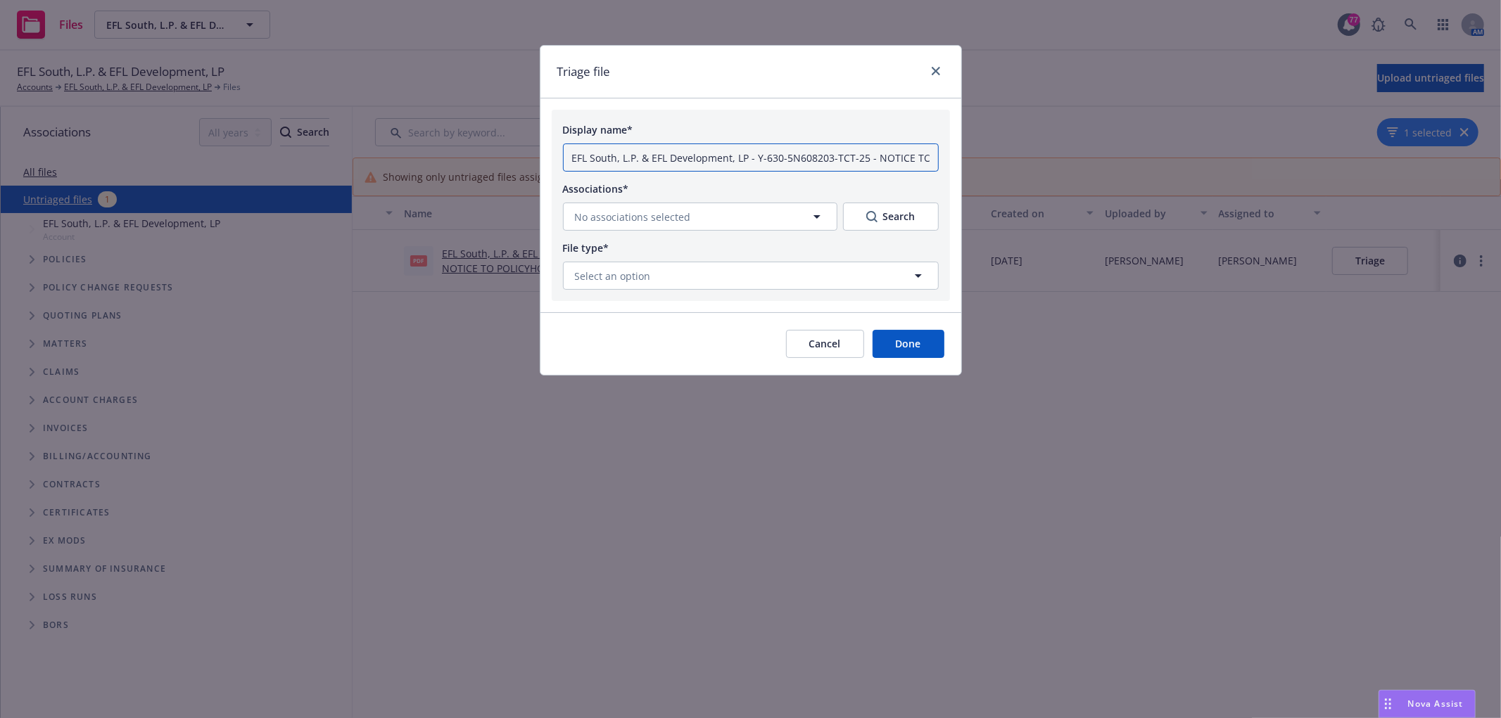
click at [698, 163] on input "EFL South, L.P. & EFL Development, LP - Y-630-5N608203-TCT-25 - NOTICE TO POLIC…" at bounding box center [751, 158] width 376 height 28
drag, startPoint x: 870, startPoint y: 157, endPoint x: 463, endPoint y: 153, distance: 406.8
click at [463, 153] on div "Triage file Display name* EFL South, L.P. & EFL Development, LP - Y-630-5N60820…" at bounding box center [750, 359] width 1501 height 718
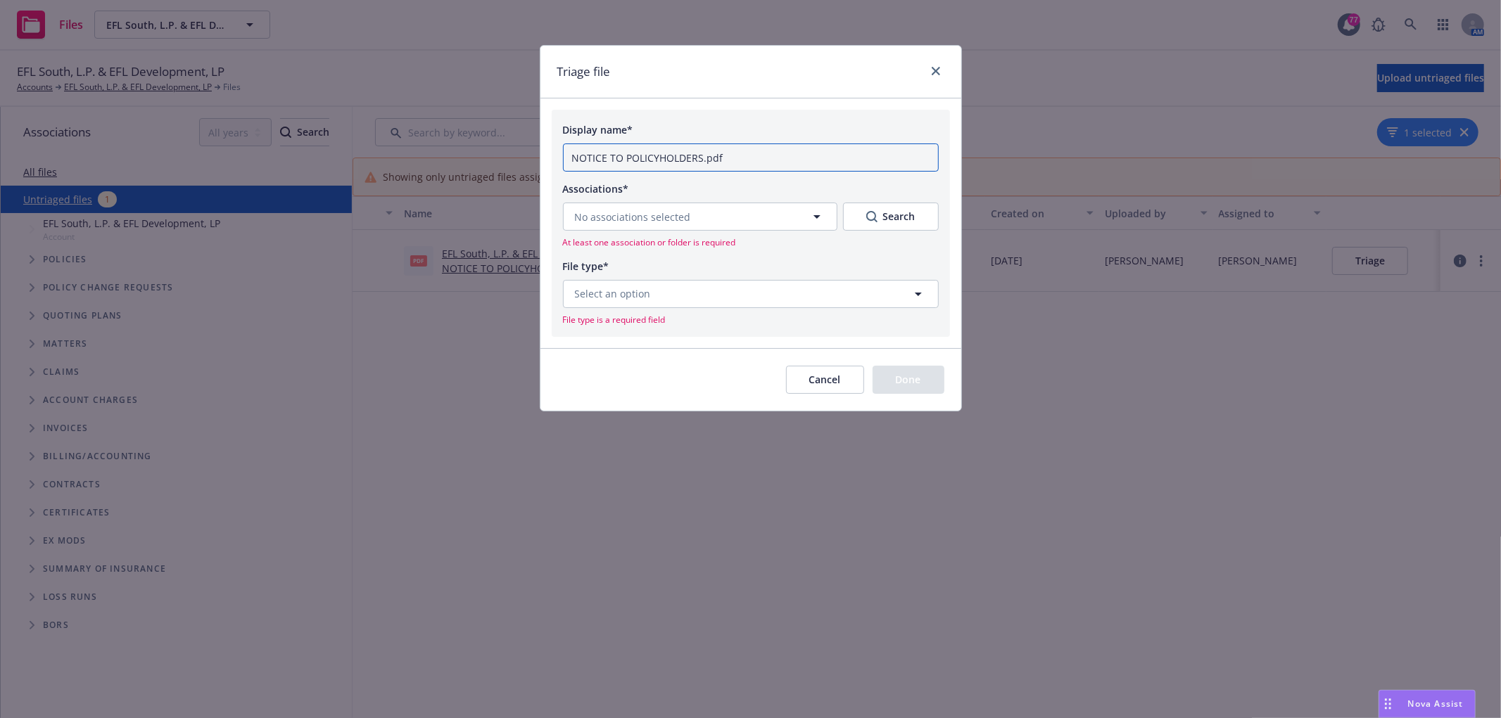
type input "NOTICE TO POLICYHOLDERS.pdf"
click at [844, 386] on button "Cancel" at bounding box center [825, 380] width 78 height 28
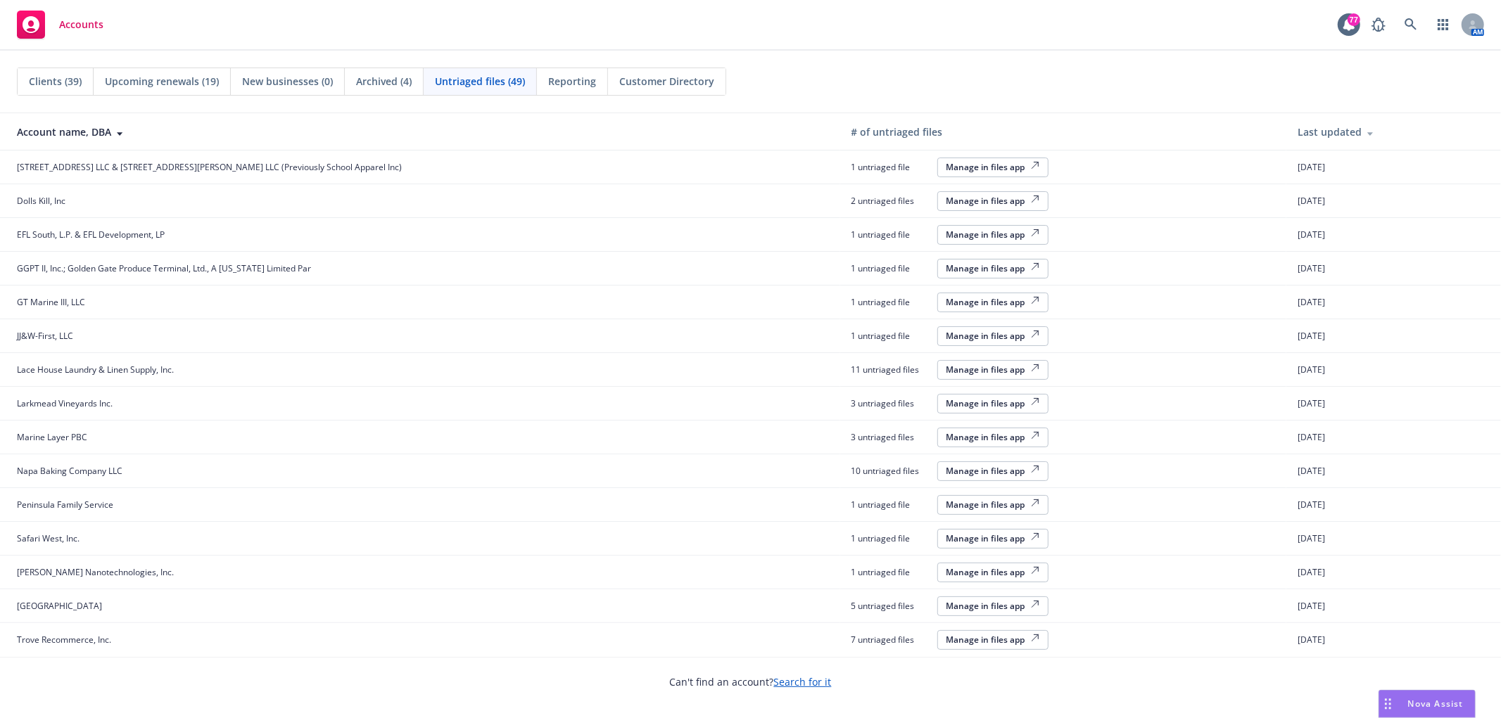
click at [946, 172] on div "Manage in files app" at bounding box center [992, 167] width 93 height 12
click at [946, 205] on div "Manage in files app" at bounding box center [992, 201] width 93 height 12
click at [946, 371] on div "Manage in files app" at bounding box center [992, 370] width 93 height 12
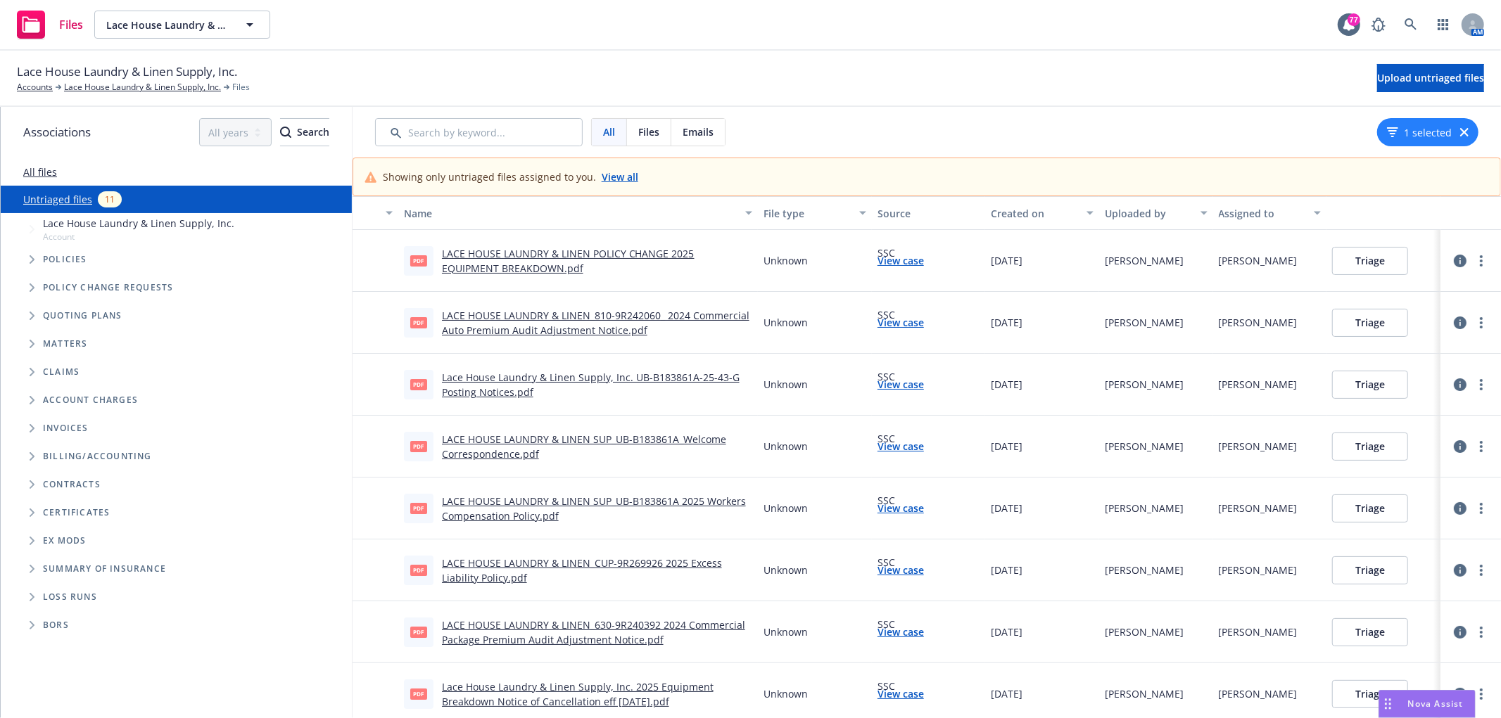
click at [991, 208] on div "Created on" at bounding box center [1034, 213] width 87 height 15
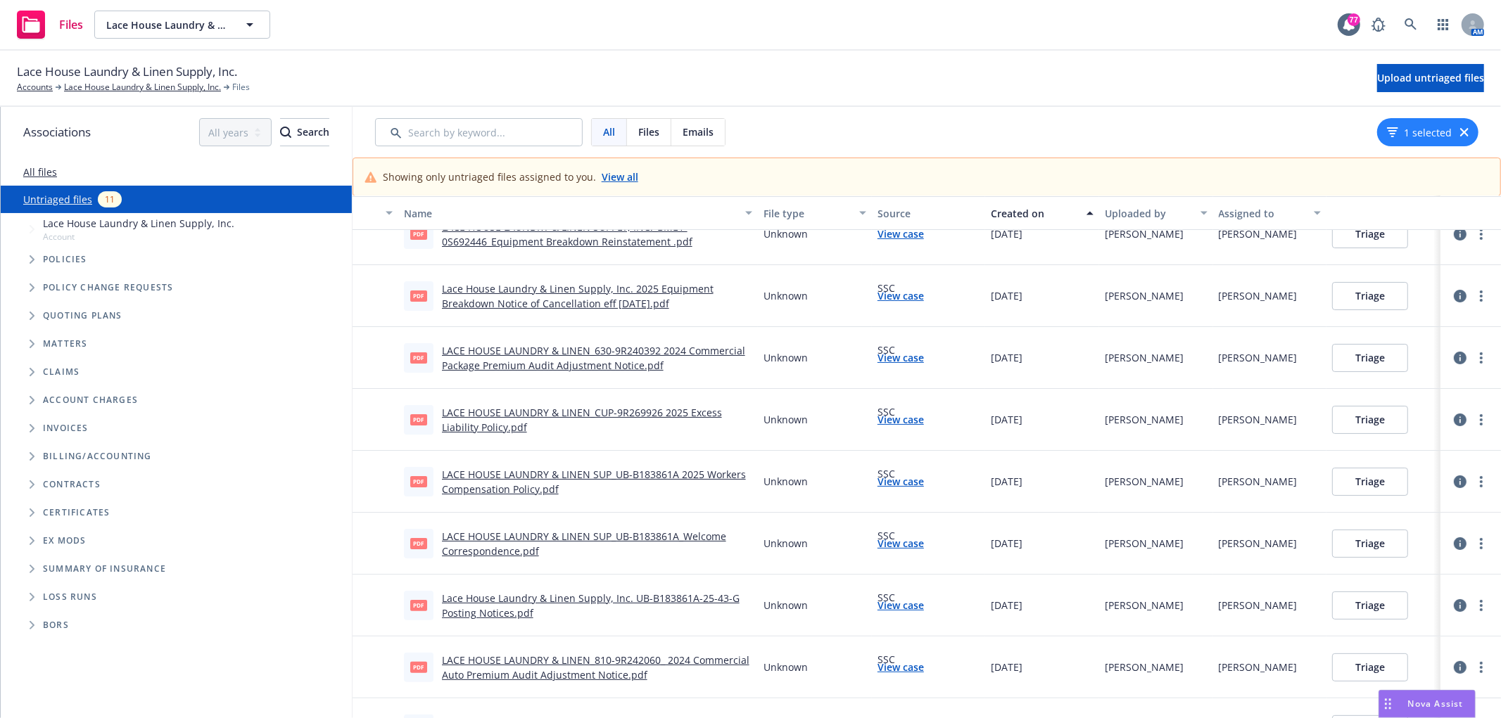
scroll to position [153, 0]
